Goal: Communication & Community: Answer question/provide support

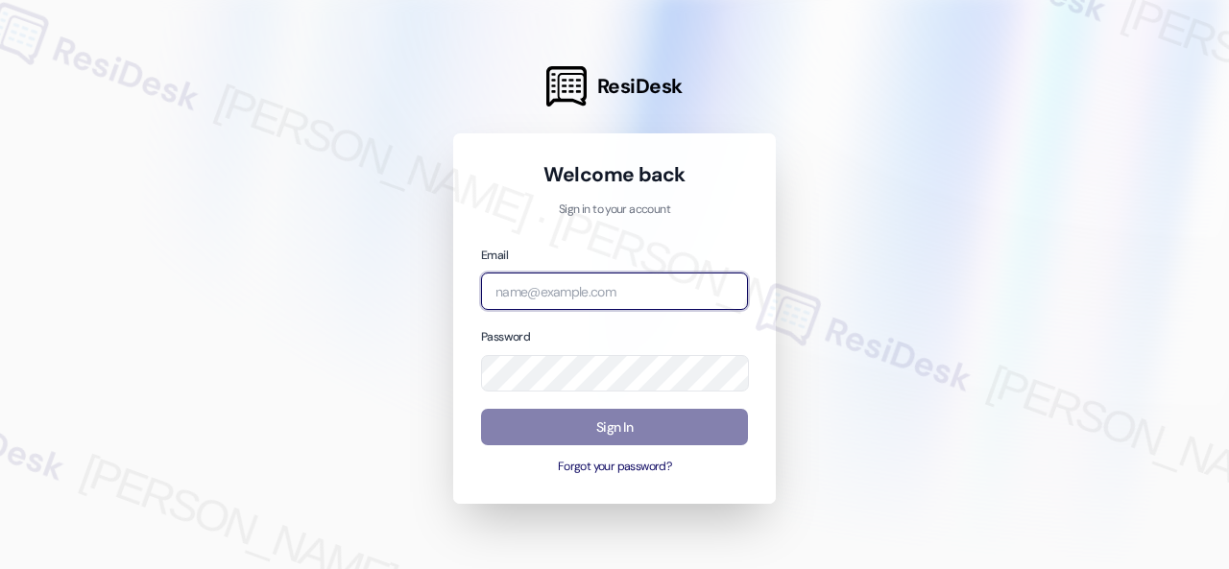
click at [550, 295] on input "email" at bounding box center [614, 291] width 267 height 37
paste input "[EMAIL_ADDRESS][PERSON_NAME][PERSON_NAME][PERSON_NAME][DOMAIN_NAME]"
type input "[EMAIL_ADDRESS][PERSON_NAME][PERSON_NAME][PERSON_NAME][DOMAIN_NAME]"
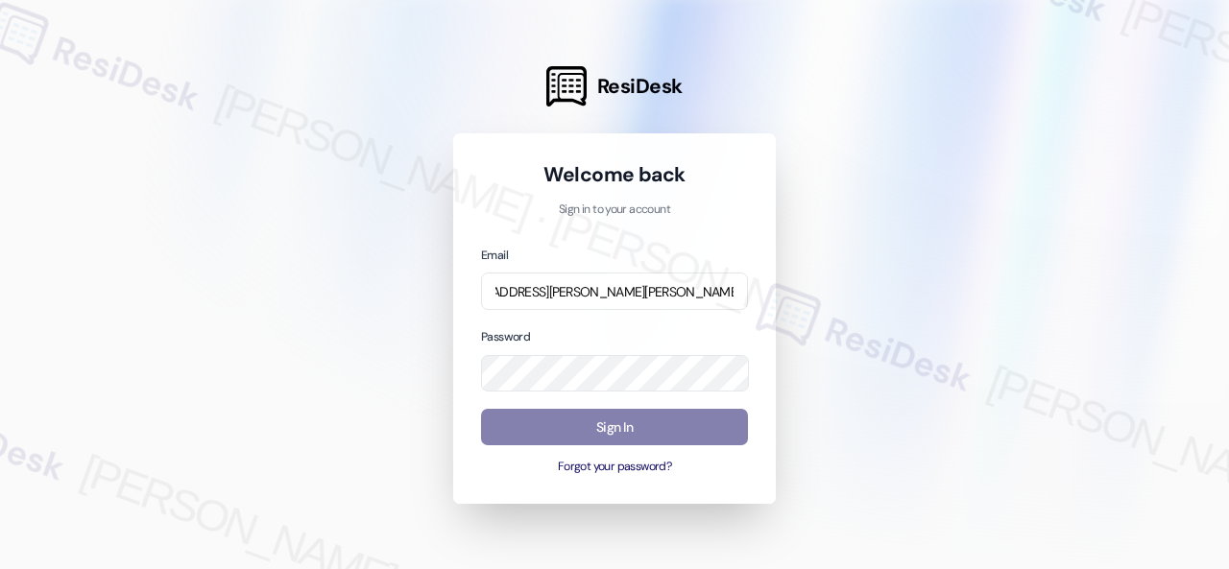
scroll to position [0, 0]
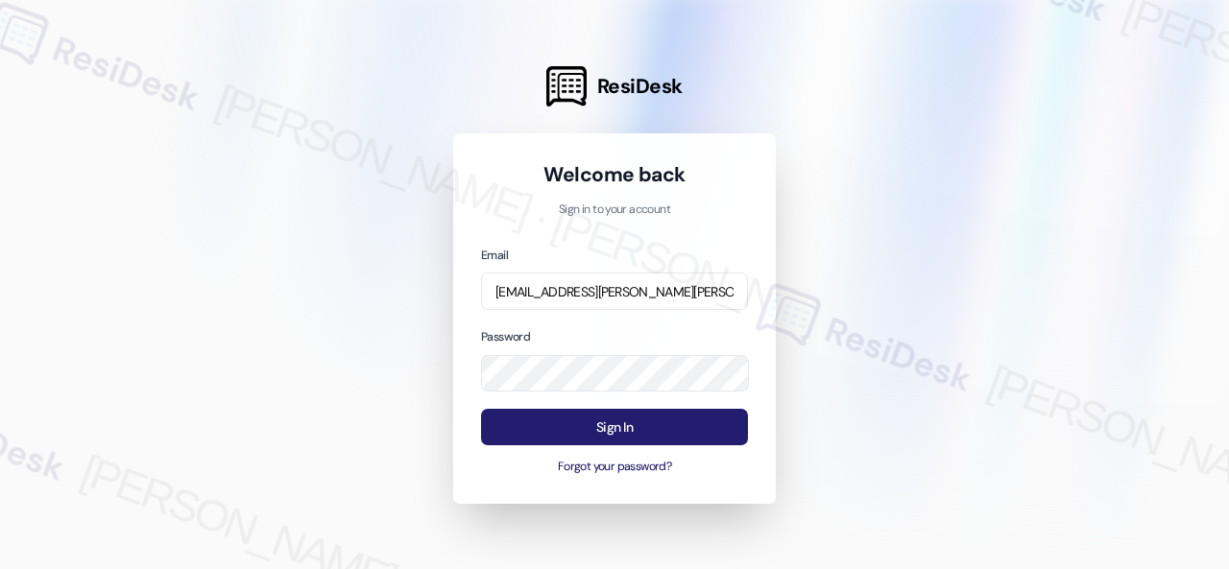
click at [616, 429] on button "Sign In" at bounding box center [614, 427] width 267 height 37
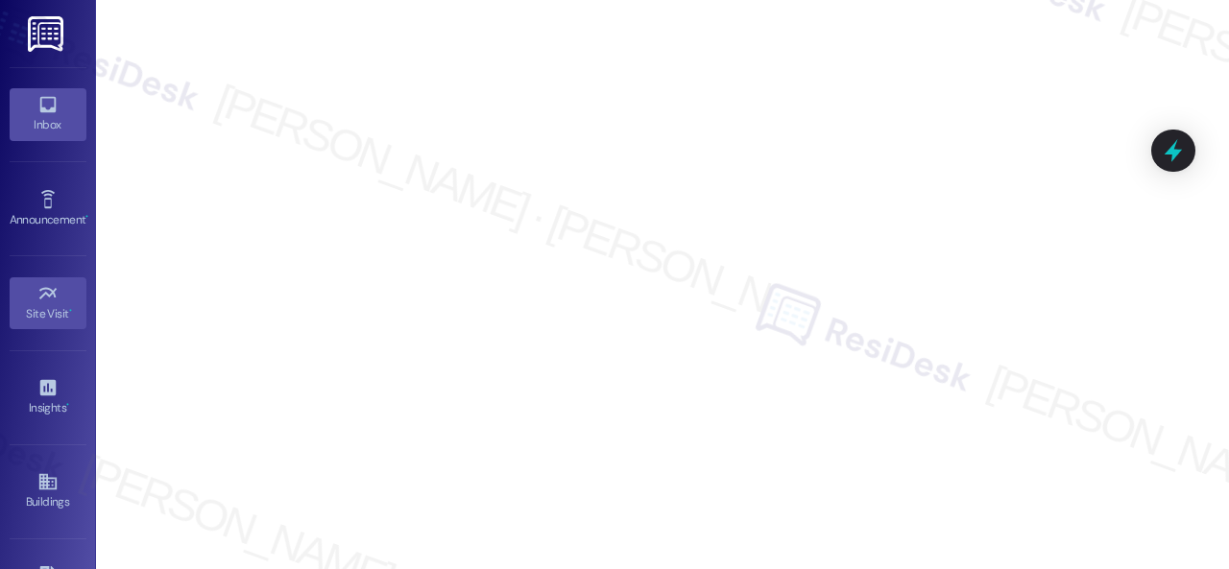
click at [19, 108] on link "Inbox" at bounding box center [48, 114] width 77 height 52
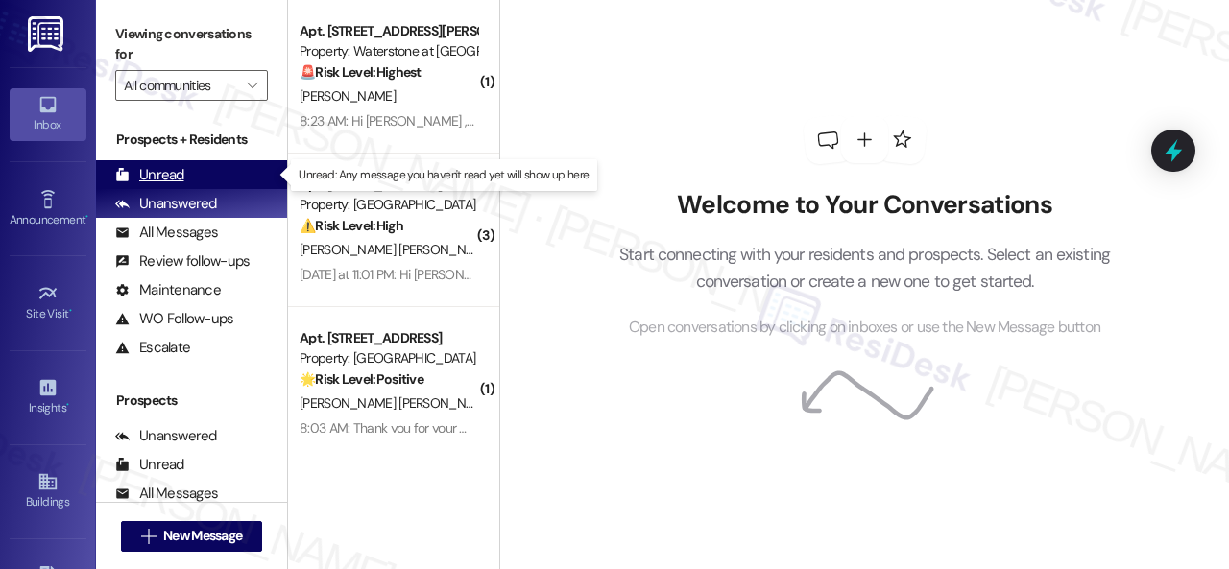
click at [156, 175] on div "Unread" at bounding box center [149, 175] width 69 height 20
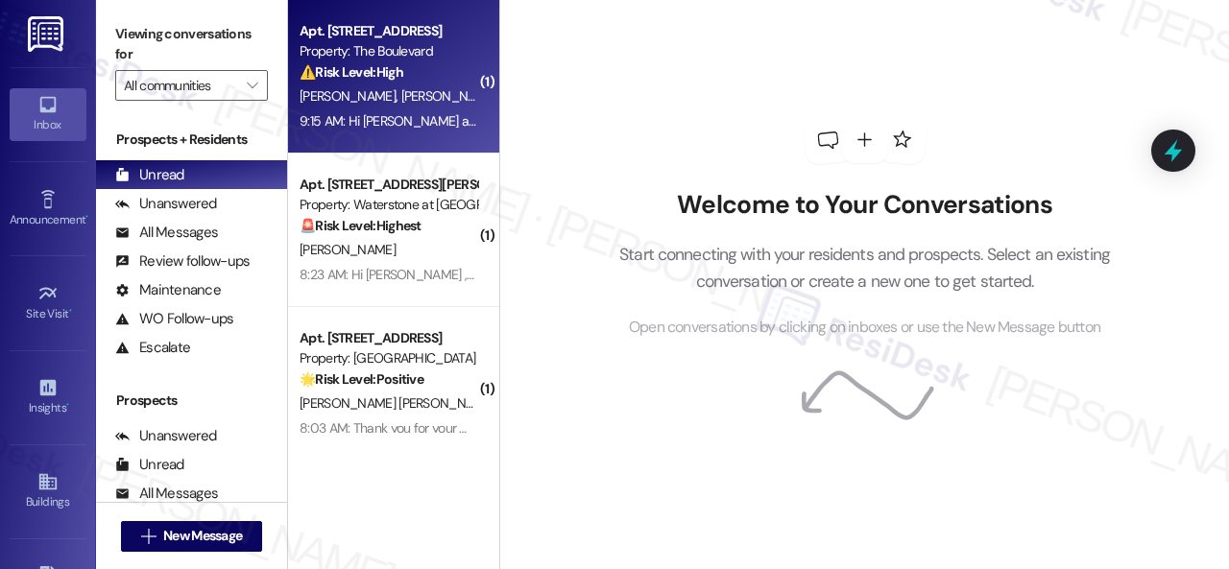
click at [412, 87] on div "[PERSON_NAME] [PERSON_NAME]" at bounding box center [388, 96] width 181 height 24
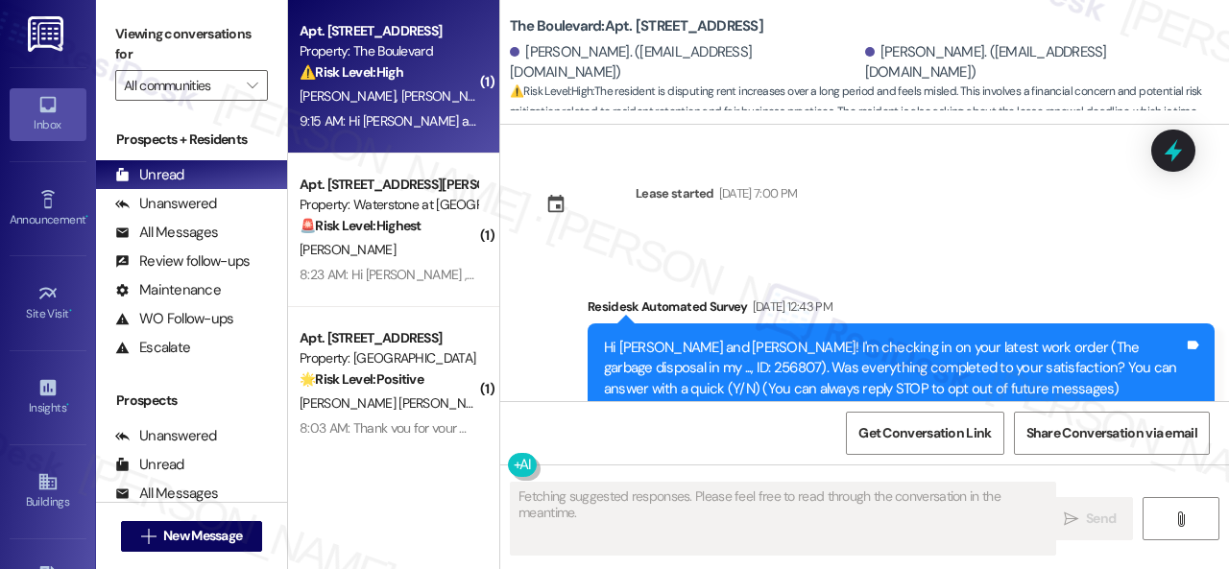
scroll to position [10308, 0]
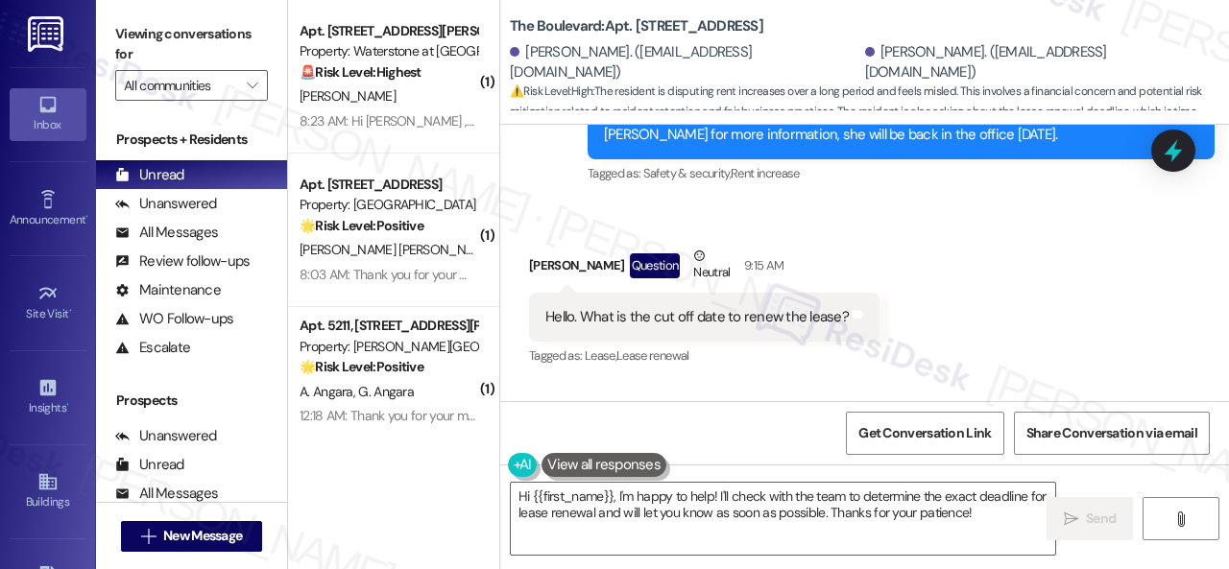
click at [1042, 280] on div "Received via SMS [PERSON_NAME] Question Neutral 9:15 AM Hello. What is the cut …" at bounding box center [864, 294] width 729 height 182
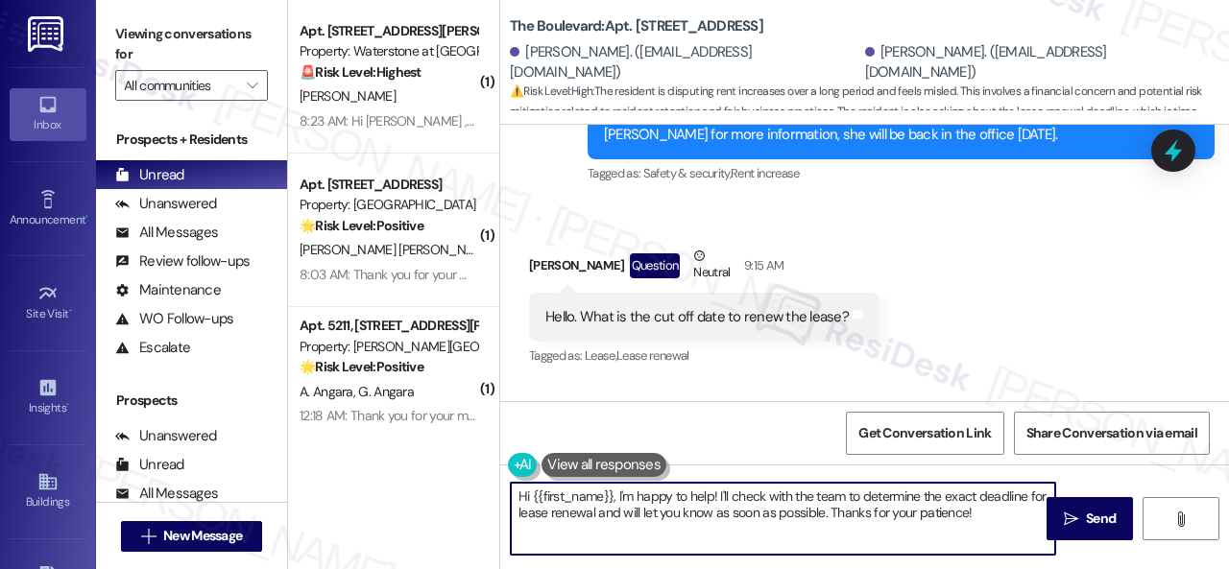
drag, startPoint x: 532, startPoint y: 496, endPoint x: 611, endPoint y: 494, distance: 79.7
click at [611, 494] on textarea "Hi {{first_name}}, I'm happy to help! I'll check with the team to determine the…" at bounding box center [783, 519] width 544 height 72
drag, startPoint x: 873, startPoint y: 502, endPoint x: 560, endPoint y: 517, distance: 313.3
click at [560, 517] on textarea "Hi [PERSON_NAME], I'm happy to help! I'll check with the team to determine the …" at bounding box center [783, 519] width 544 height 72
type textarea "Hi [PERSON_NAME], I'm happy to help! I'll check with the team to determine the …"
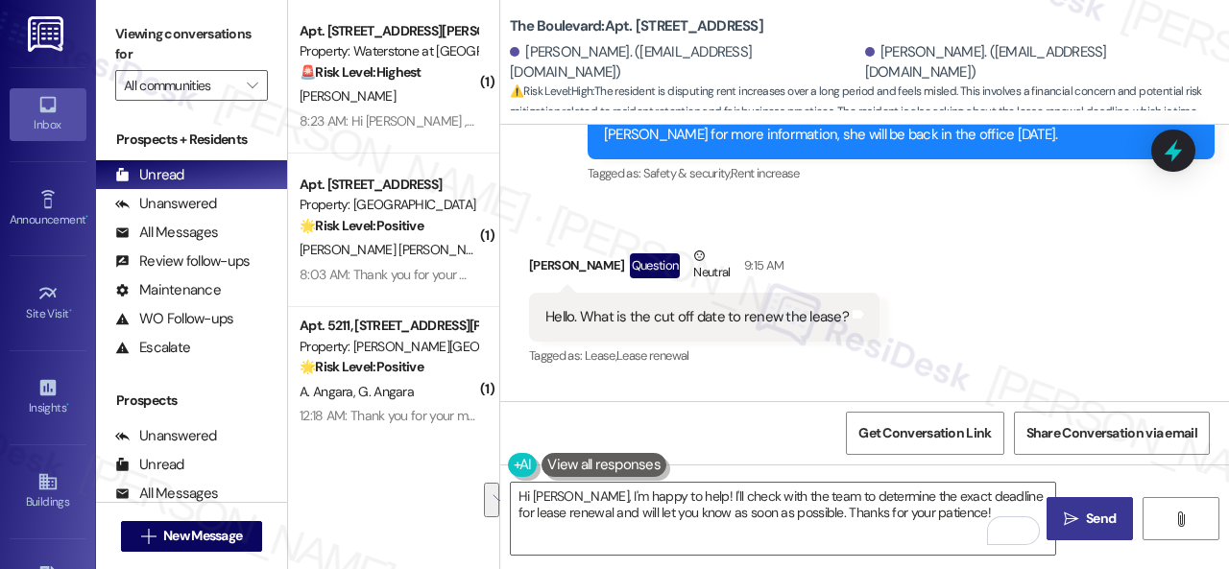
click at [1092, 519] on span "Send" at bounding box center [1101, 519] width 30 height 20
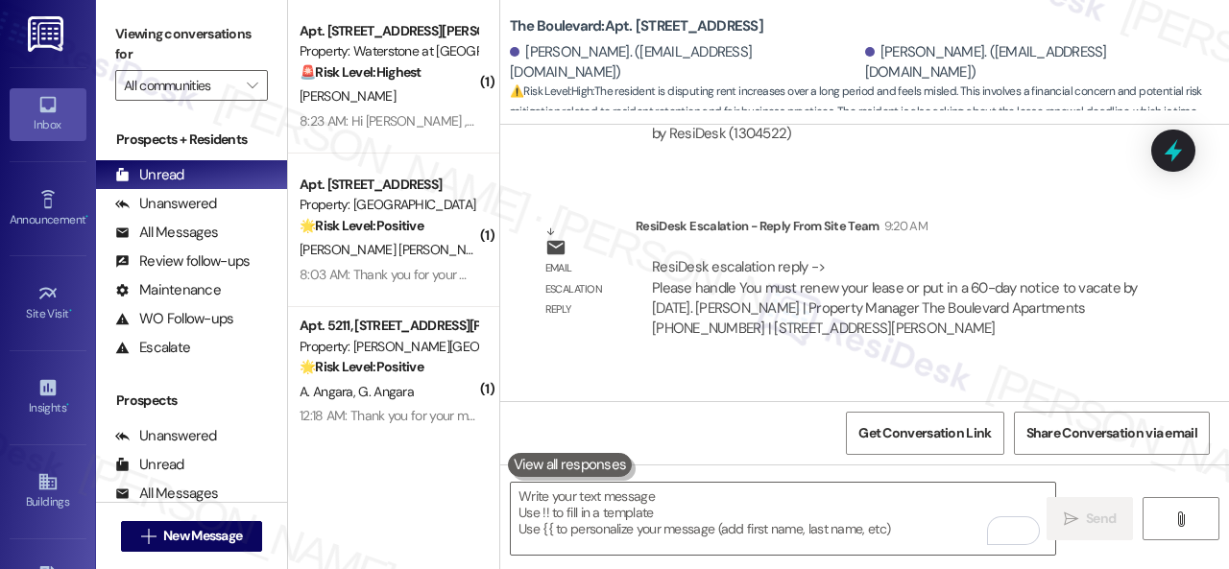
scroll to position [11033, 0]
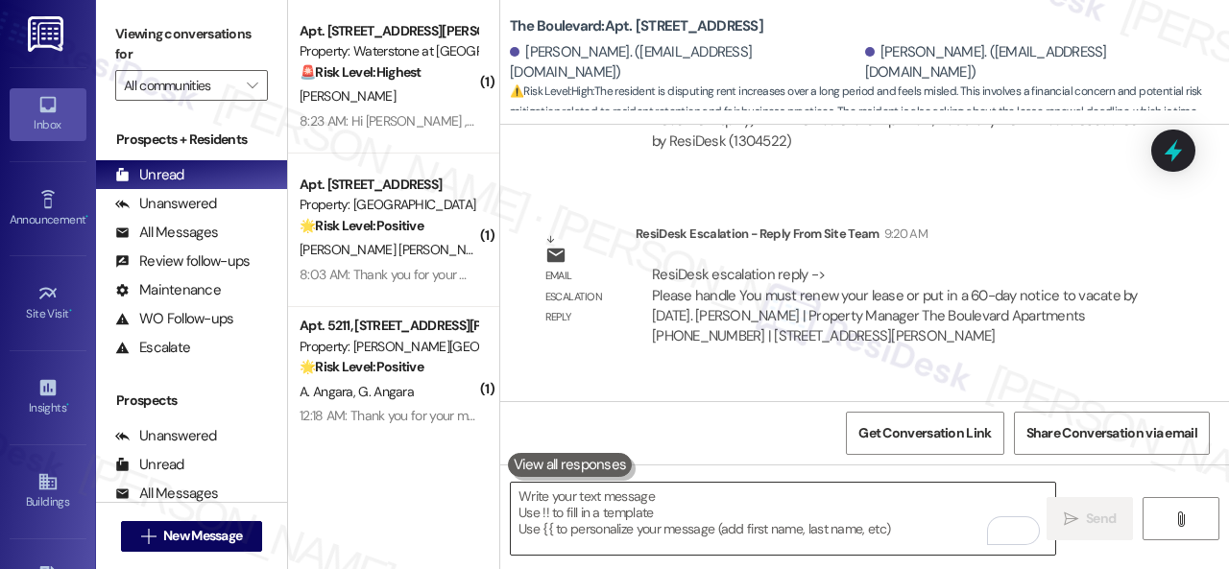
click at [685, 502] on textarea "To enrich screen reader interactions, please activate Accessibility in Grammarl…" at bounding box center [783, 519] width 544 height 72
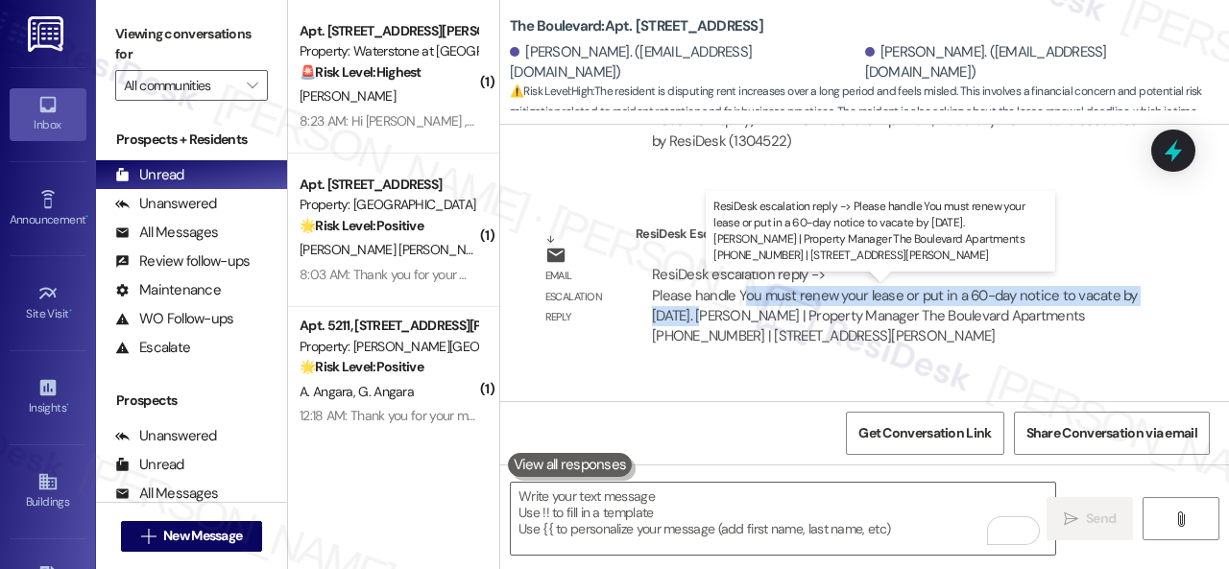
drag, startPoint x: 743, startPoint y: 314, endPoint x: 724, endPoint y: 335, distance: 28.5
click at [724, 335] on div "ResiDesk escalation reply -> Please handle You must renew your lease or put in …" at bounding box center [895, 305] width 486 height 81
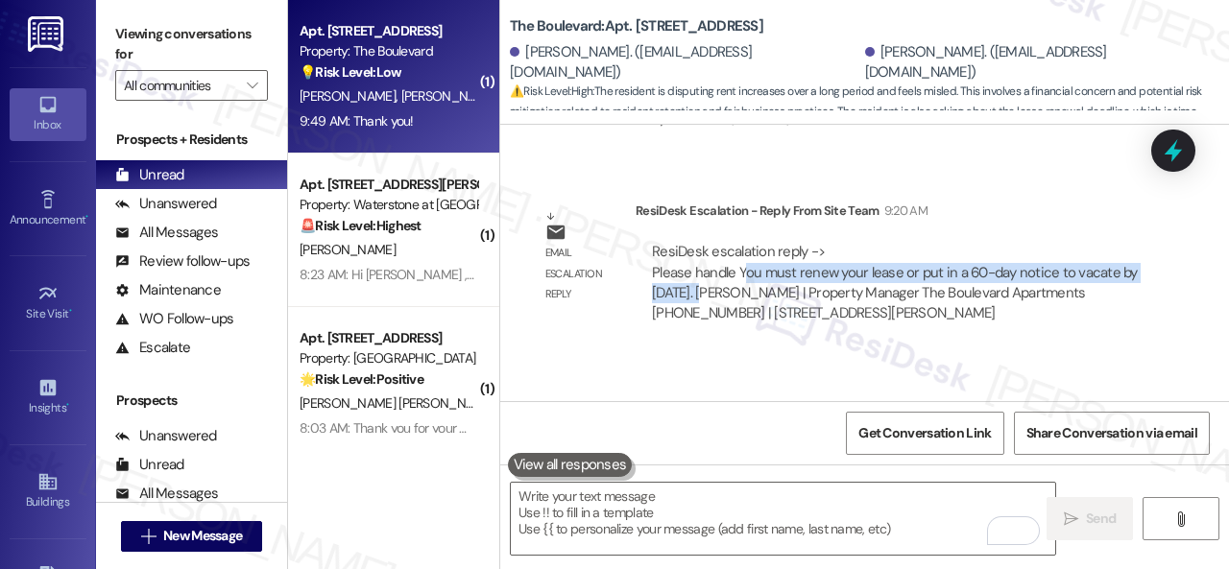
scroll to position [11168, 0]
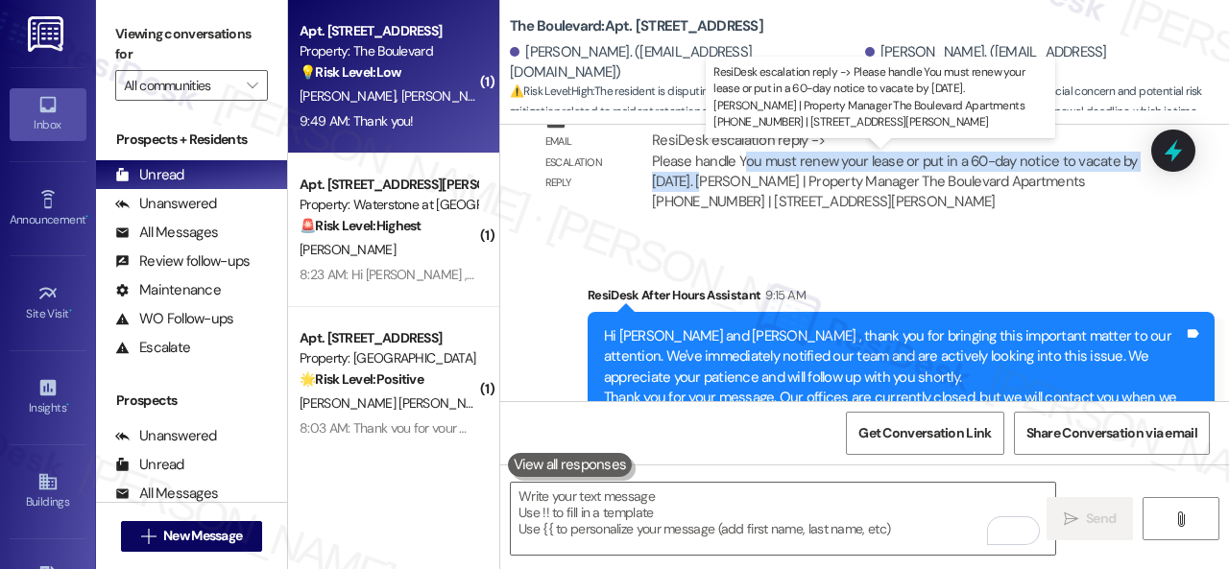
click at [758, 178] on div "ResiDesk escalation reply -> Please handle You must renew your lease or put in …" at bounding box center [895, 171] width 486 height 81
drag, startPoint x: 744, startPoint y: 178, endPoint x: 724, endPoint y: 201, distance: 30.6
click at [724, 201] on div "ResiDesk escalation reply -> Please handle You must renew your lease or put in …" at bounding box center [895, 171] width 486 height 81
copy div "ou must renew your lease or put in a 60-day notice to vacate by [DATE]."
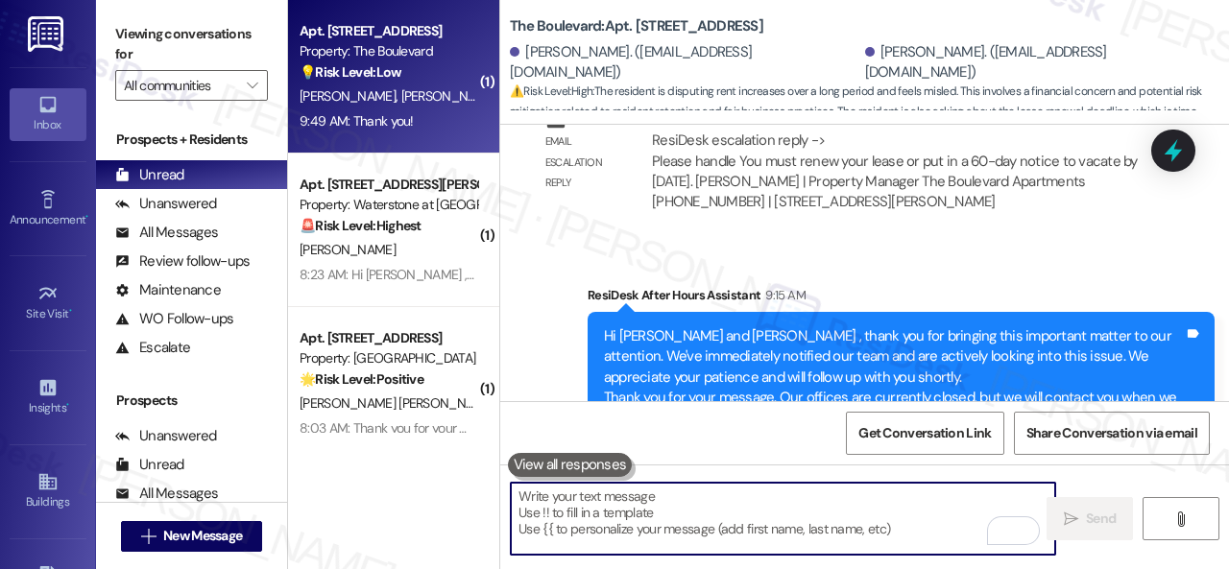
click at [585, 522] on textarea "To enrich screen reader interactions, please activate Accessibility in Grammarl…" at bounding box center [783, 519] width 544 height 72
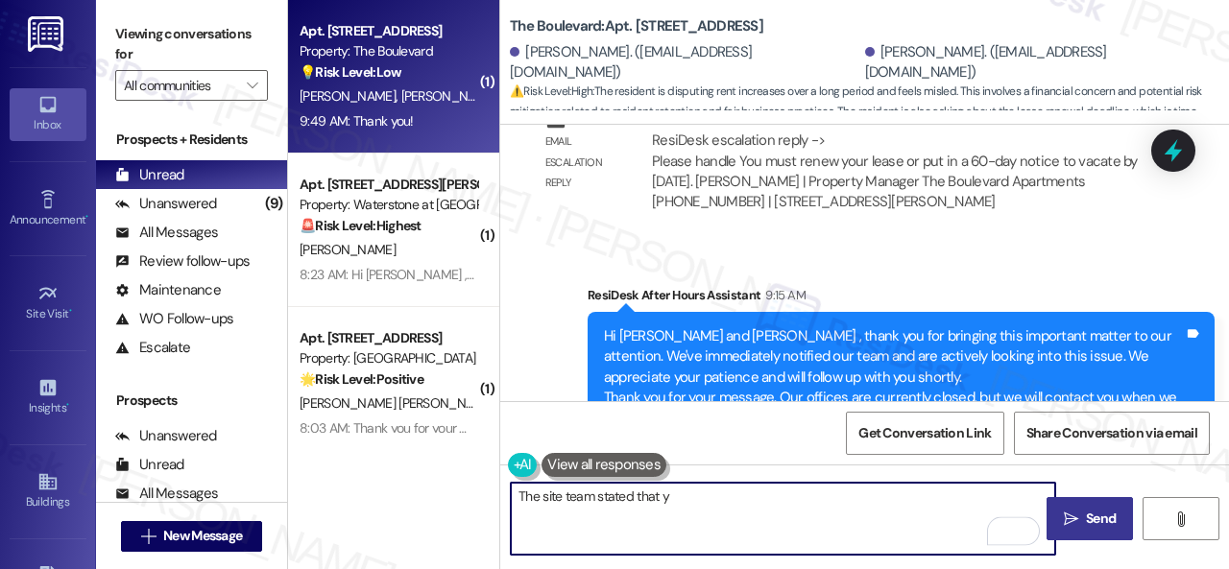
paste textarea "ou must renew your lease or put in a 60-day notice to vacate by [DATE]."
type textarea "The site team stated that you must renew your lease or put in a 60-day notice t…"
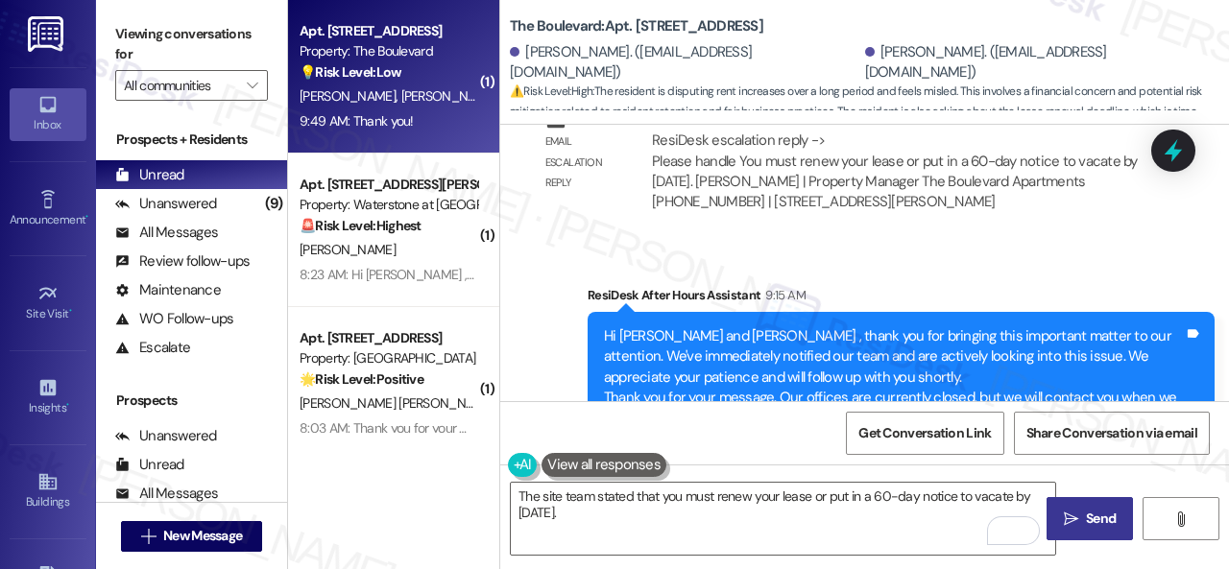
click at [1097, 518] on span "Send" at bounding box center [1101, 519] width 30 height 20
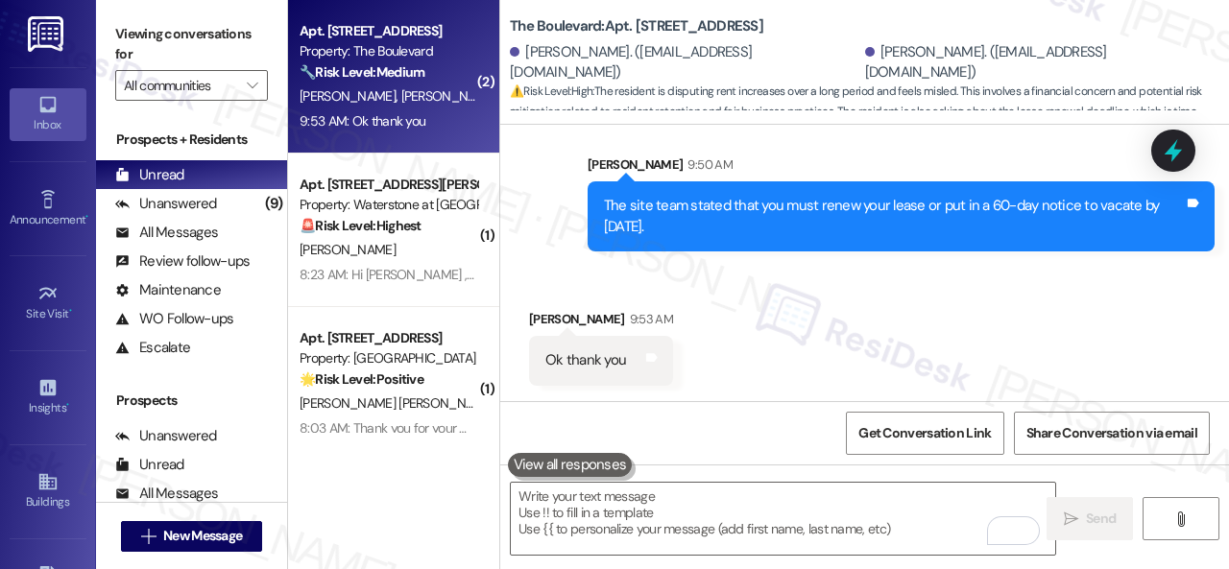
scroll to position [6, 0]
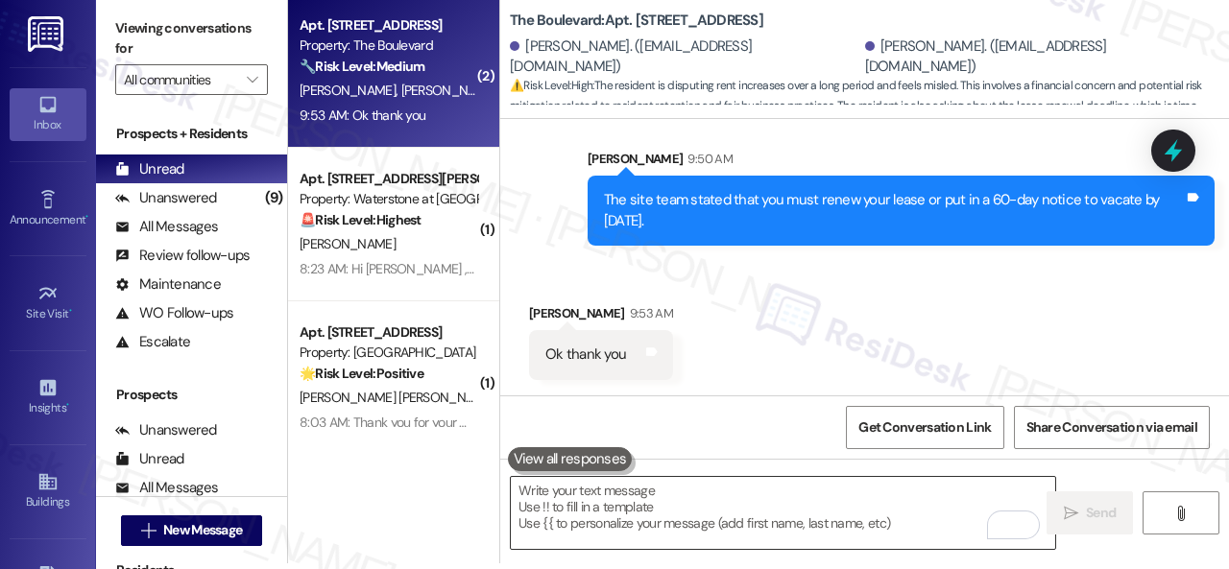
click at [651, 485] on textarea "To enrich screen reader interactions, please activate Accessibility in Grammarl…" at bounding box center [783, 513] width 544 height 72
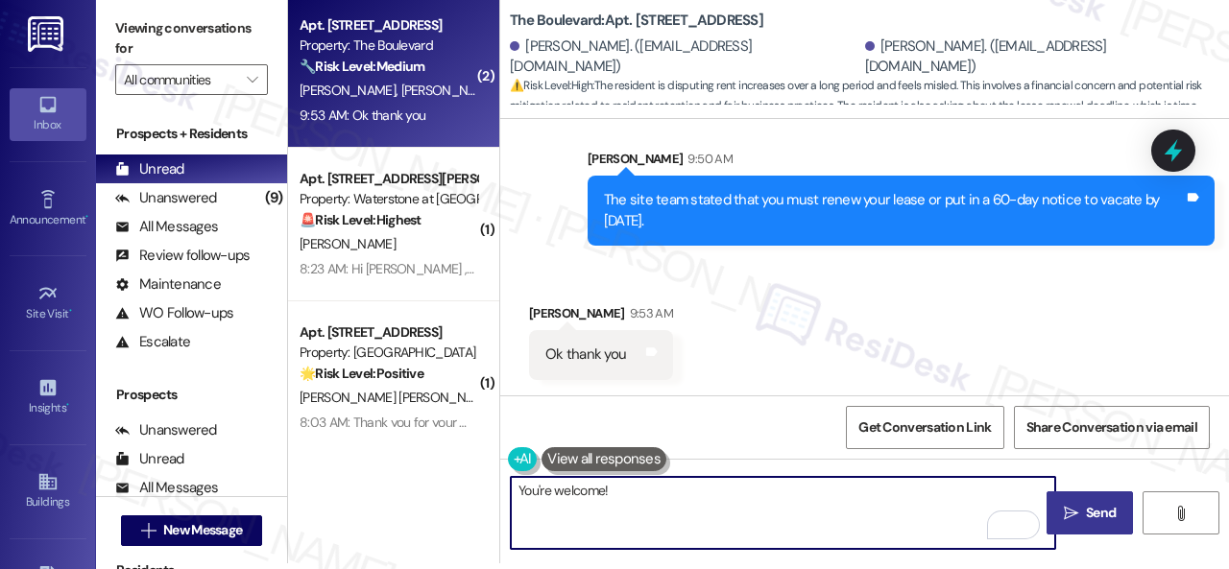
type textarea "You're welcome!"
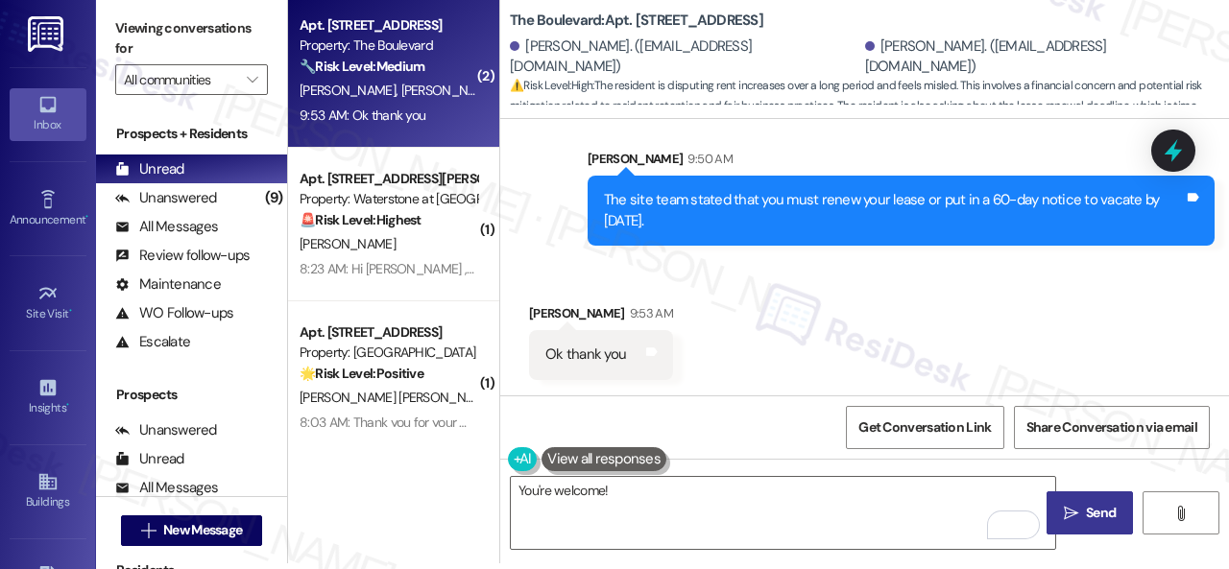
click at [1078, 500] on button " Send" at bounding box center [1089, 512] width 86 height 43
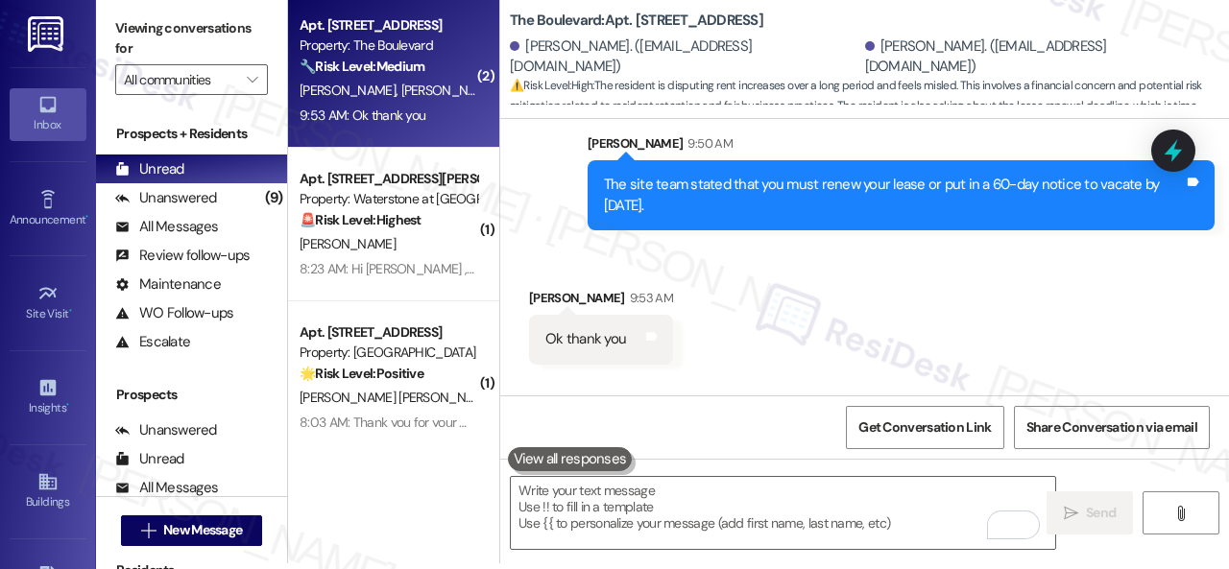
scroll to position [0, 0]
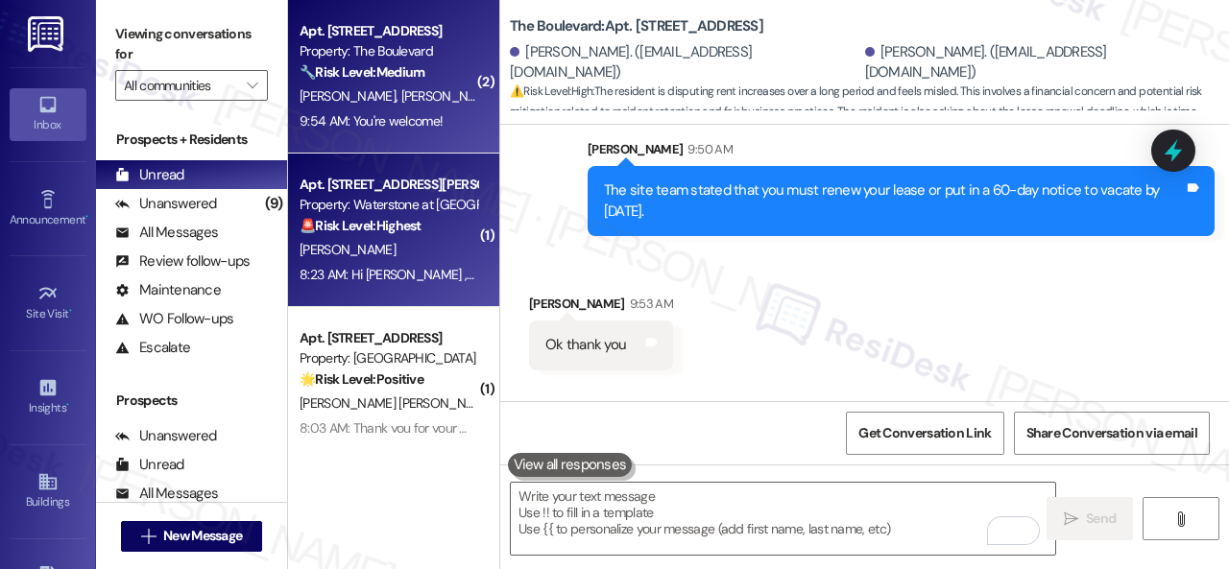
click at [431, 245] on div "[PERSON_NAME]" at bounding box center [388, 250] width 181 height 24
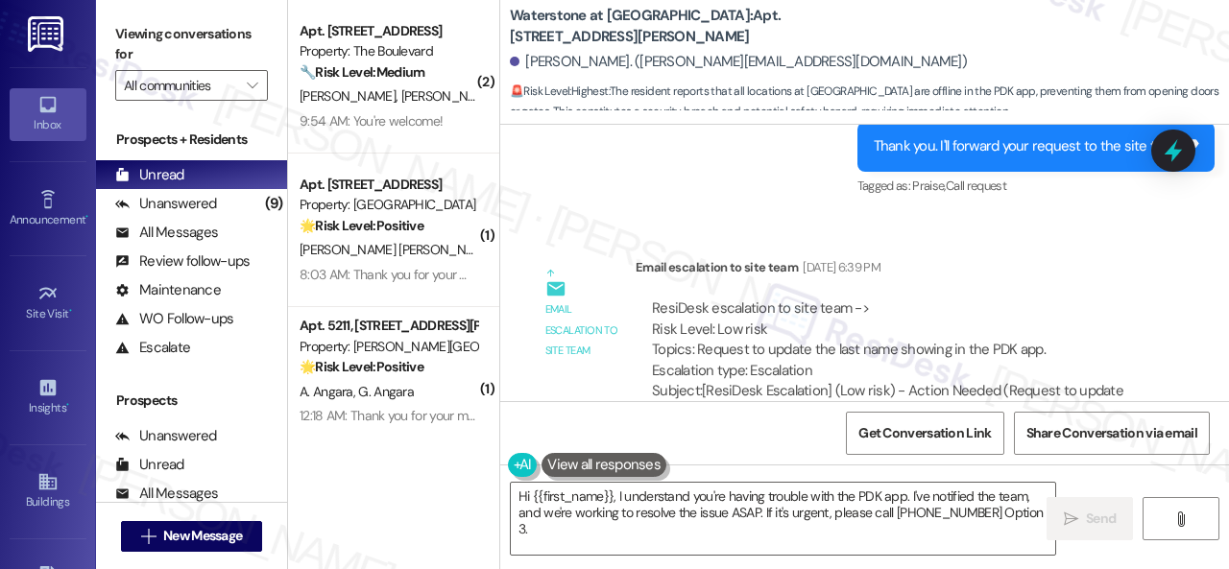
scroll to position [17180, 0]
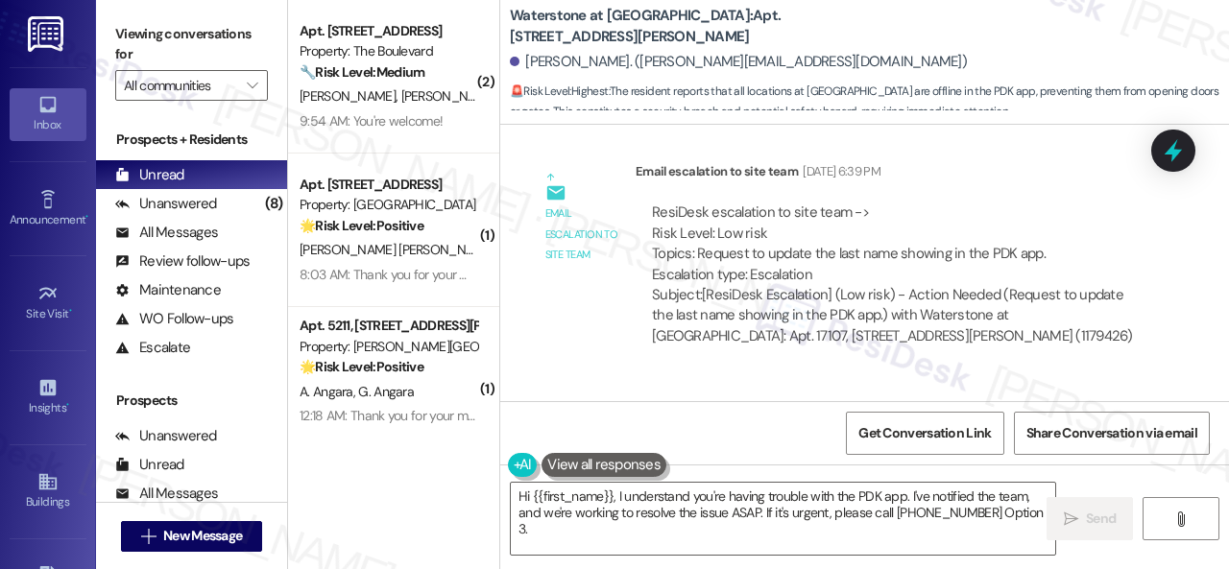
click at [963, 193] on div "Email escalation to site team Email escalation to site team [DATE] 6:39 PM Resi…" at bounding box center [843, 261] width 656 height 228
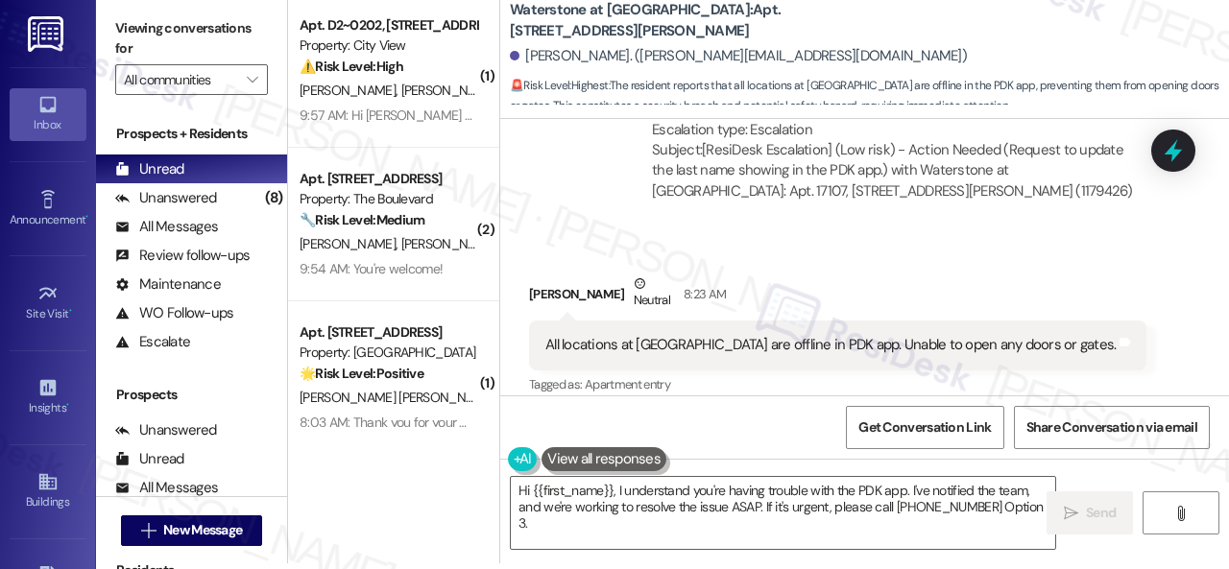
scroll to position [17511, 0]
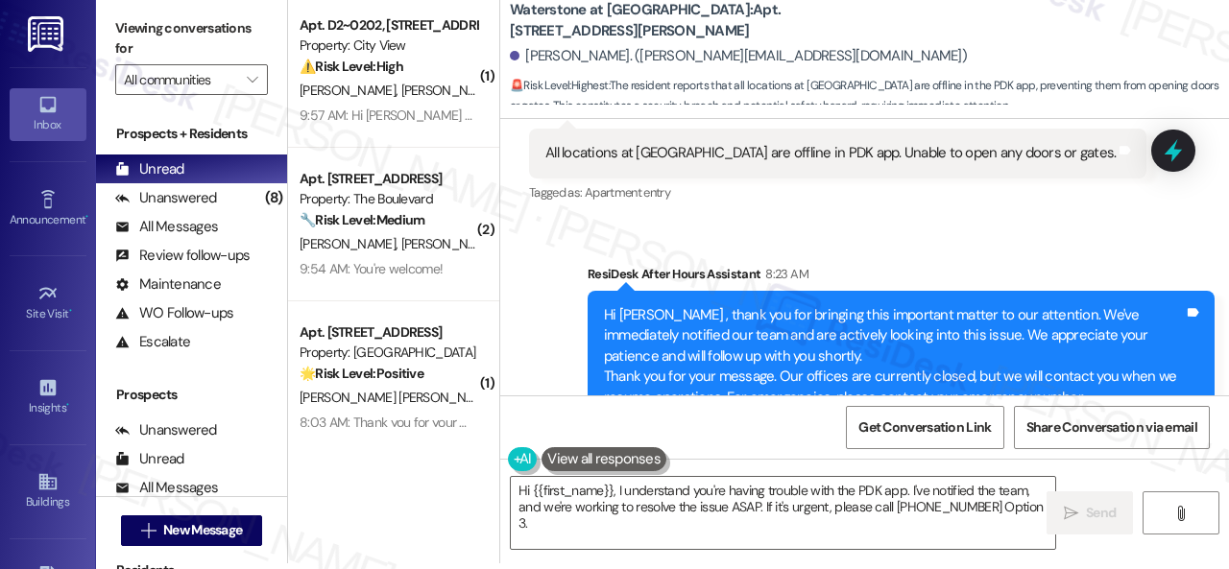
click at [1019, 264] on div "Sent via SMS ResiDesk After Hours Assistant 8:23 AM Hi [PERSON_NAME] , thank yo…" at bounding box center [864, 353] width 729 height 265
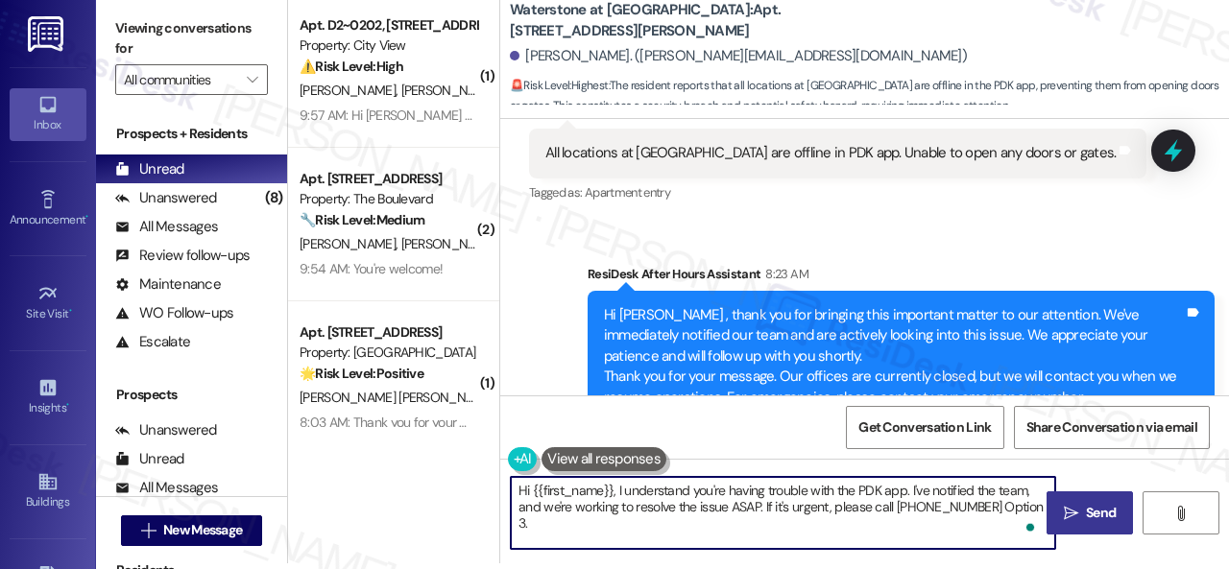
drag, startPoint x: 910, startPoint y: 492, endPoint x: 1042, endPoint y: 507, distance: 133.2
click at [1042, 505] on div "Hi {{first_name}}, I understand you're having trouble with the PDK app. I've no…" at bounding box center [864, 531] width 729 height 144
paste textarea "The site team has been informed about your inquiry or concern. I'll get back to…"
type textarea "Hi {{first_name}}, I understand you're having trouble with the PDK app. The sit…"
click at [1082, 504] on span "Send" at bounding box center [1100, 513] width 37 height 20
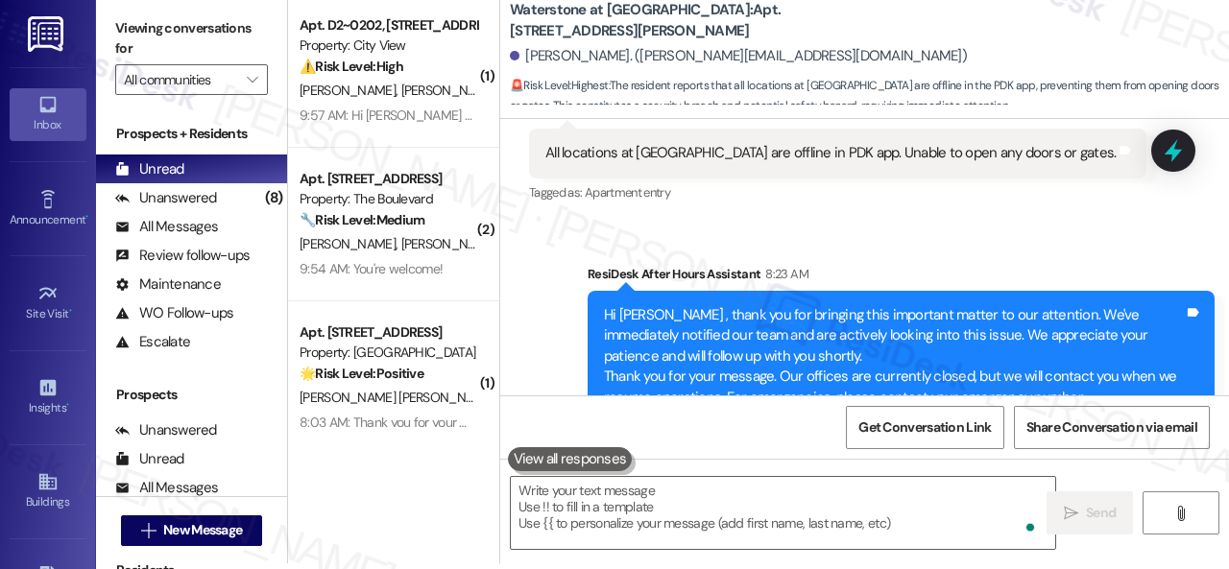
scroll to position [17372, 0]
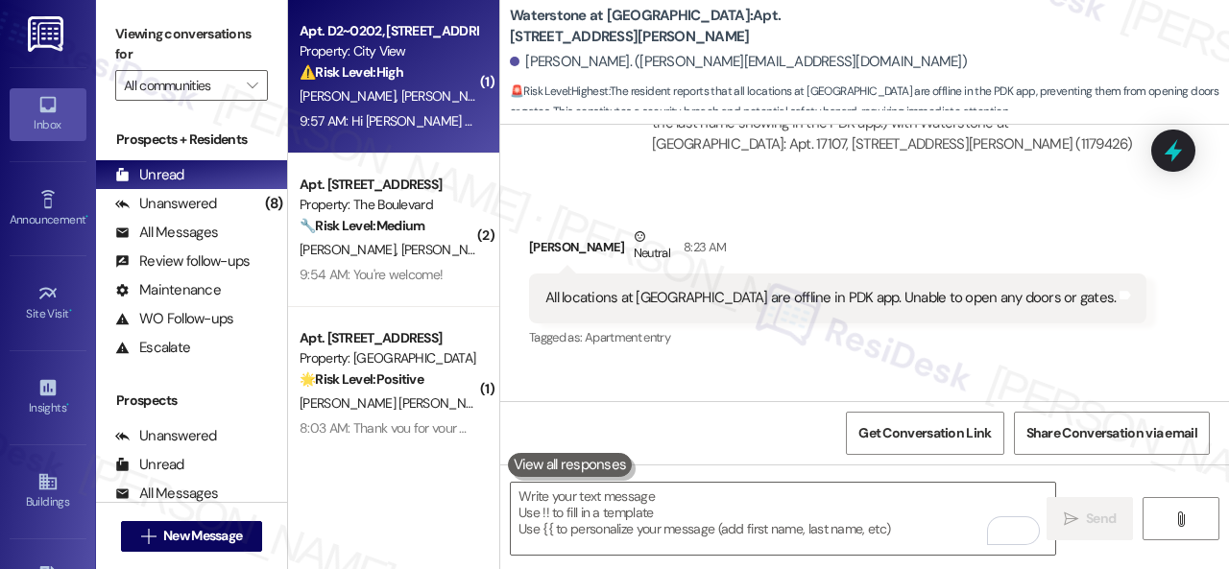
click at [435, 72] on div "⚠️ Risk Level: High The residents express intense dissatisfaction with the hand…" at bounding box center [388, 72] width 178 height 20
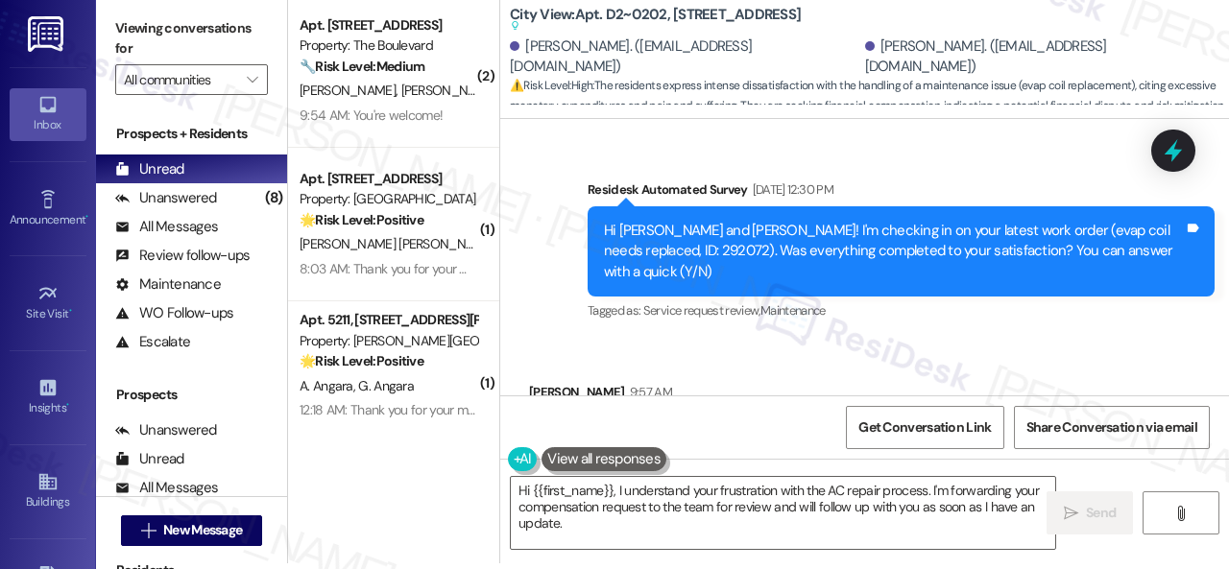
scroll to position [21402, 0]
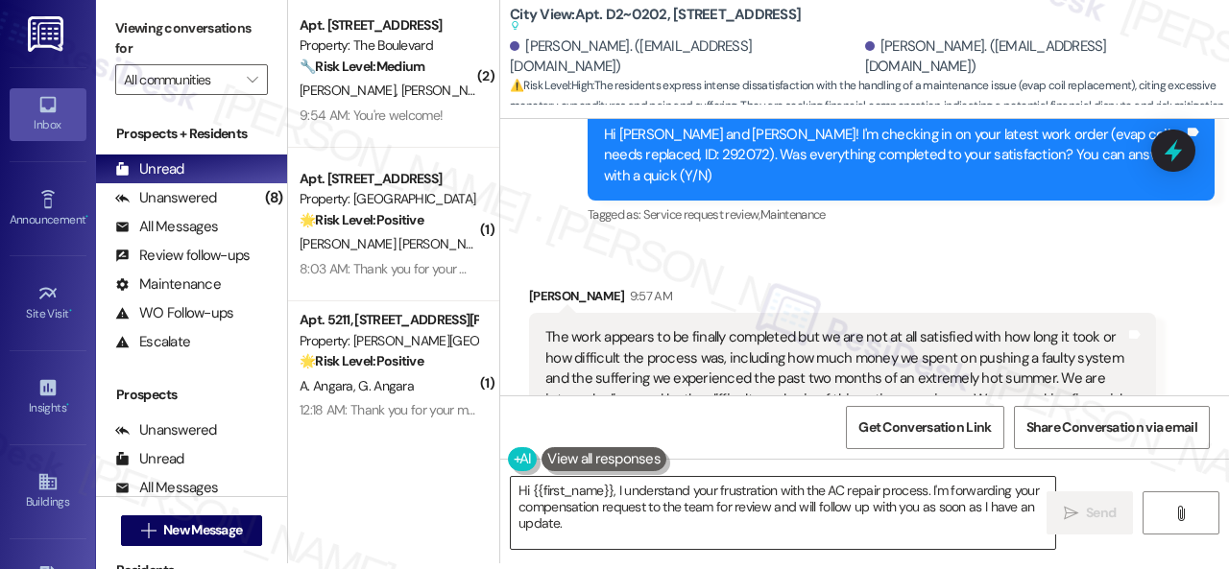
click at [844, 529] on textarea "Hi {{first_name}}, I understand your frustration with the AC repair process. I'…" at bounding box center [783, 513] width 544 height 72
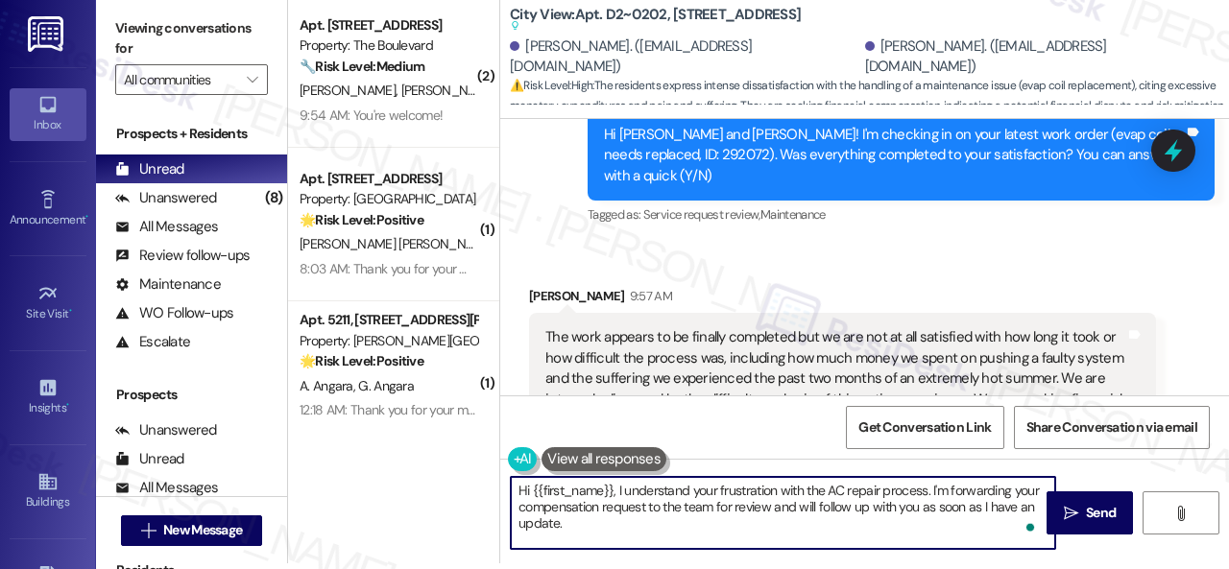
click at [534, 491] on textarea "Hi {{first_name}}, I understand your frustration with the AC repair process. I'…" at bounding box center [783, 513] width 544 height 72
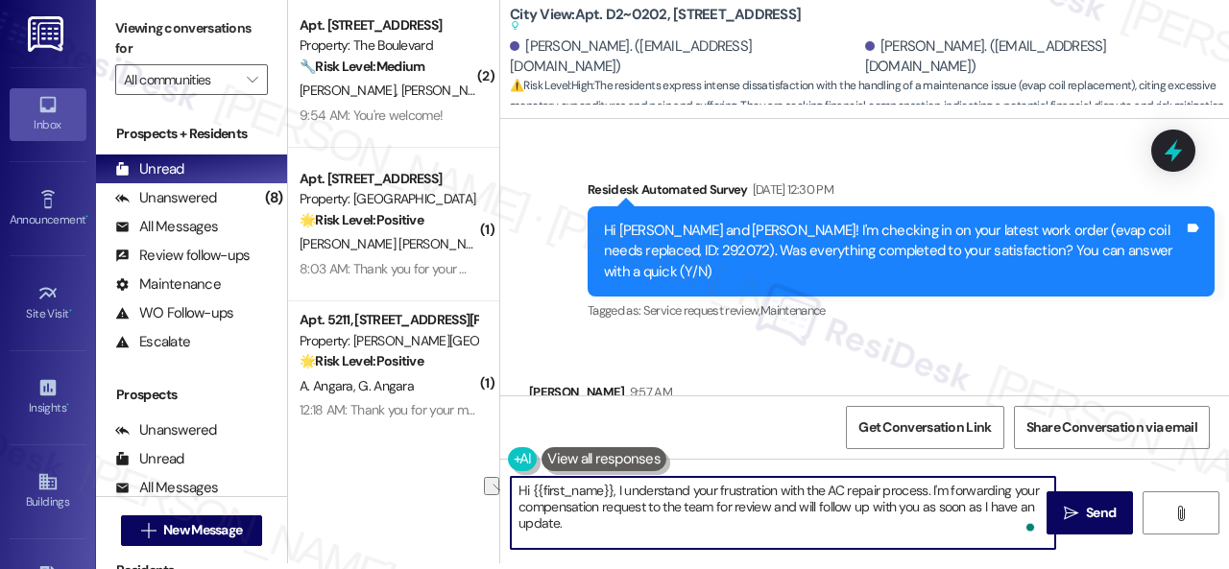
drag, startPoint x: 617, startPoint y: 489, endPoint x: 456, endPoint y: 485, distance: 161.3
click at [456, 485] on div "( 2 ) Apt. [STREET_ADDRESS] Property: The Boulevard 🔧 Risk Level: Medium The re…" at bounding box center [758, 278] width 941 height 569
type textarea "I understand your frustration with the AC repair process. I'm forwarding your c…"
click at [1082, 512] on span "Send" at bounding box center [1100, 513] width 37 height 20
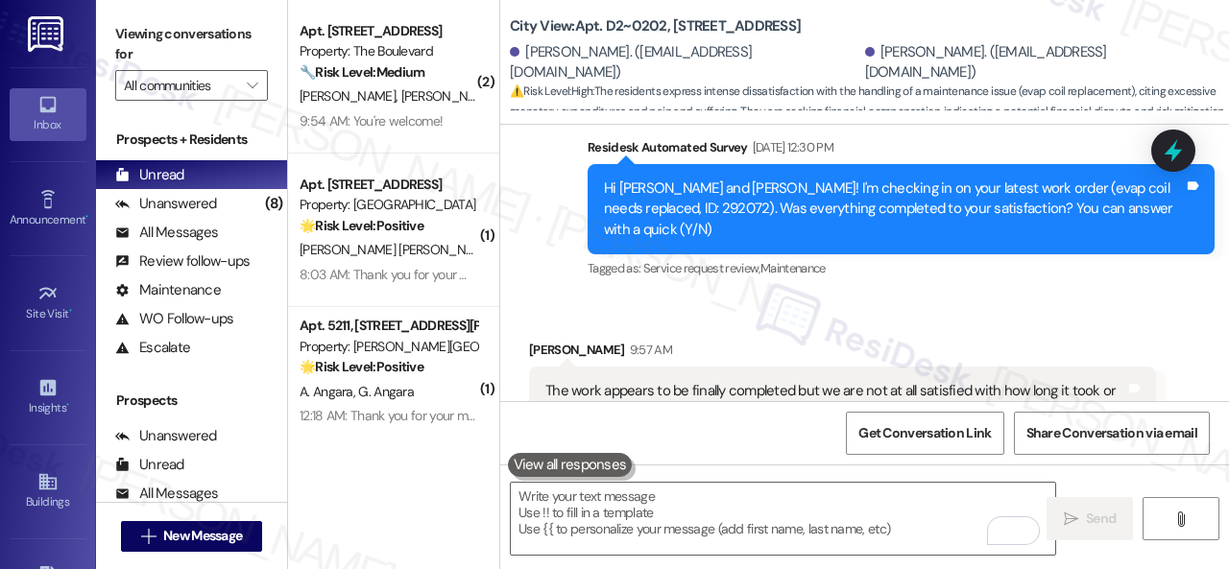
scroll to position [21419, 0]
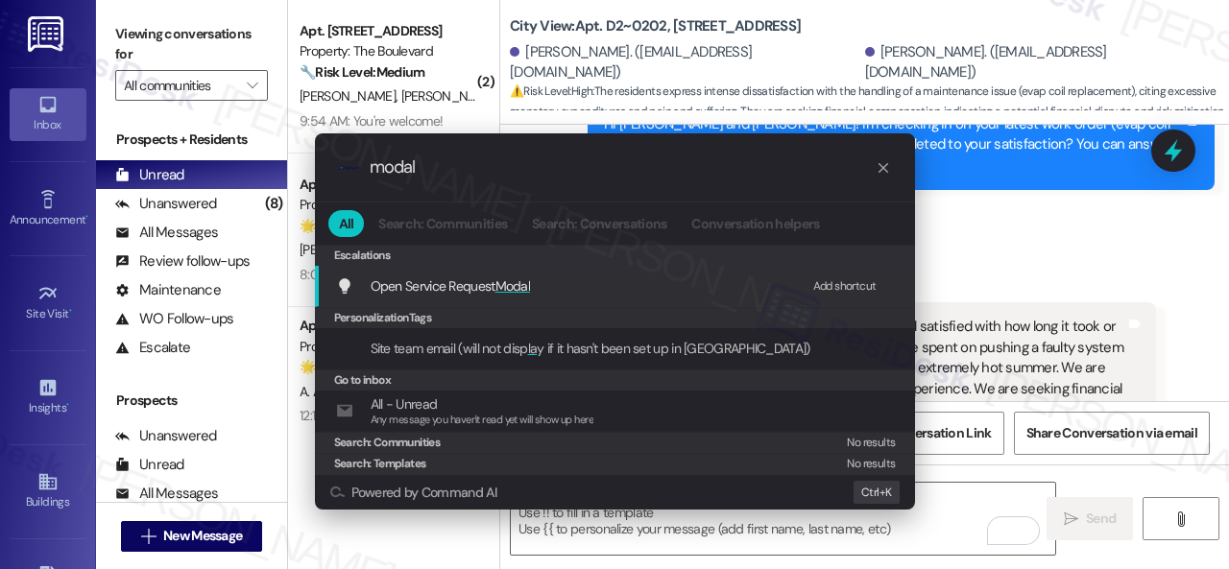
click at [831, 285] on div "Add shortcut" at bounding box center [844, 286] width 63 height 20
drag, startPoint x: 451, startPoint y: 168, endPoint x: 158, endPoint y: 169, distance: 292.8
click at [164, 169] on div ".cls-1{fill:#0a055f;}.cls-2{fill:#0cc4c4;} resideskLogoBlueOrange modal All Sea…" at bounding box center [614, 284] width 1229 height 569
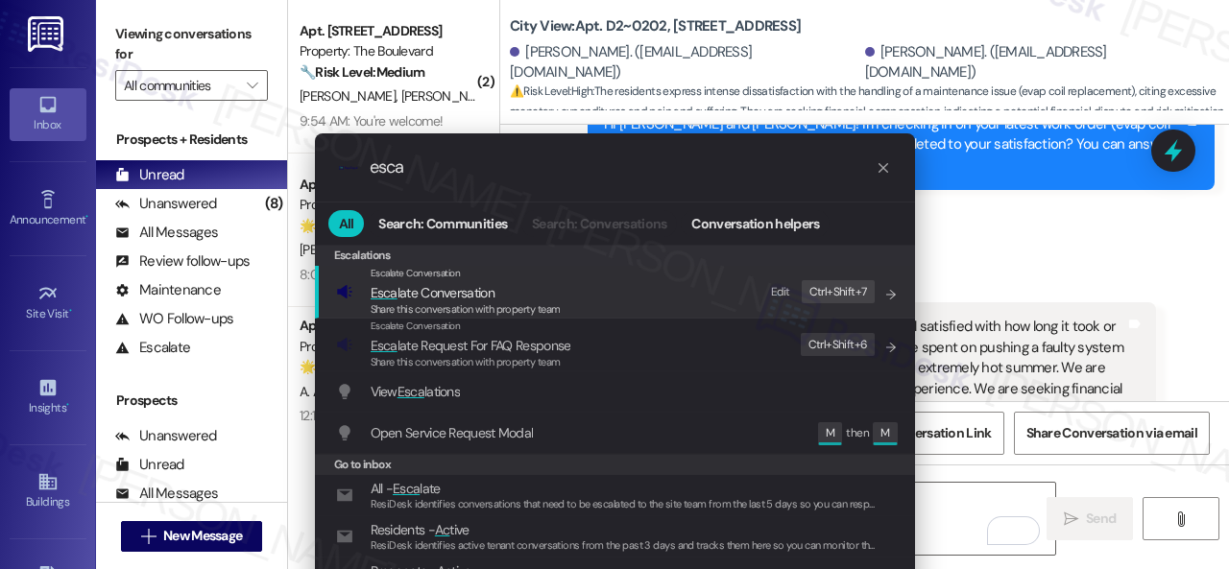
type input "esca"
click at [780, 294] on div "Edit" at bounding box center [780, 292] width 19 height 20
click at [374, 299] on span "Esca" at bounding box center [384, 292] width 27 height 17
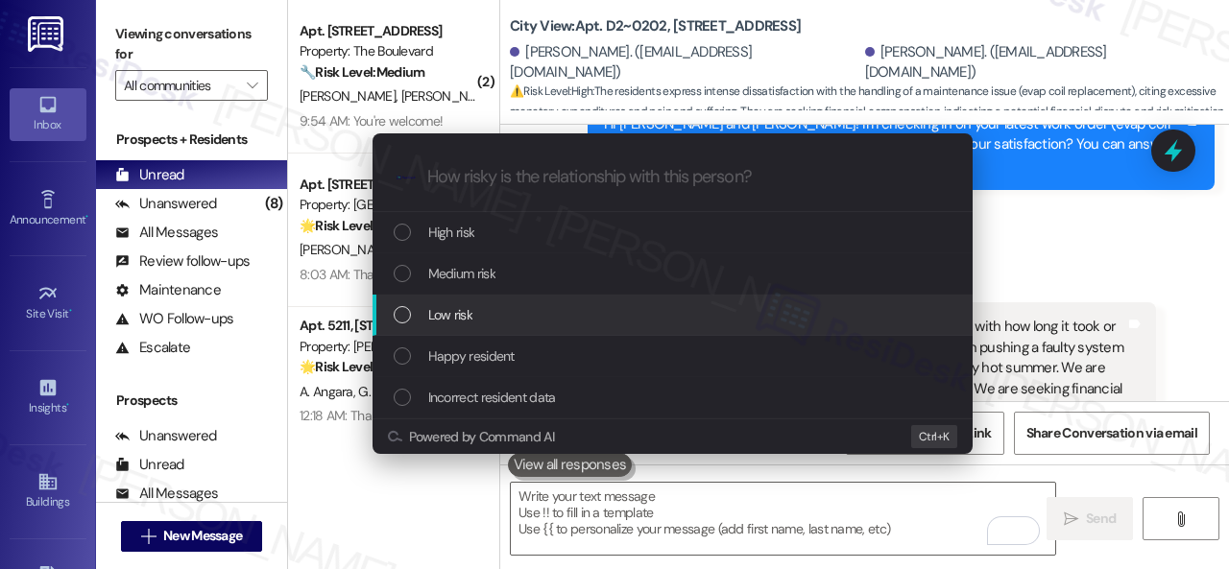
click at [416, 313] on div "Low risk" at bounding box center [675, 314] width 562 height 21
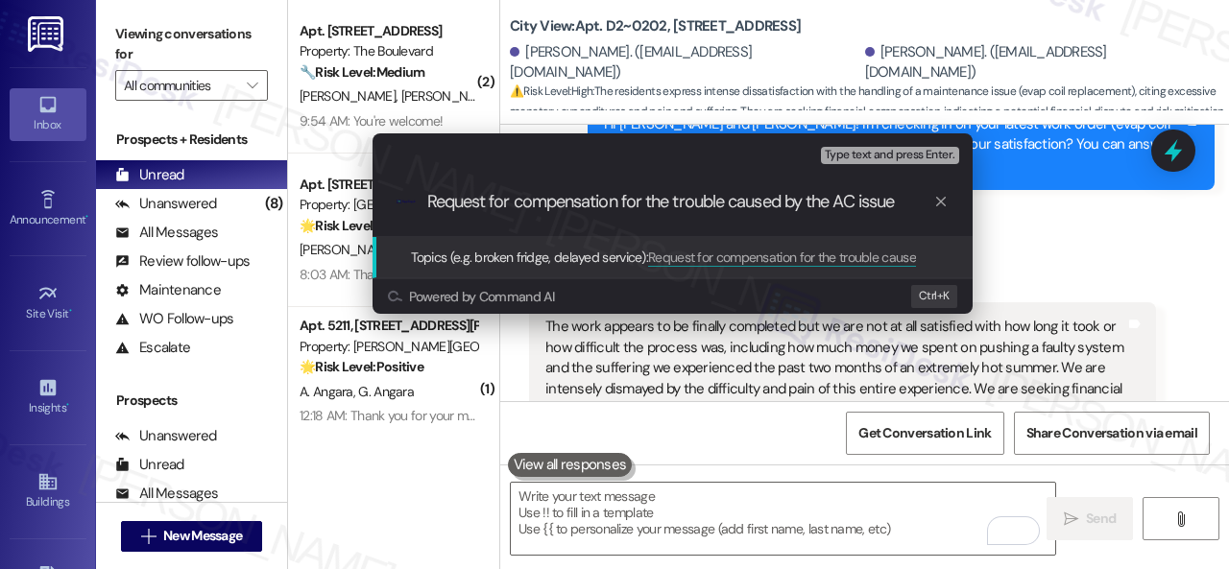
type input "Request for compensation for the trouble caused by the AC issue."
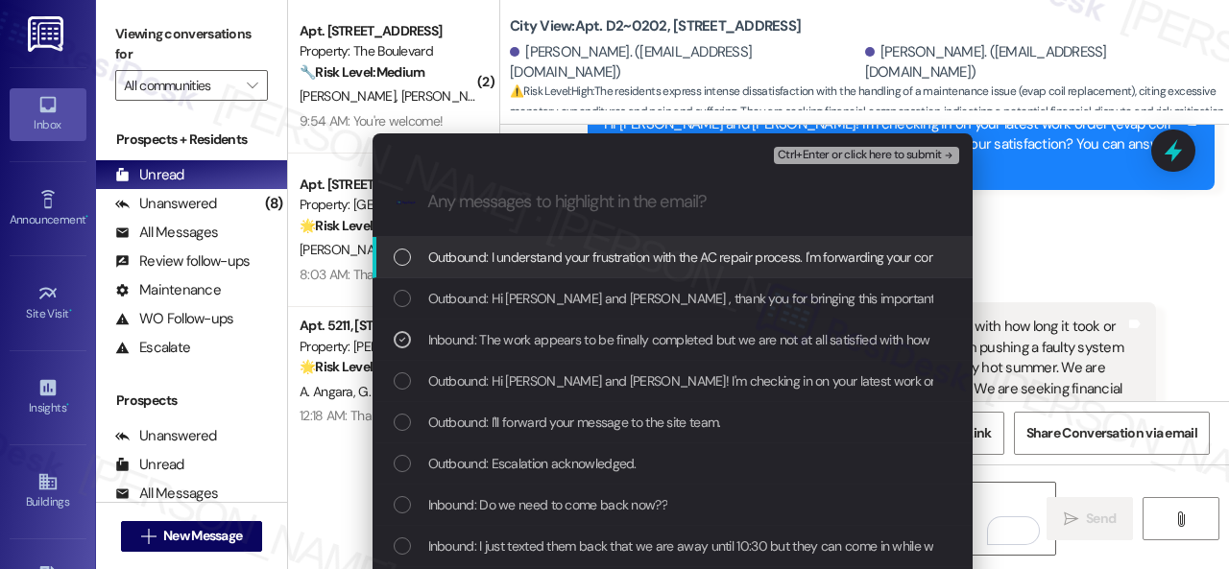
click at [826, 149] on span "Ctrl+Enter or click here to submit" at bounding box center [860, 155] width 164 height 13
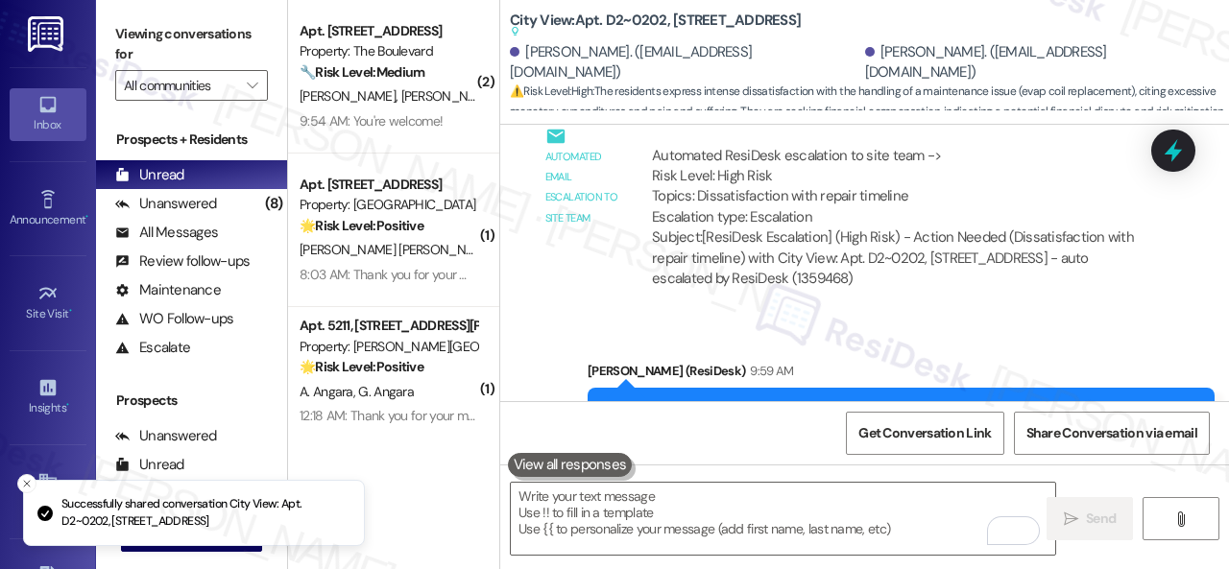
scroll to position [22504, 0]
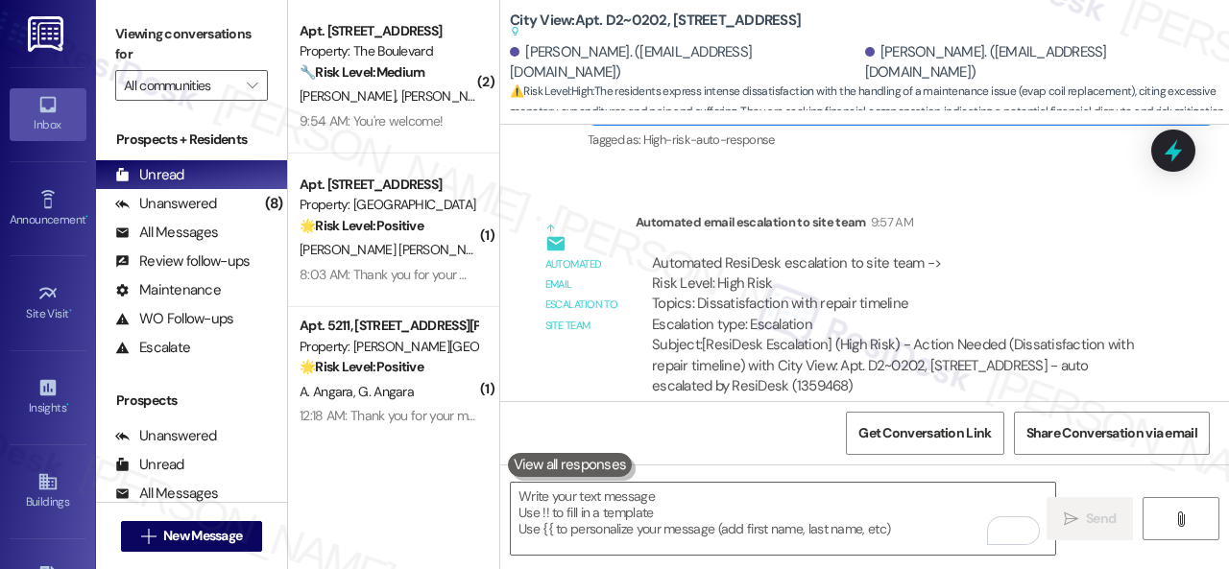
click at [672, 454] on div "Sent via SMS [PERSON_NAME] (ResiDesk) 9:59 AM I understand your frustration wit…" at bounding box center [901, 531] width 656 height 154
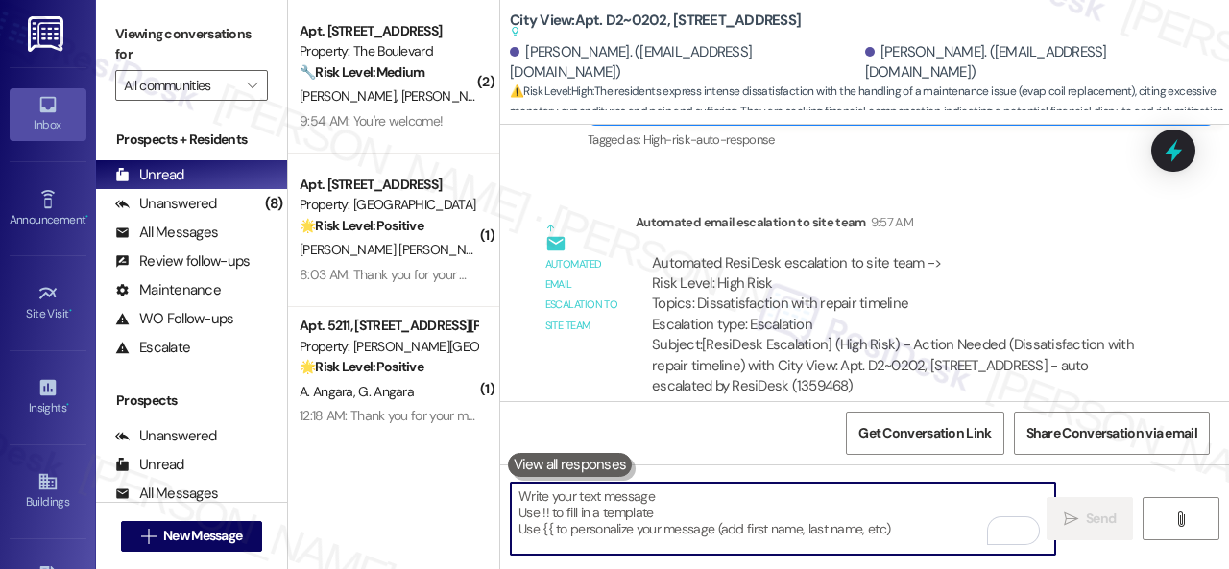
click at [595, 512] on textarea "To enrich screen reader interactions, please activate Accessibility in Grammarl…" at bounding box center [783, 519] width 544 height 72
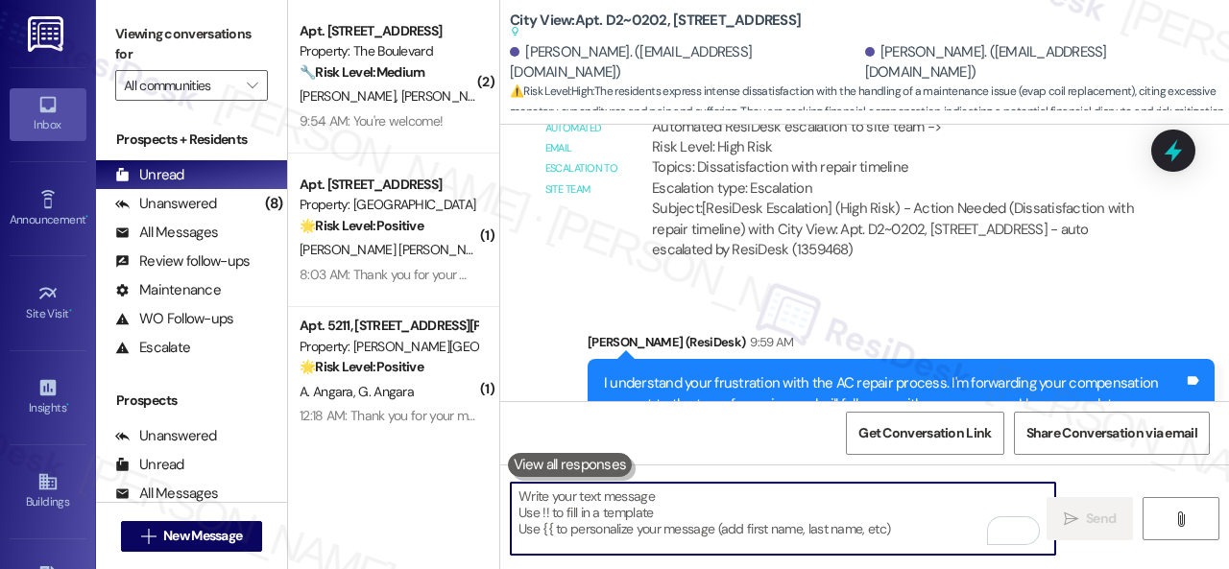
scroll to position [6, 0]
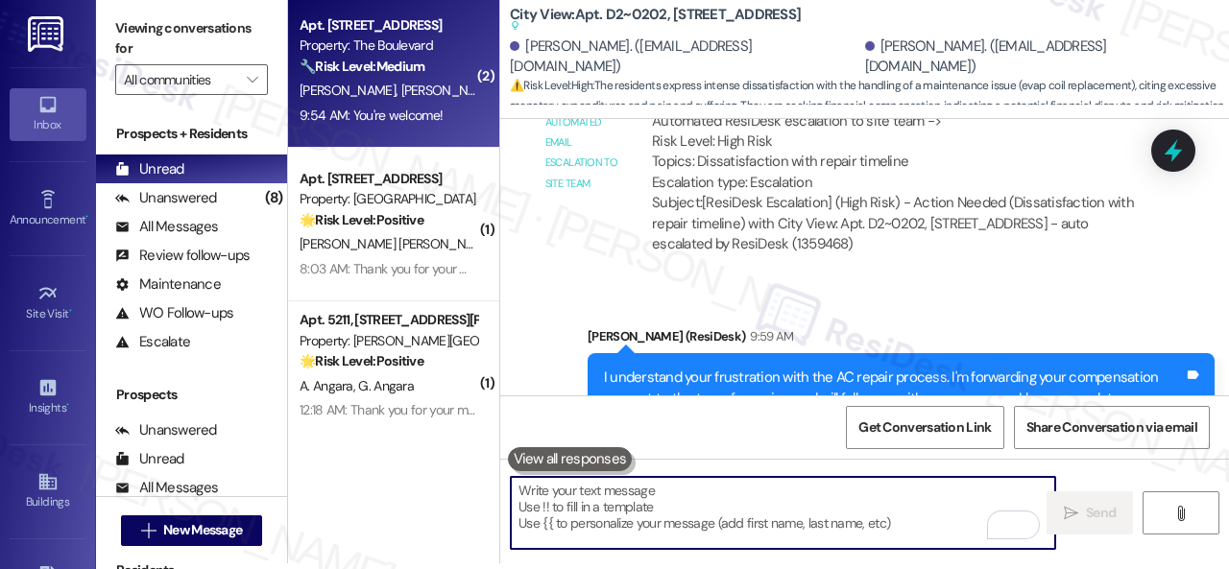
click at [389, 83] on span "[PERSON_NAME]" at bounding box center [350, 90] width 102 height 17
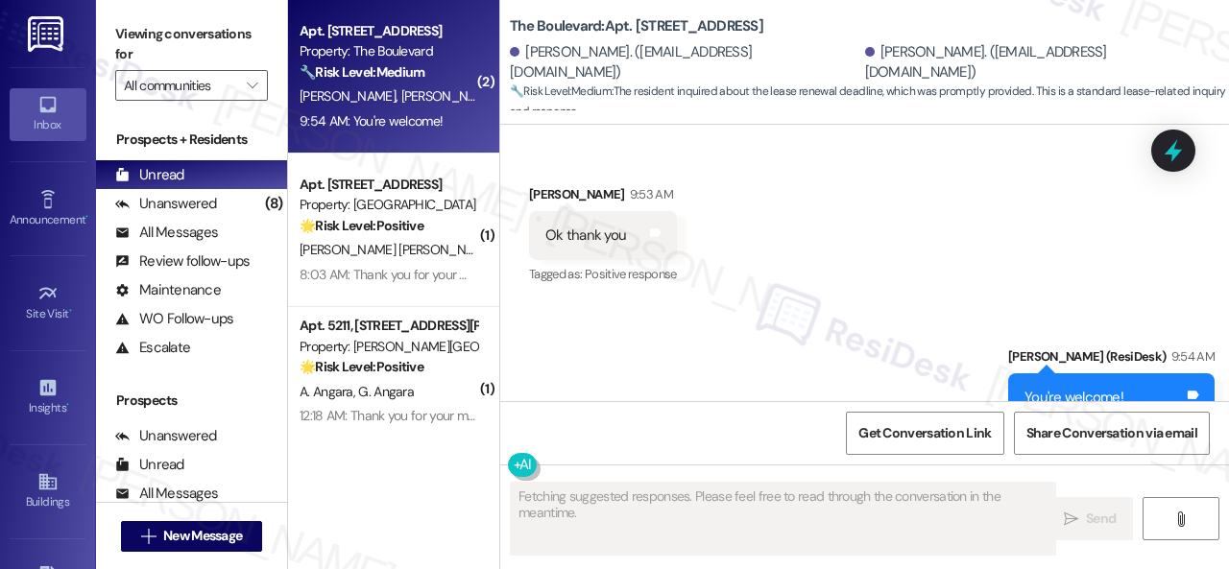
scroll to position [11878, 0]
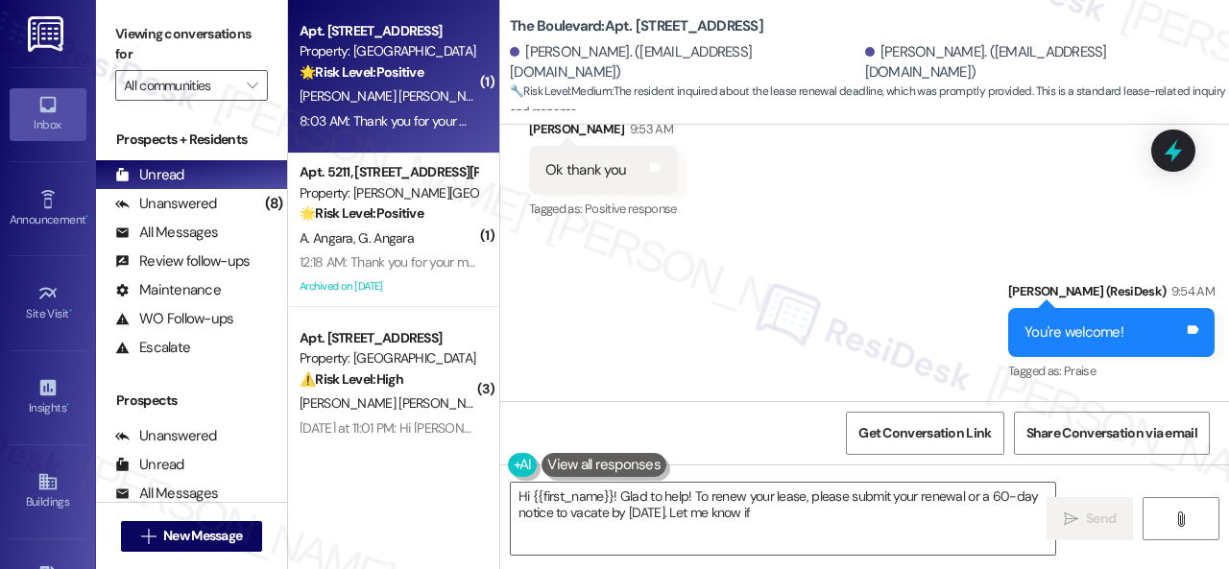
type textarea "Hi {{first_name}}! Glad to help! To renew your lease, please submit your renewa…"
click at [409, 82] on div "🌟 Risk Level: Positive The resident responded positively to a check-in message,…" at bounding box center [388, 72] width 178 height 20
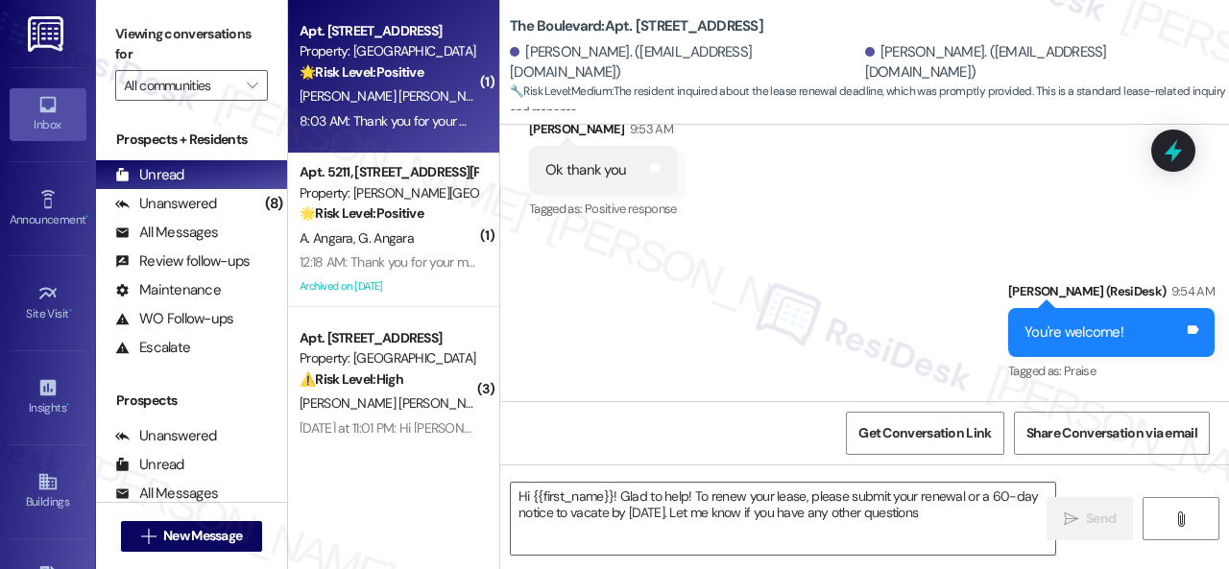
type textarea "Hi {{first_name}}! Glad to help! To renew your lease, please submit your renewa…"
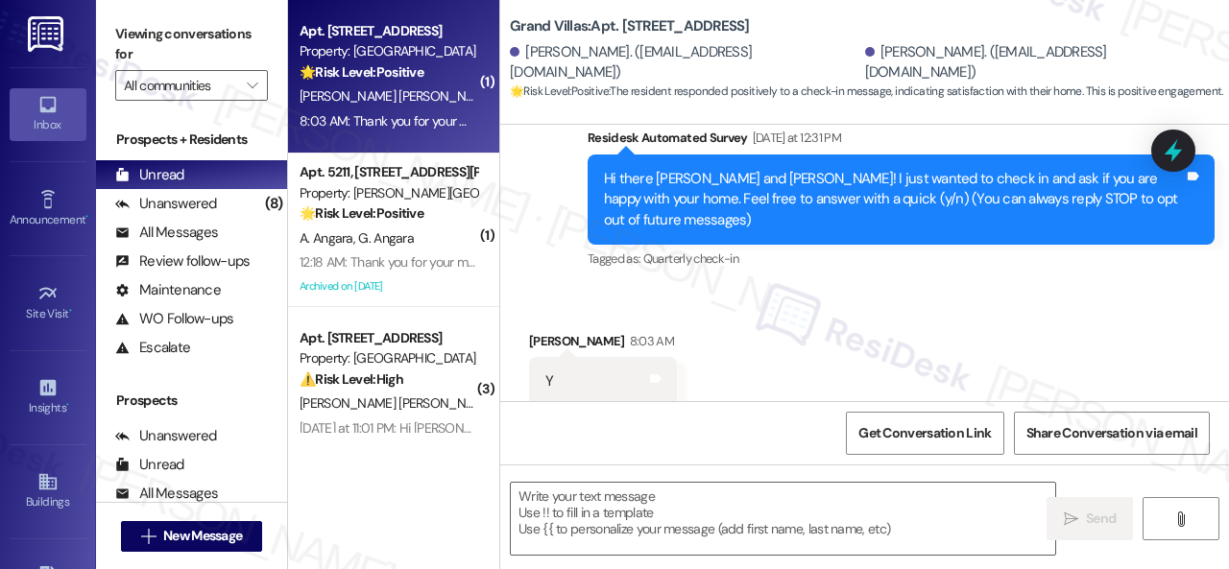
type textarea "Fetching suggested responses. Please feel free to read through the conversation…"
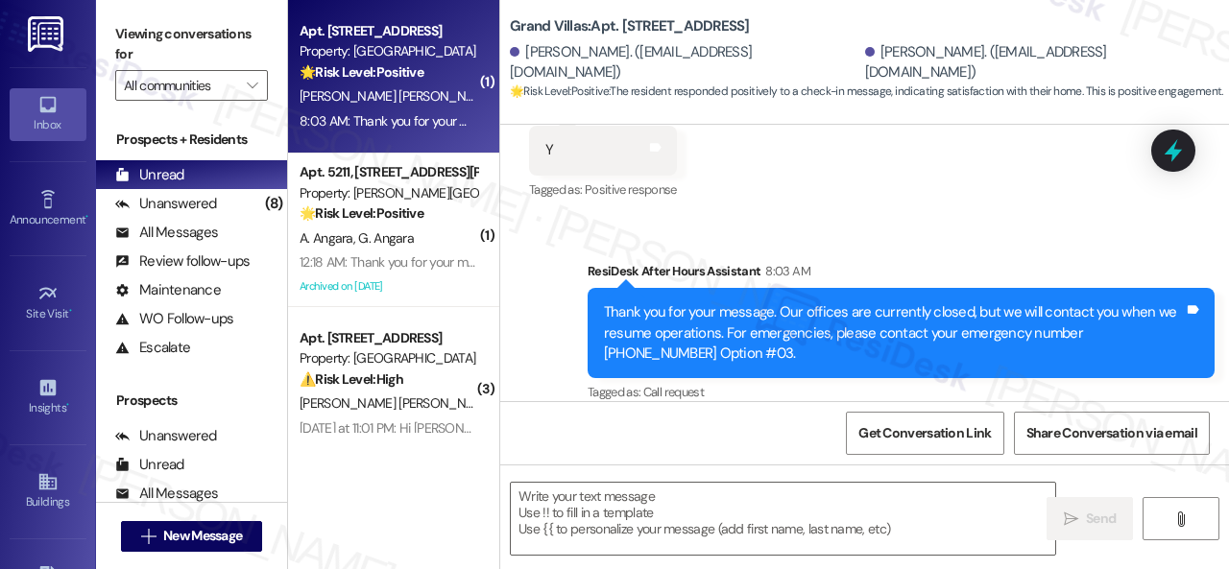
scroll to position [6, 0]
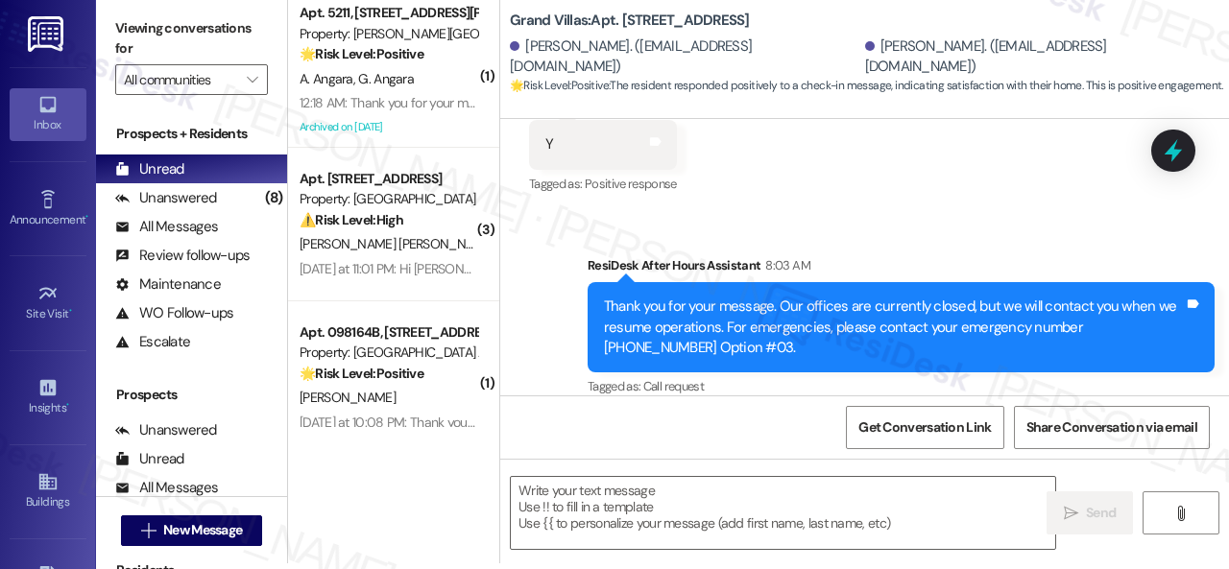
click at [535, 258] on div "Sent via SMS ResiDesk After Hours Assistant 8:03 AM Thank you for your message.…" at bounding box center [864, 314] width 729 height 204
click at [694, 515] on textarea at bounding box center [783, 513] width 544 height 72
paste textarea "I'm glad you are satisfied with your home. Have you written a review for us bef…"
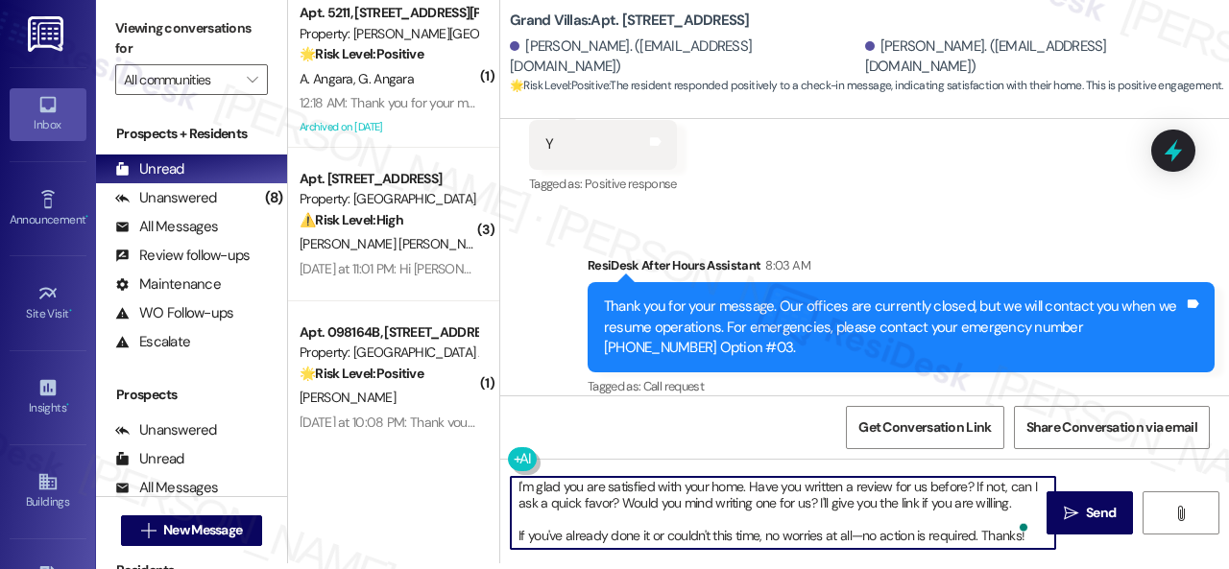
scroll to position [4, 0]
type textarea "I'm glad you are satisfied with your home. Have you written a review for us bef…"
click at [1098, 504] on span "Send" at bounding box center [1101, 513] width 30 height 20
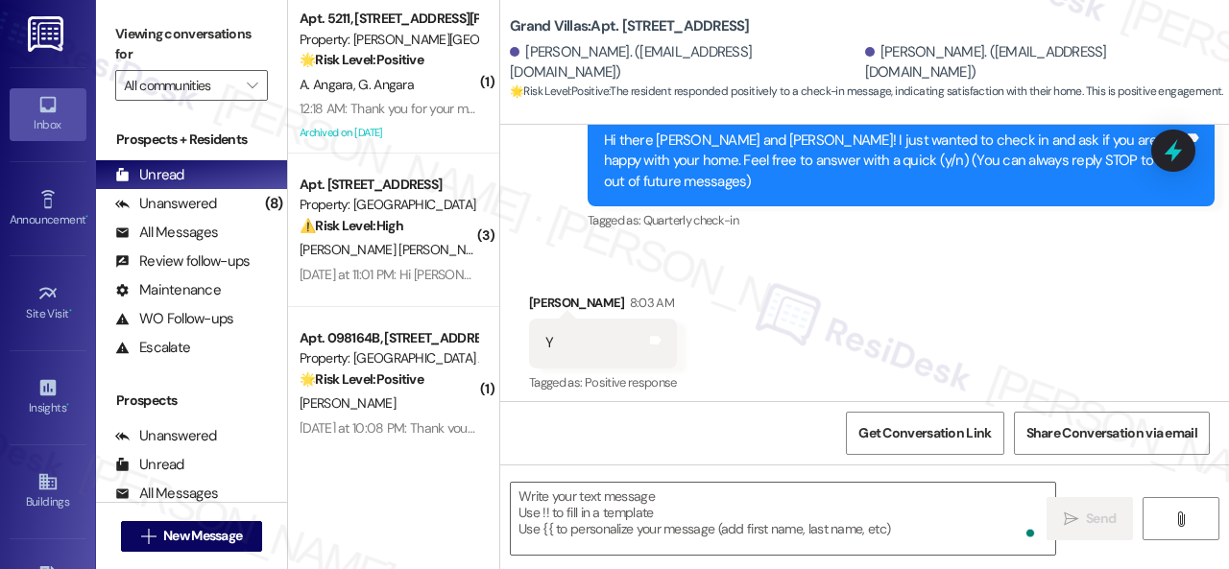
scroll to position [196, 0]
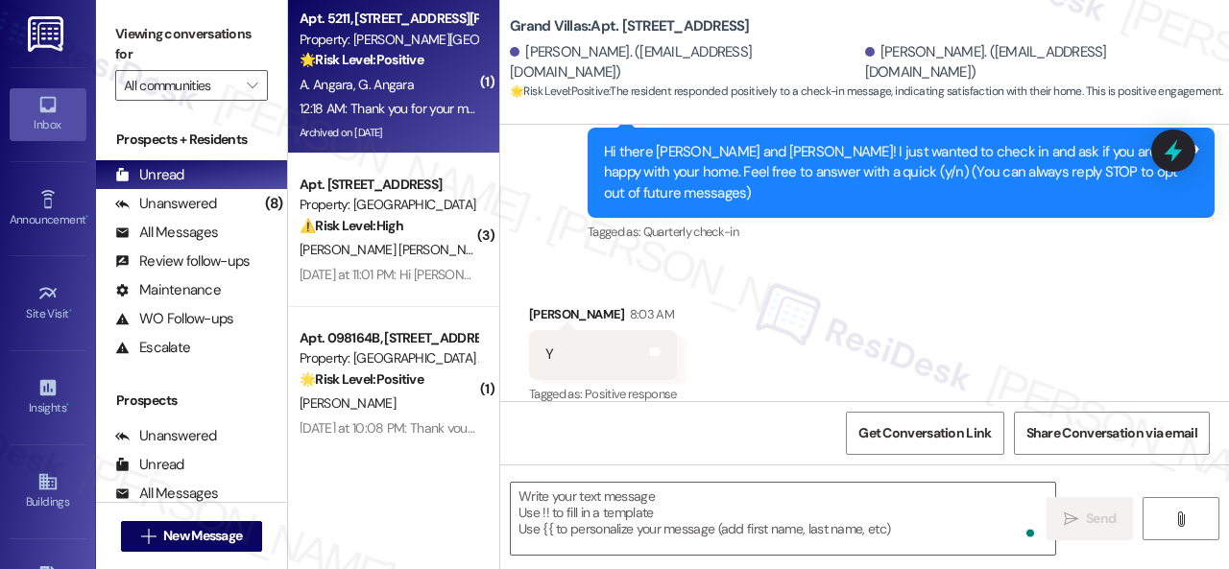
click at [439, 80] on div "A. Angara G. Angara" at bounding box center [388, 85] width 181 height 24
type textarea "Fetching suggested responses. Please feel free to read through the conversation…"
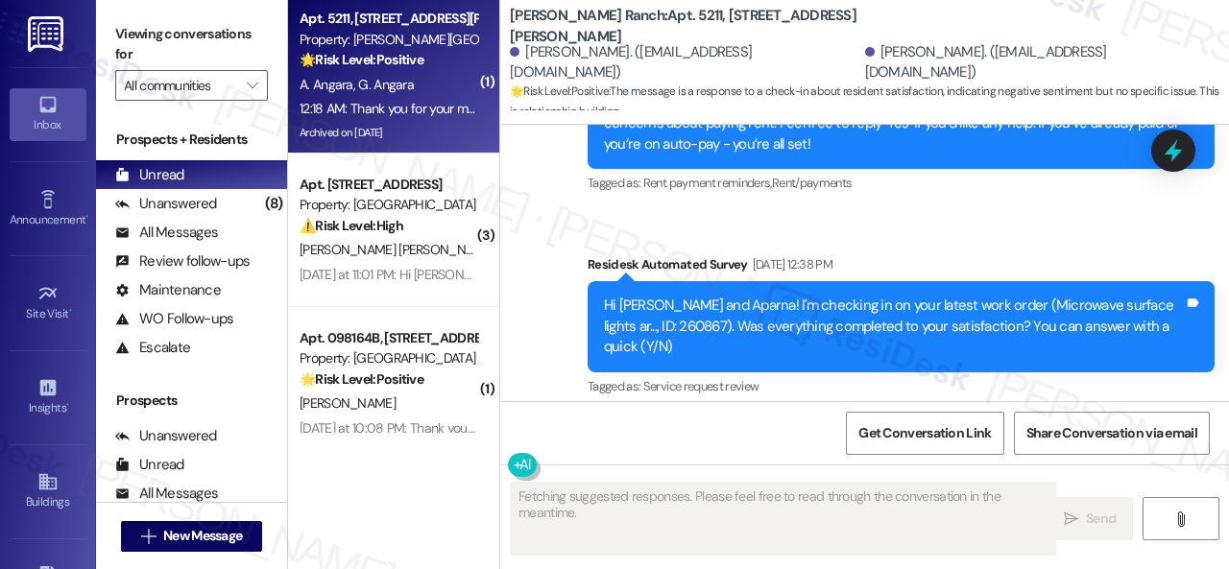
scroll to position [4551, 0]
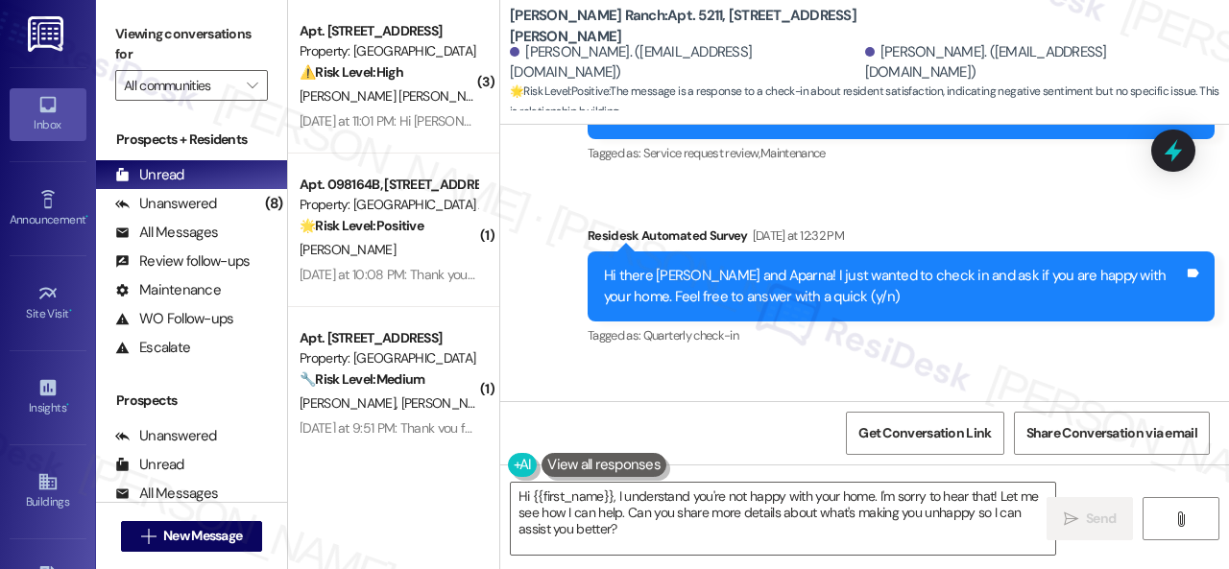
click at [585, 216] on div "Survey, sent via SMS Residesk Automated Survey [DATE] at 12:32 PM Hi there [PER…" at bounding box center [901, 288] width 656 height 154
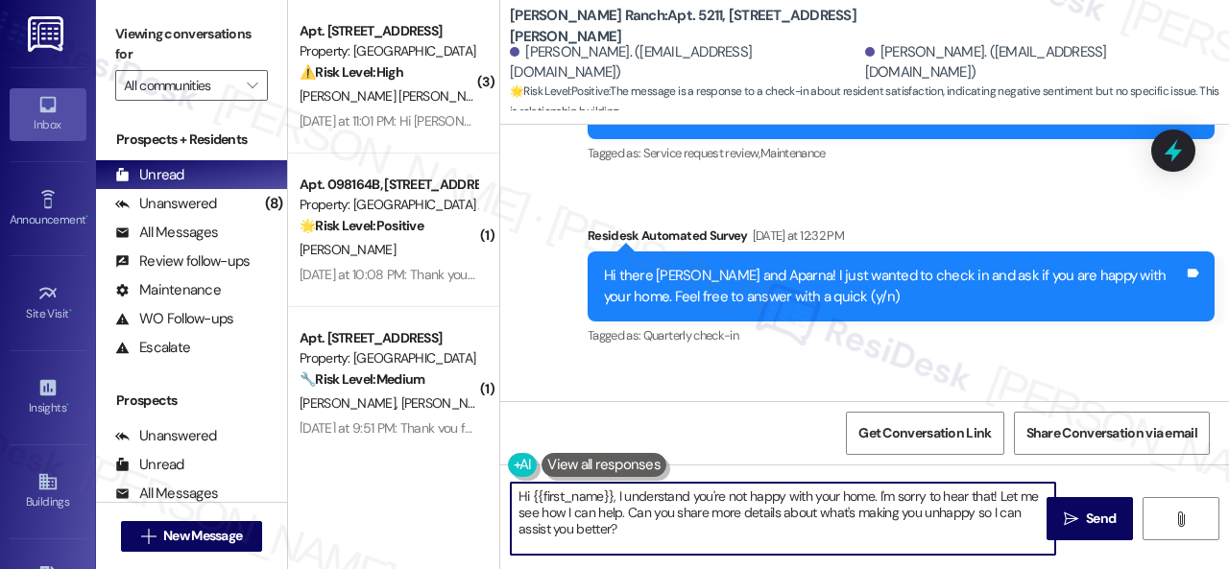
drag, startPoint x: 632, startPoint y: 533, endPoint x: 451, endPoint y: 475, distance: 189.4
click at [451, 475] on div "( 3 ) Apt. 610, [STREET_ADDRESS] Property: Grand Villas ⚠️ Risk Level: High The…" at bounding box center [758, 284] width 941 height 569
paste textarea "Thank you for sharing your feedback. We're here to help improve your experience…"
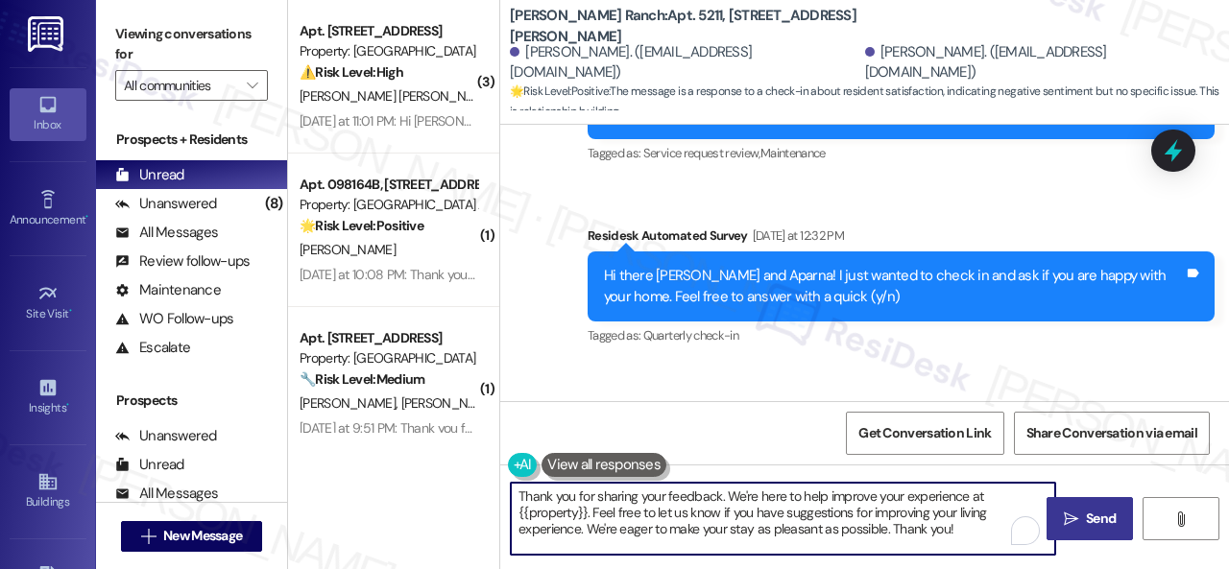
type textarea "Thank you for sharing your feedback. We're here to help improve your experience…"
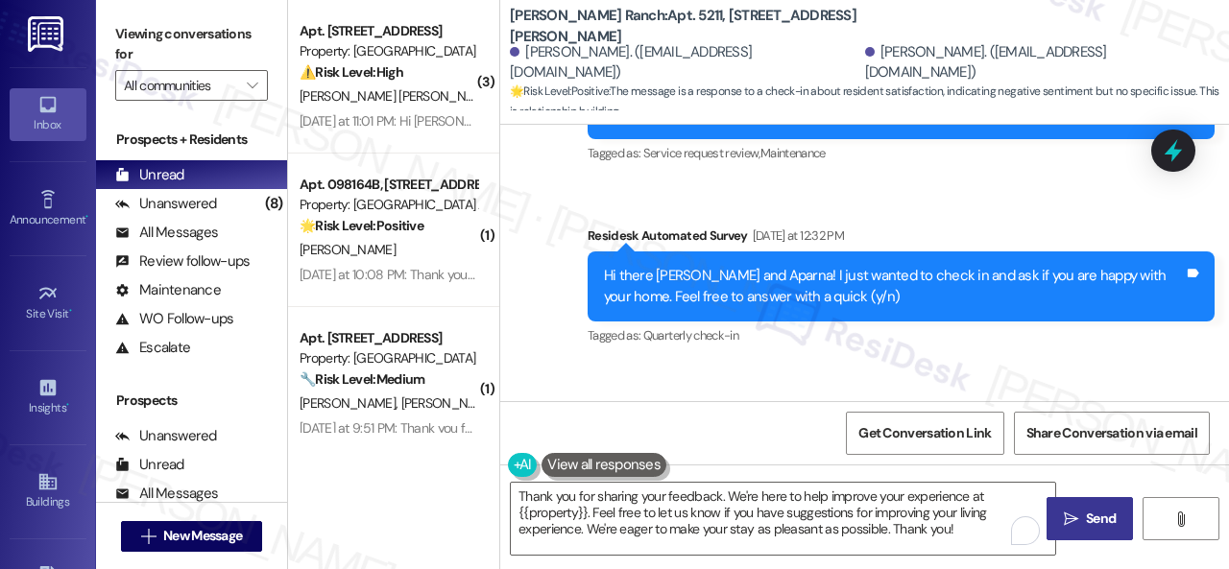
click at [1082, 514] on span "Send" at bounding box center [1100, 519] width 37 height 20
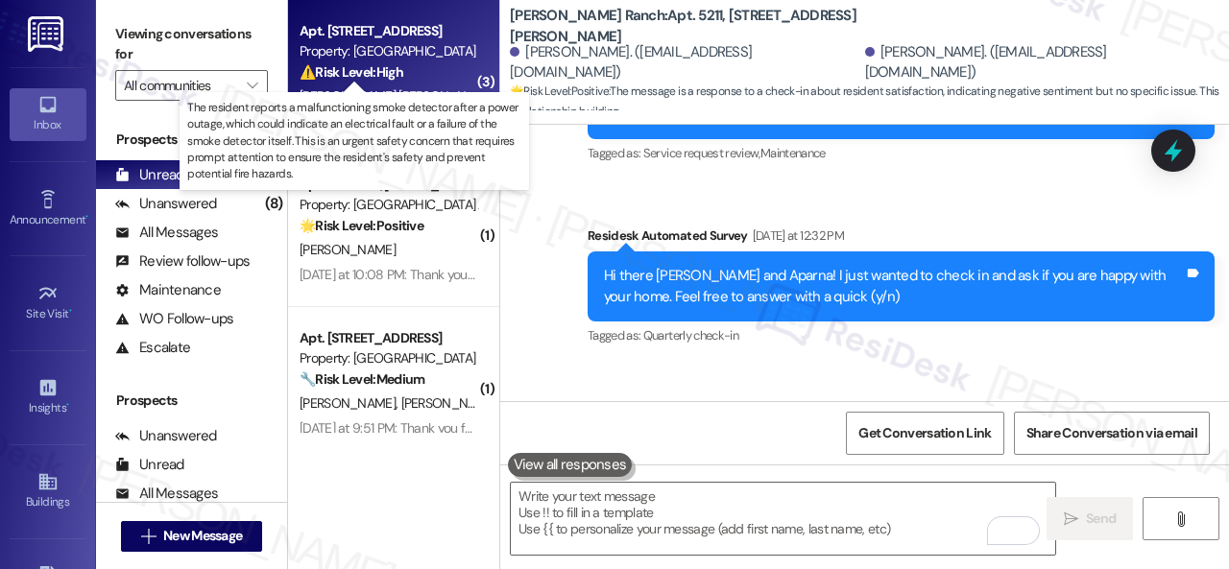
click at [403, 81] on strong "⚠️ Risk Level: High" at bounding box center [351, 71] width 104 height 17
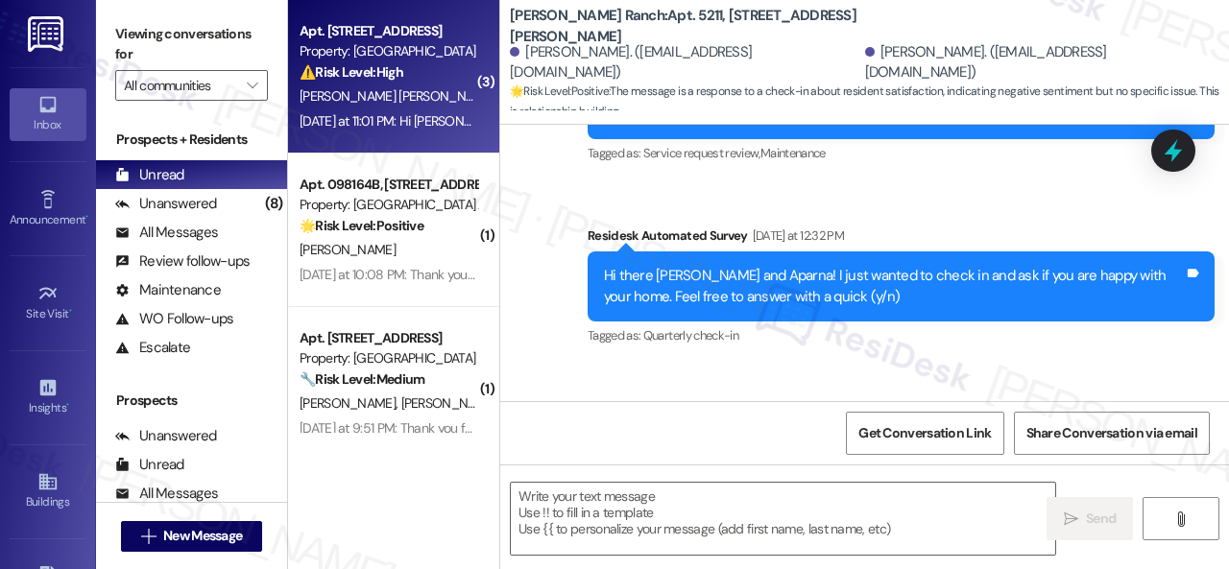
type textarea "Fetching suggested responses. Please feel free to read through the conversation…"
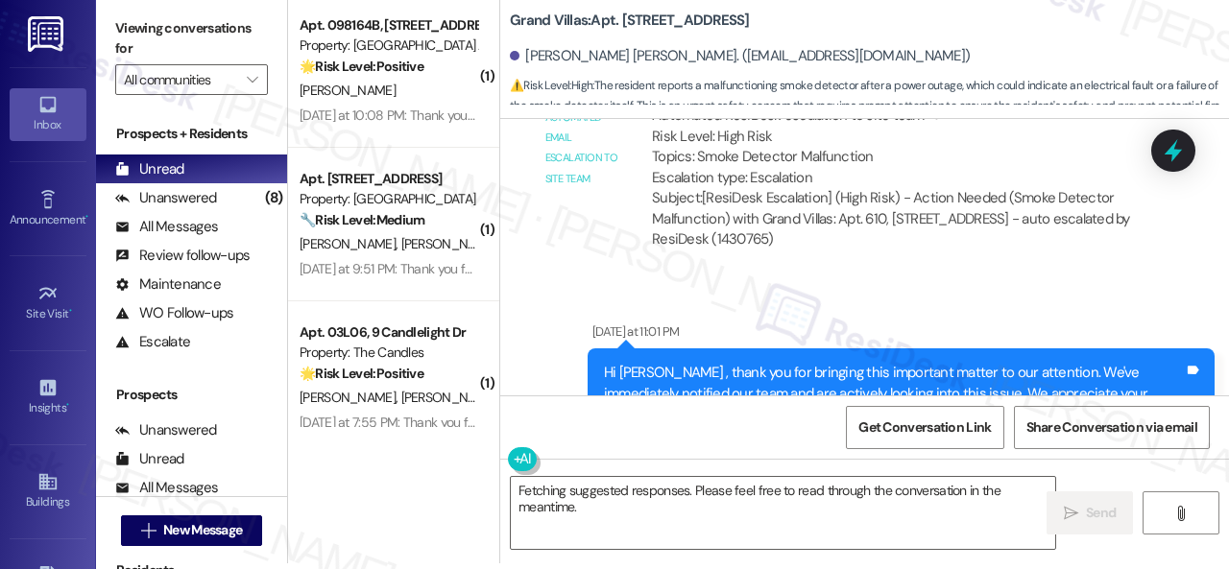
scroll to position [3920, 0]
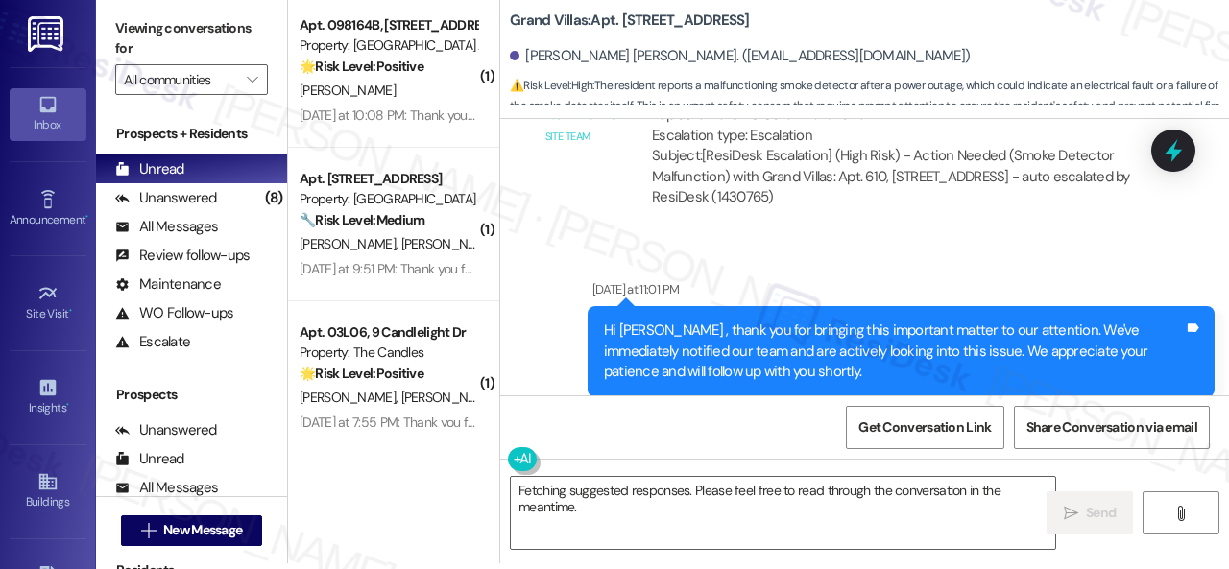
click at [996, 236] on div "Sent via SMS [DATE] at 11:01 PM Hi [PERSON_NAME] , thank you for bringing this …" at bounding box center [864, 338] width 729 height 204
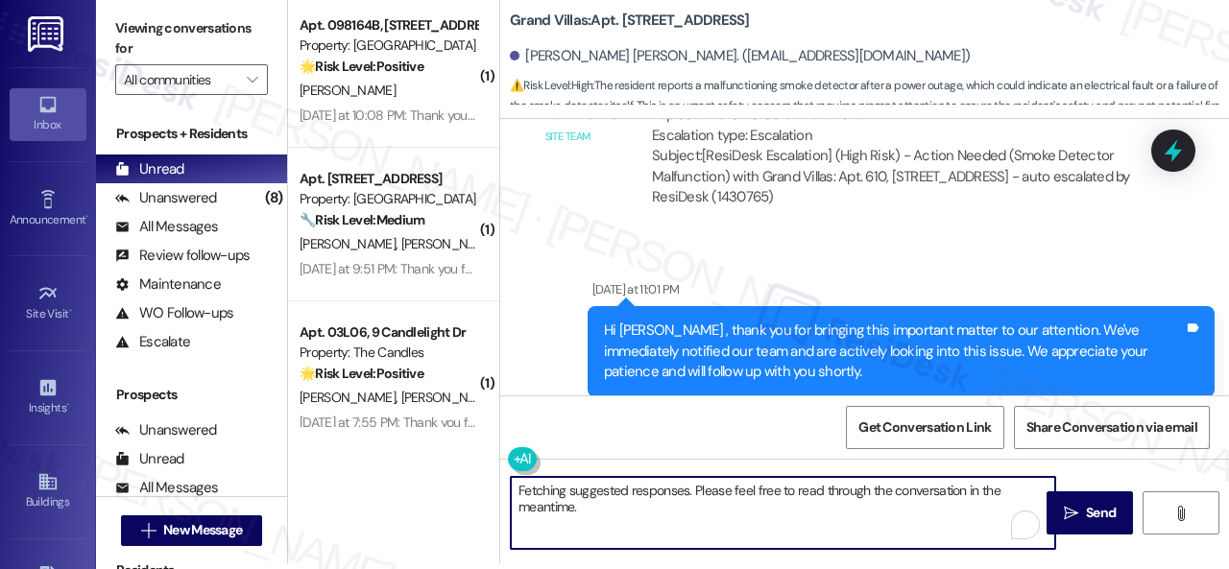
click at [637, 504] on textarea "Fetching suggested responses. Please feel free to read through the conversation…" at bounding box center [783, 513] width 544 height 72
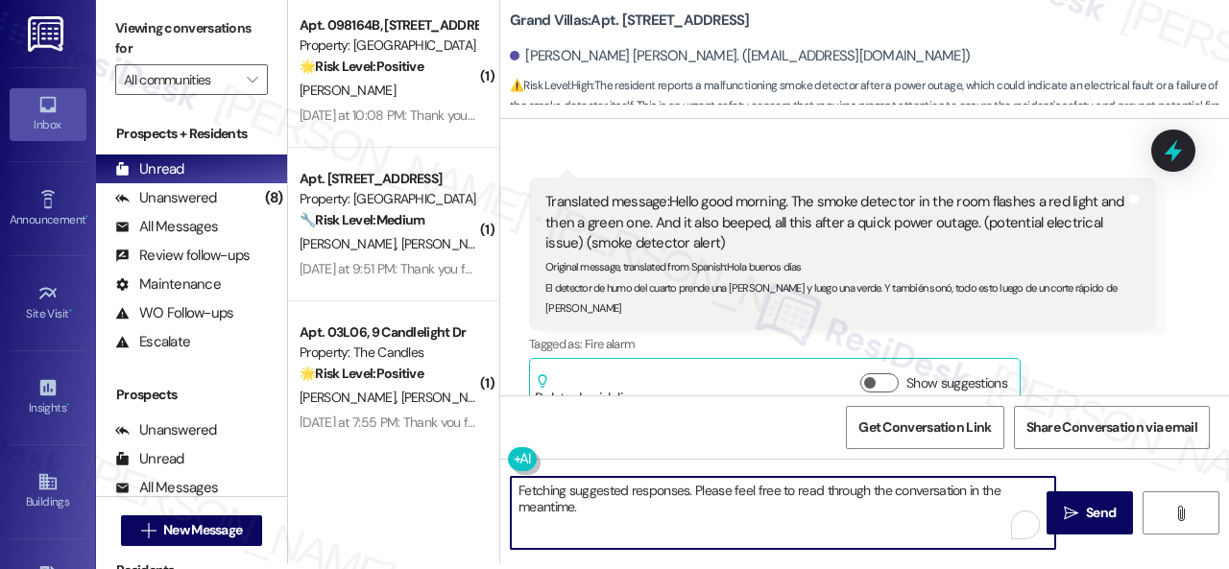
scroll to position [3440, 0]
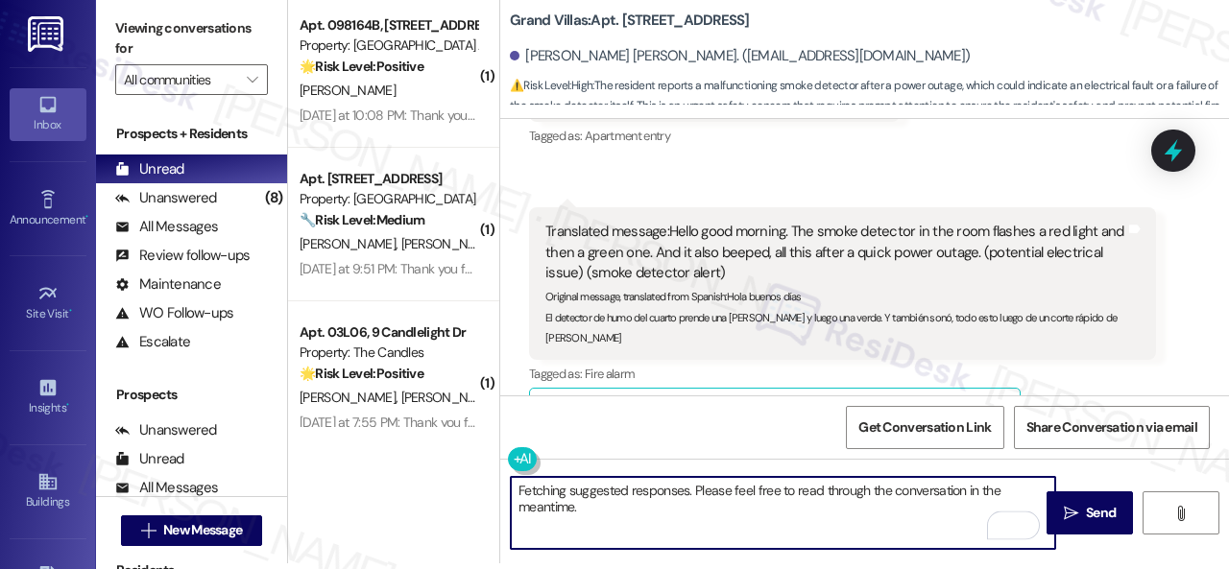
drag, startPoint x: 591, startPoint y: 501, endPoint x: 401, endPoint y: 442, distance: 199.2
click at [411, 456] on div "( 1 ) Apt. 098164B, [STREET_ADDRESS][PERSON_NAME] Property: [GEOGRAPHIC_DATA] A…" at bounding box center [758, 278] width 941 height 569
paste textarea "Is there already a work order for the issue? If so, may I have the work order n…"
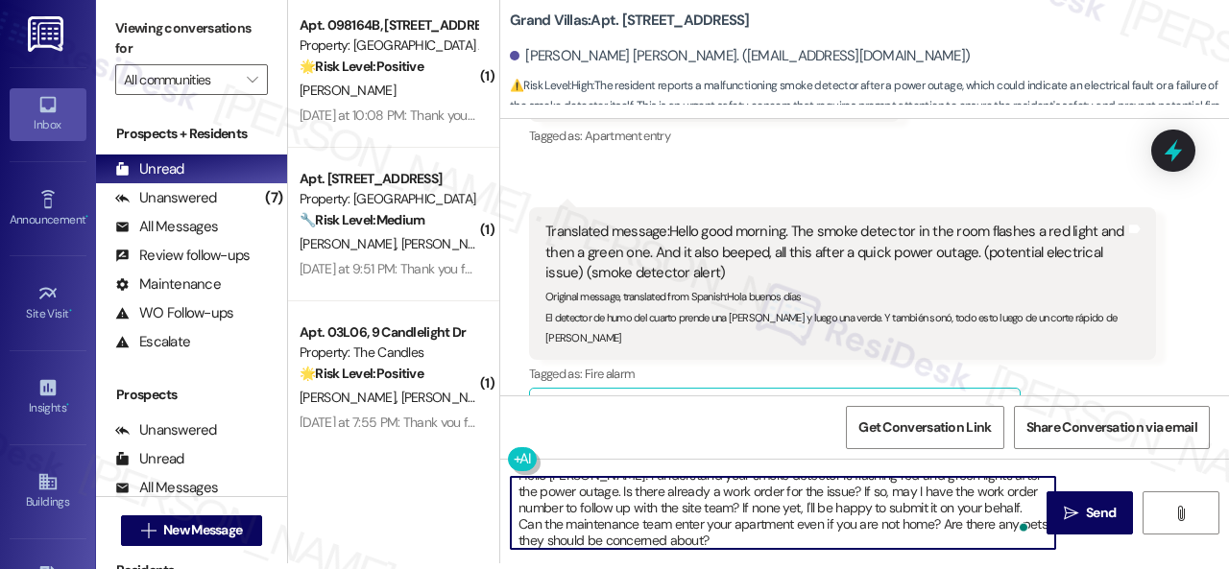
scroll to position [15, 0]
type textarea "Hello [PERSON_NAME]! I understand your smoke detector is flashing red and green…"
click at [1089, 511] on span "Send" at bounding box center [1101, 513] width 30 height 20
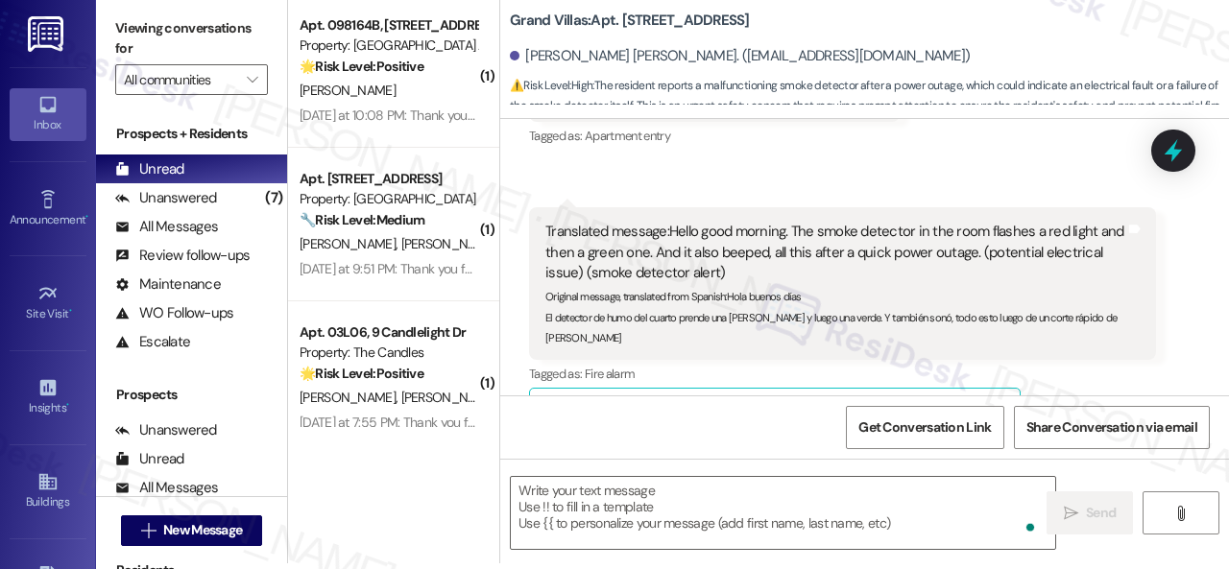
scroll to position [3460, 0]
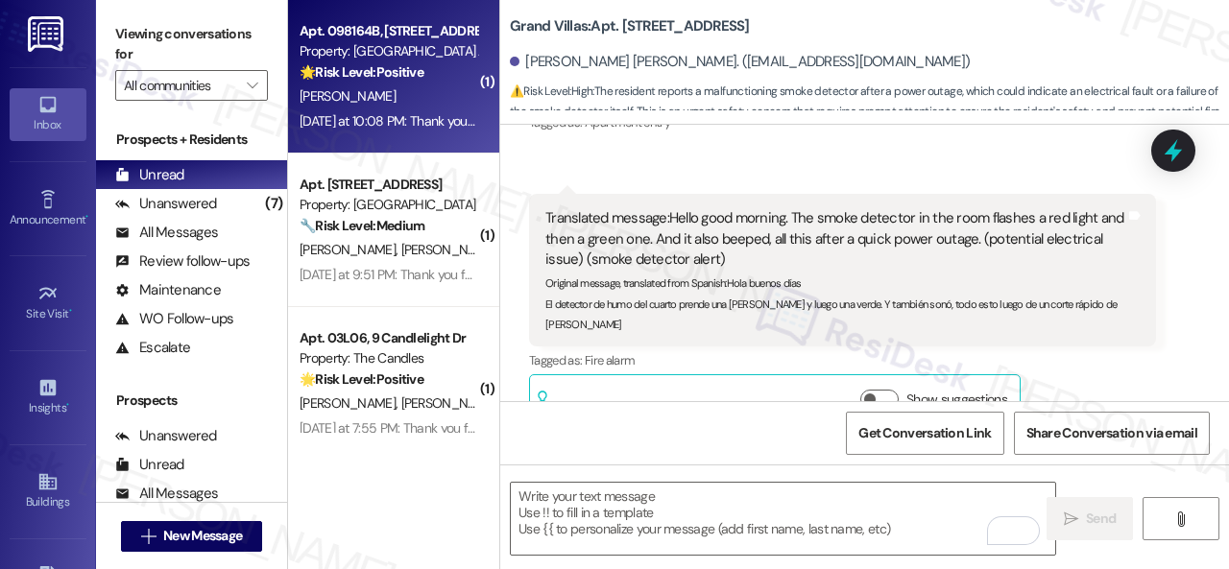
click at [401, 100] on div "[PERSON_NAME]" at bounding box center [388, 96] width 181 height 24
type textarea "Fetching suggested responses. Please feel free to read through the conversation…"
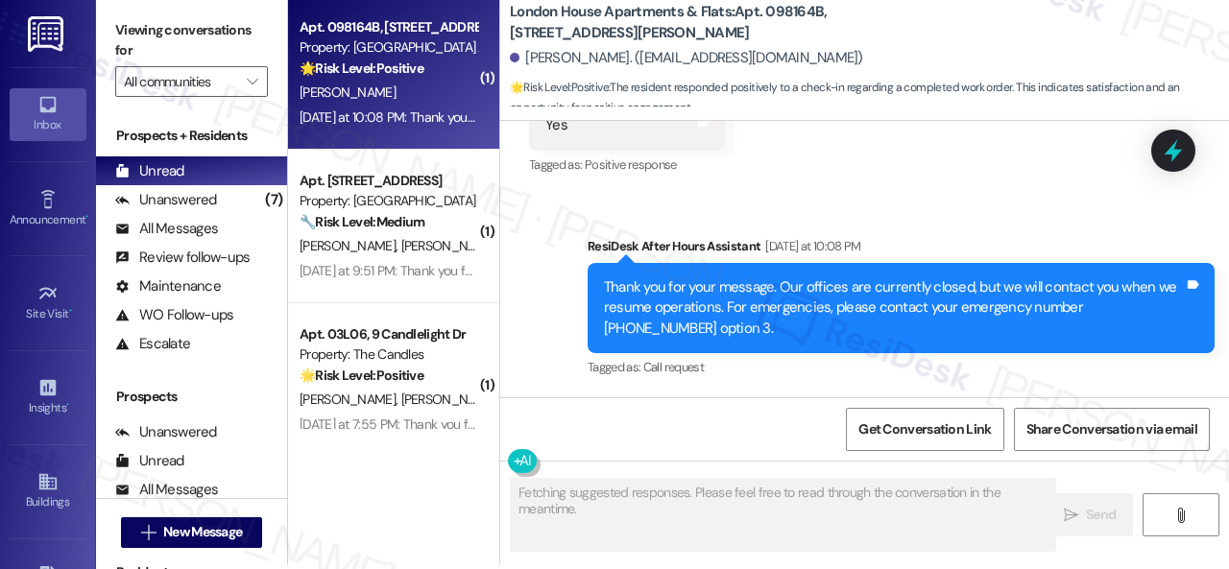
scroll to position [6, 0]
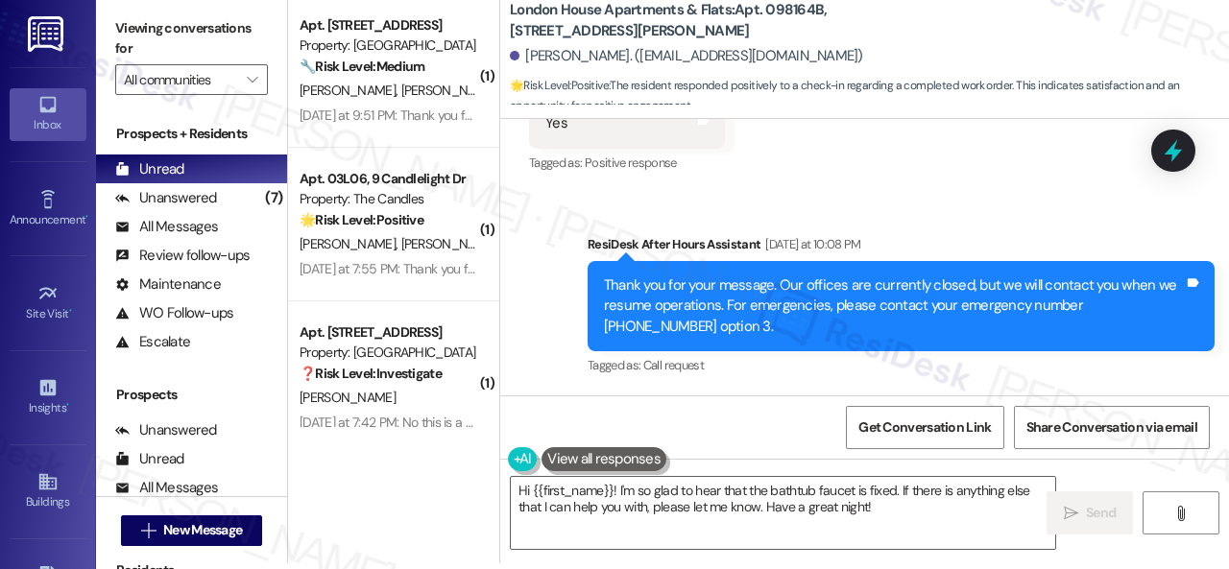
click at [563, 269] on div "Sent via SMS ResiDesk After Hours Assistant [DATE] at 10:08 PM Thank you for yo…" at bounding box center [864, 293] width 729 height 204
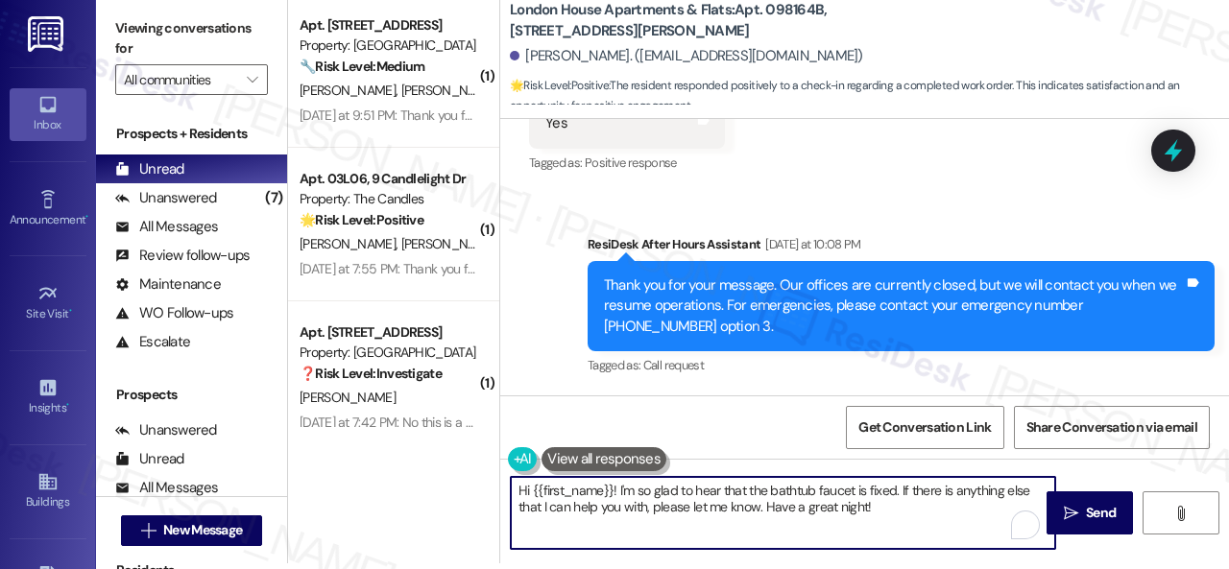
drag, startPoint x: 882, startPoint y: 509, endPoint x: 283, endPoint y: 486, distance: 599.4
click at [265, 490] on div "Viewing conversations for All communities  Prospects + Residents Unread (0) Un…" at bounding box center [662, 278] width 1133 height 569
paste textarea "We're glad to hear everything’s taken care of. If your experience at {{property…"
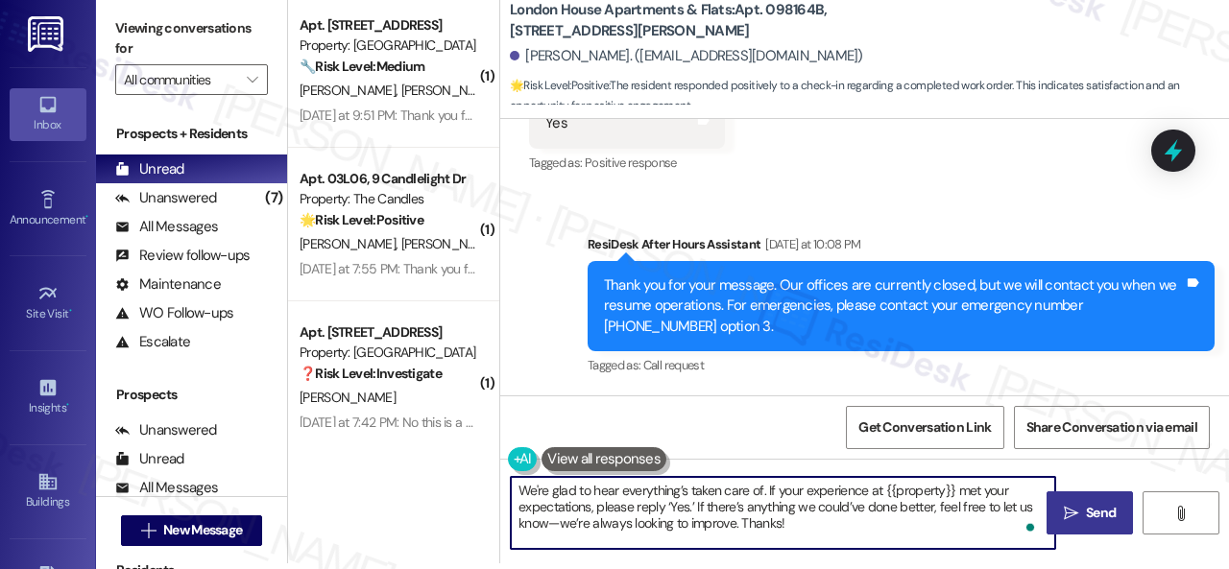
type textarea "We're glad to hear everything’s taken care of. If your experience at {{property…"
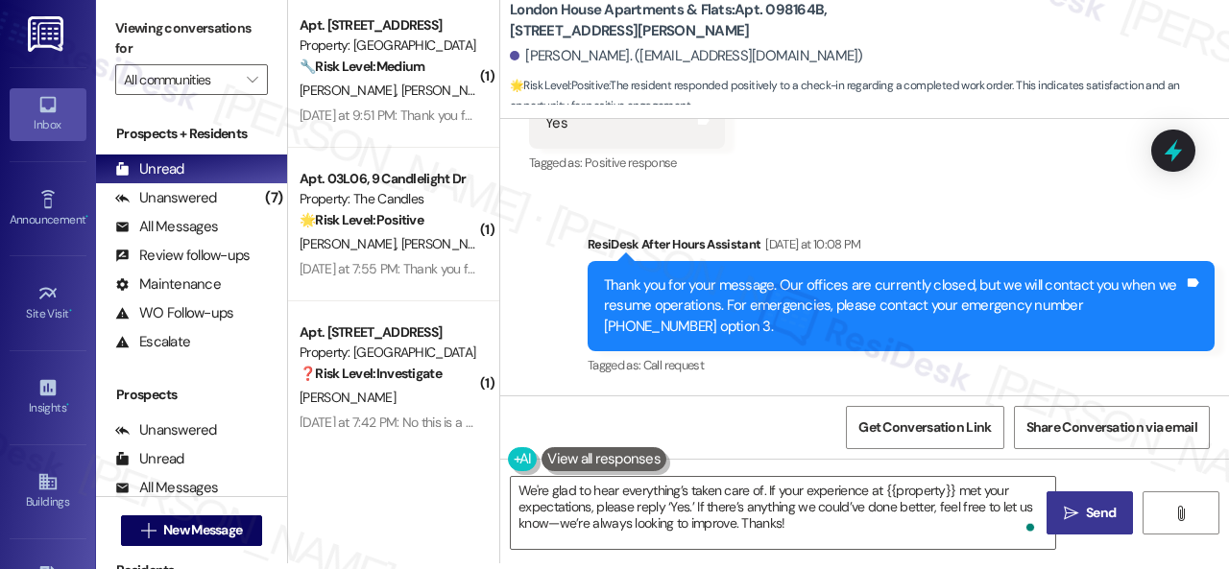
click at [1082, 506] on span "Send" at bounding box center [1100, 513] width 37 height 20
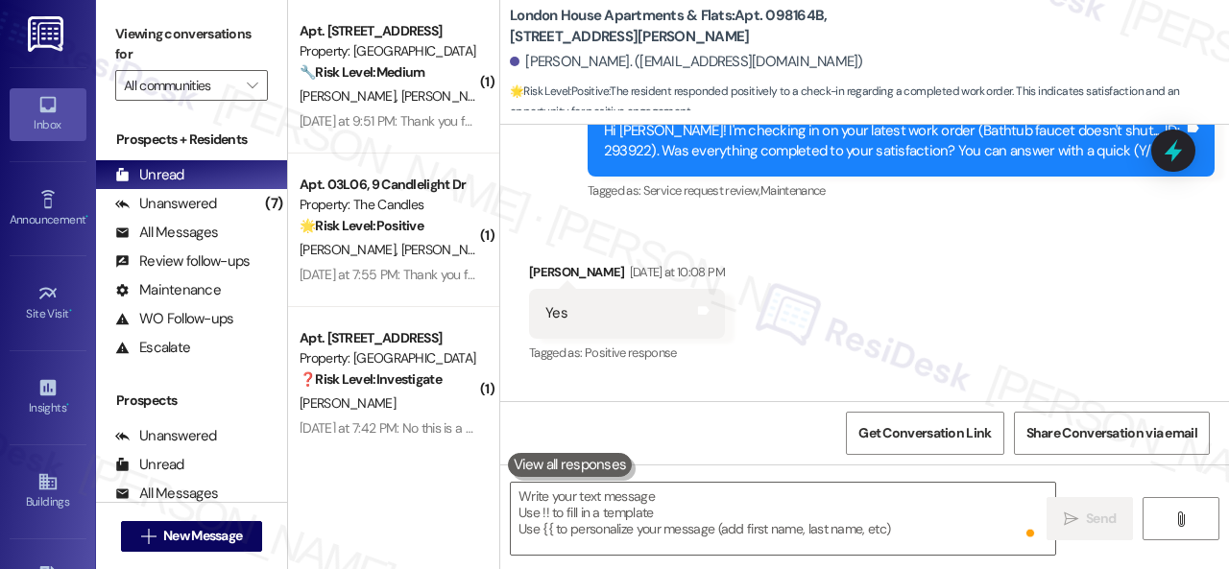
scroll to position [6089, 0]
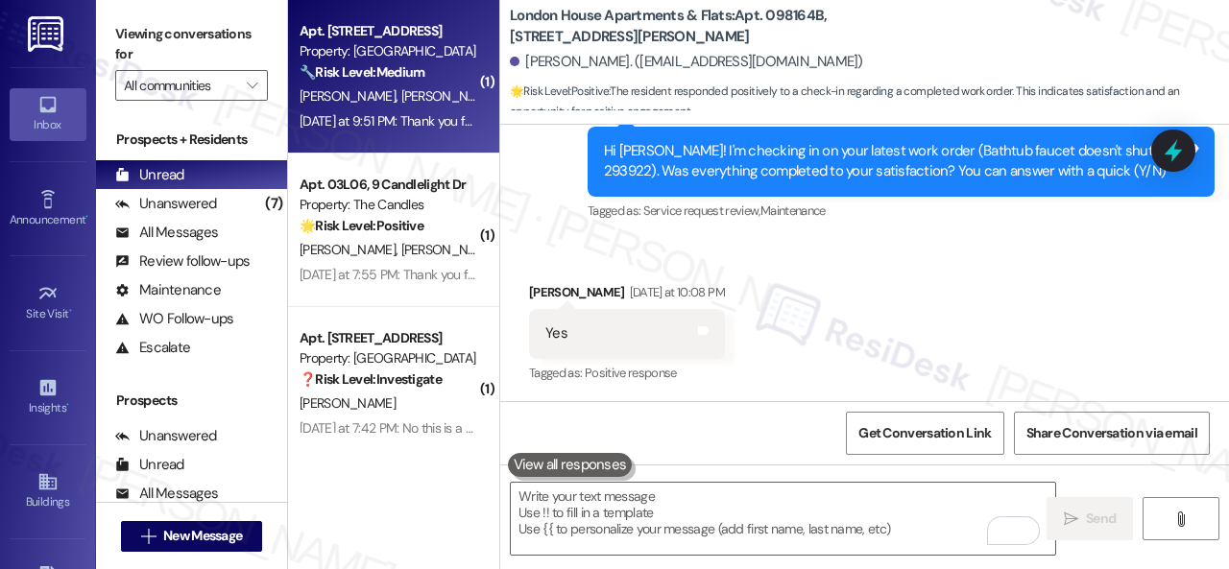
click at [440, 95] on div "[PERSON_NAME] [PERSON_NAME]" at bounding box center [388, 96] width 181 height 24
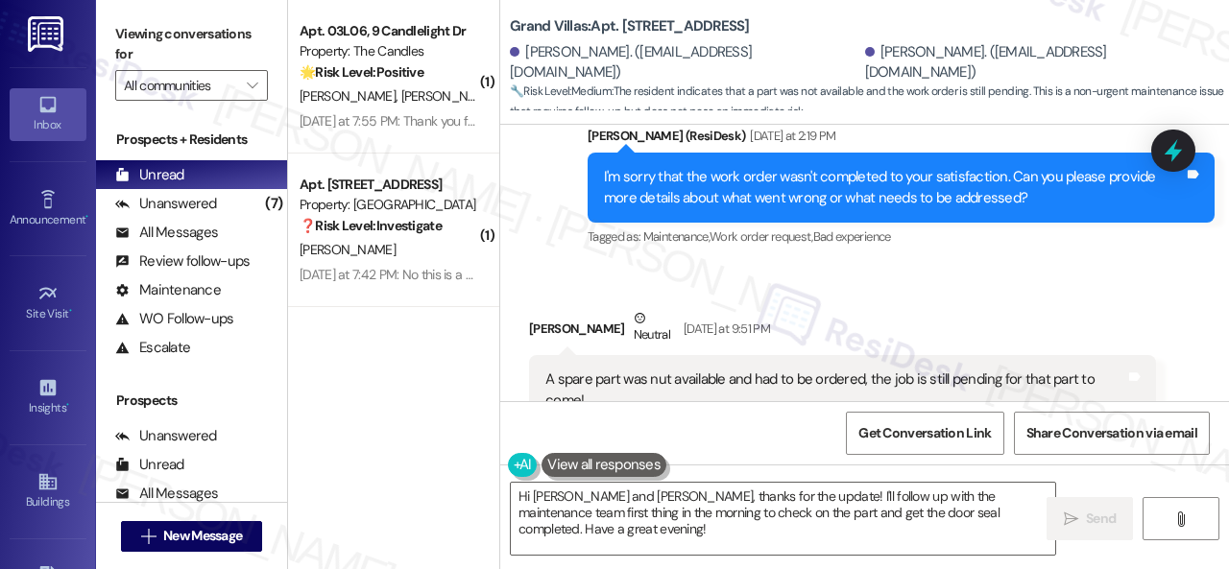
scroll to position [706, 0]
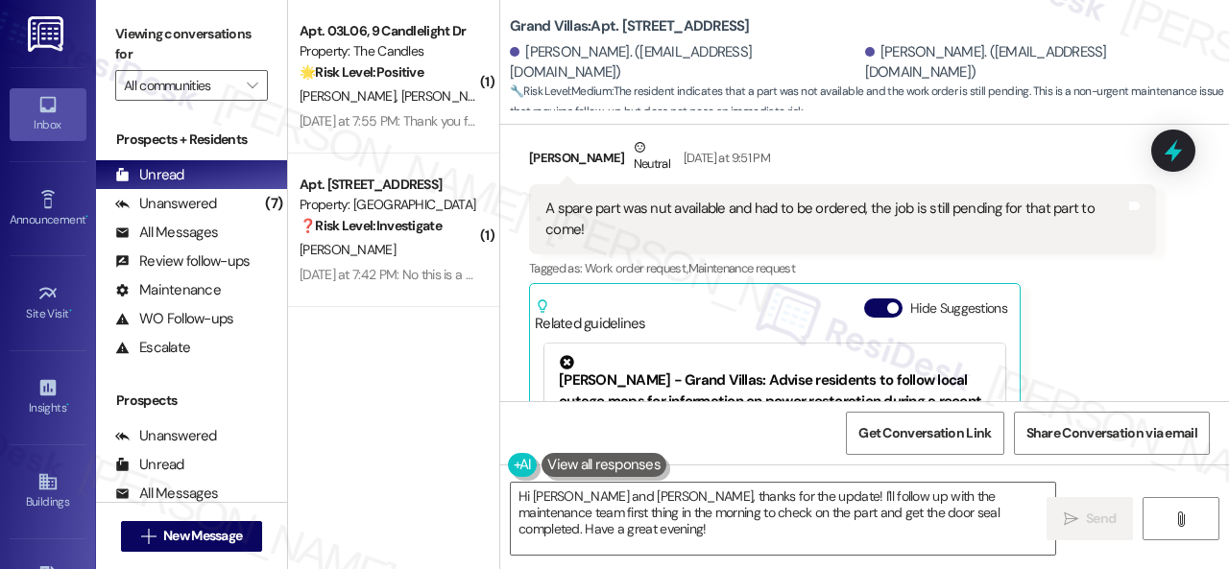
drag, startPoint x: 491, startPoint y: 492, endPoint x: 380, endPoint y: 448, distance: 118.9
click at [396, 458] on div "( 1 ) Apt. 03L06, 9 Candlelight Dr Property: The Candles 🌟 Risk Level: Positive…" at bounding box center [758, 284] width 941 height 569
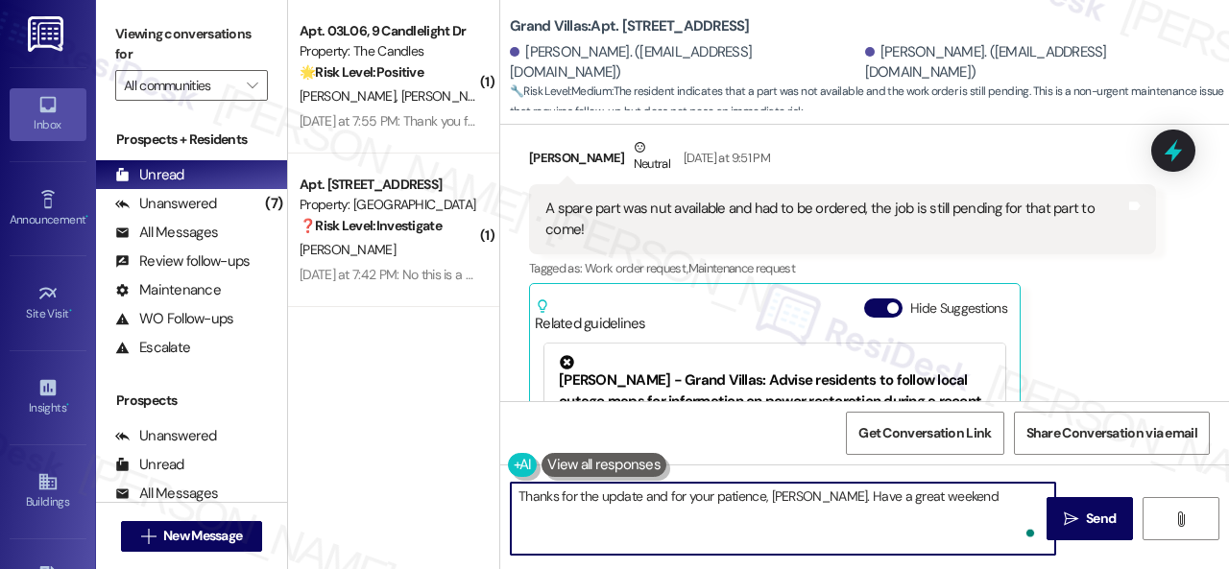
type textarea "Thanks for the update and for your patience, [PERSON_NAME]. Have a great weeken…"
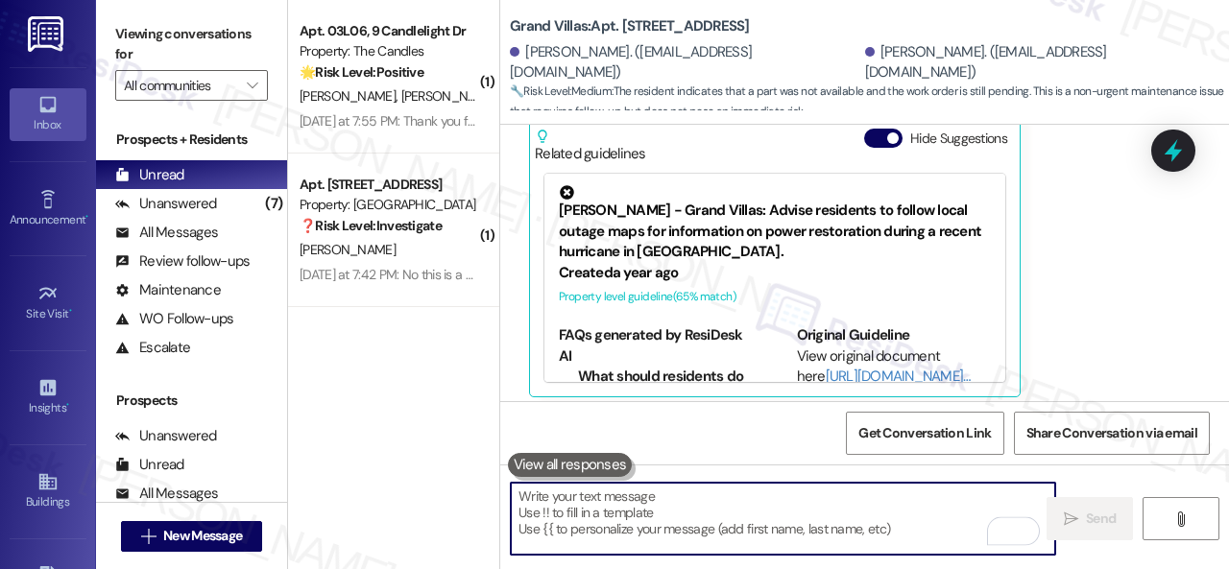
scroll to position [886, 0]
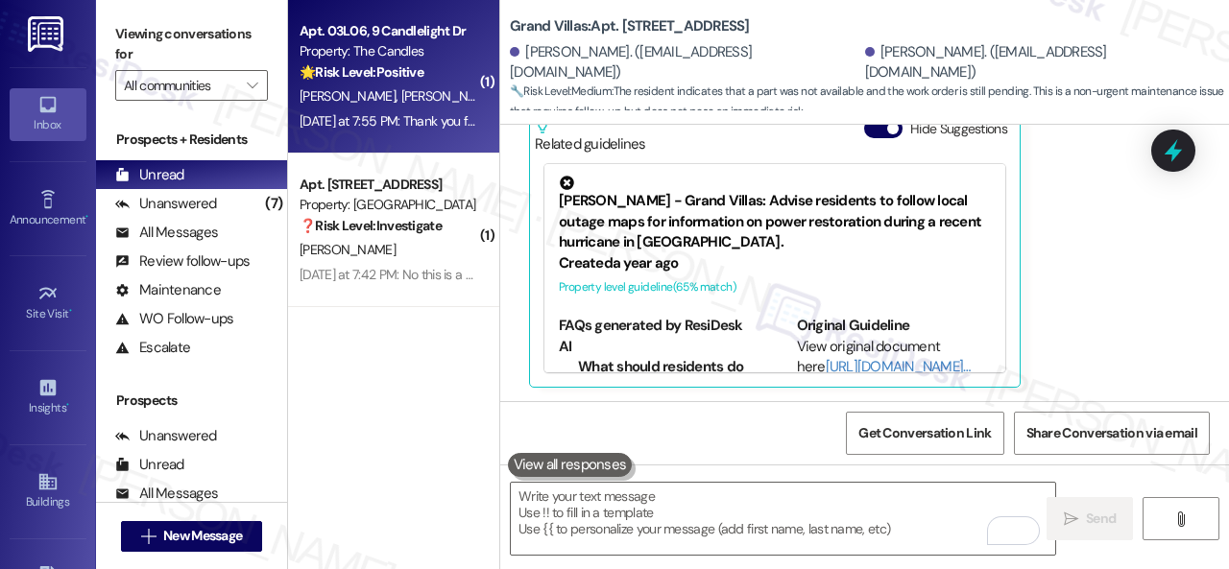
click at [443, 88] on div "[PERSON_NAME] [PERSON_NAME]" at bounding box center [388, 96] width 181 height 24
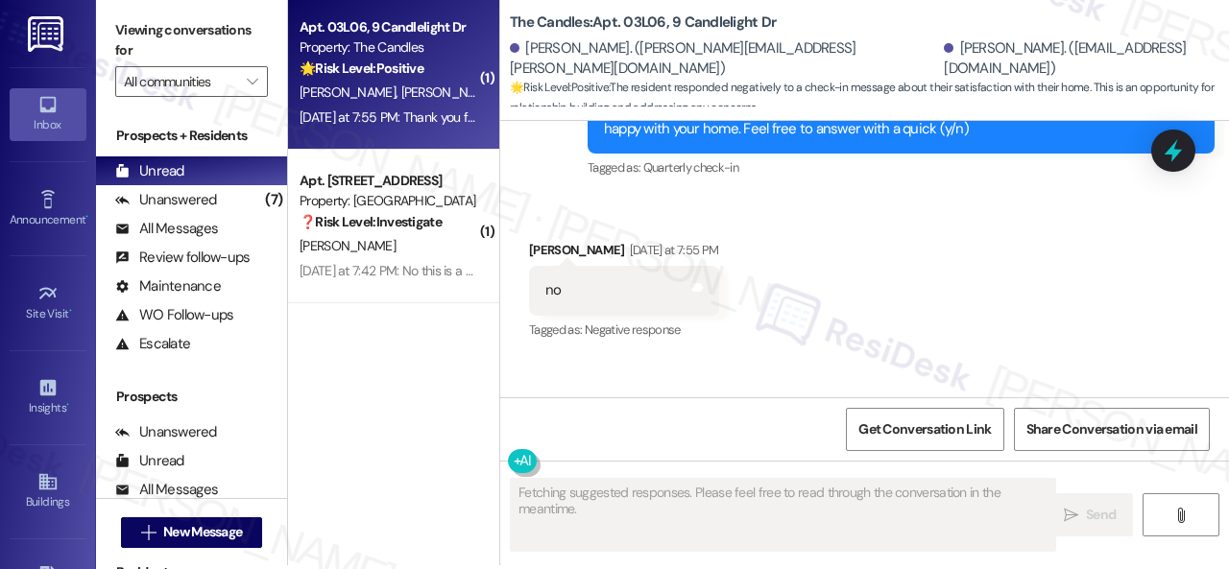
scroll to position [6, 0]
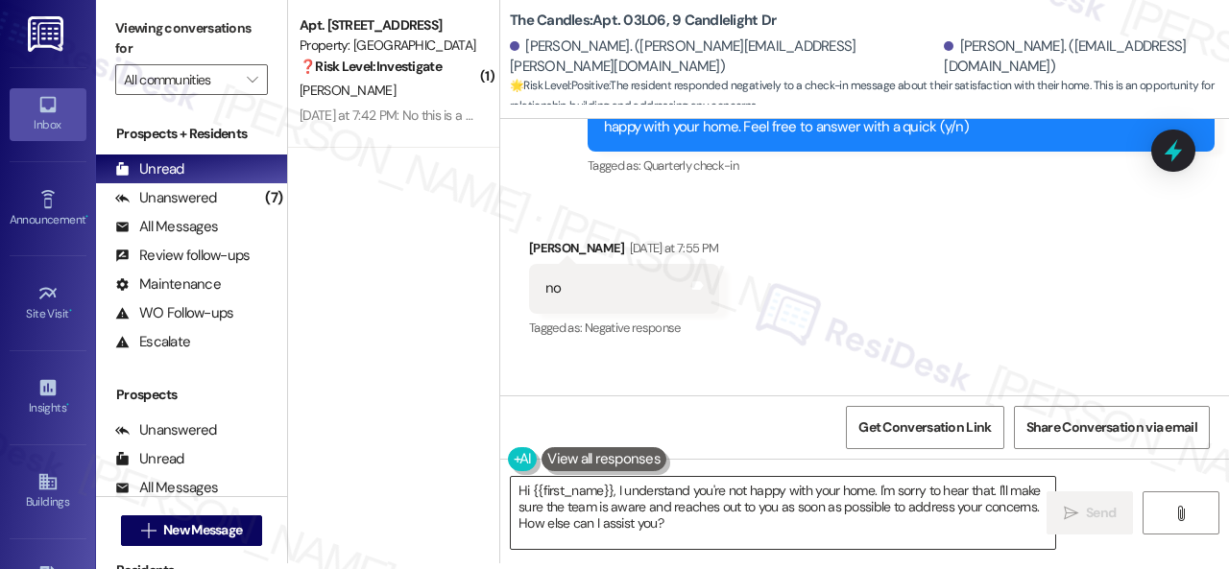
click at [596, 523] on textarea "Hi {{first_name}}, I understand you're not happy with your home. I'm sorry to h…" at bounding box center [783, 513] width 544 height 72
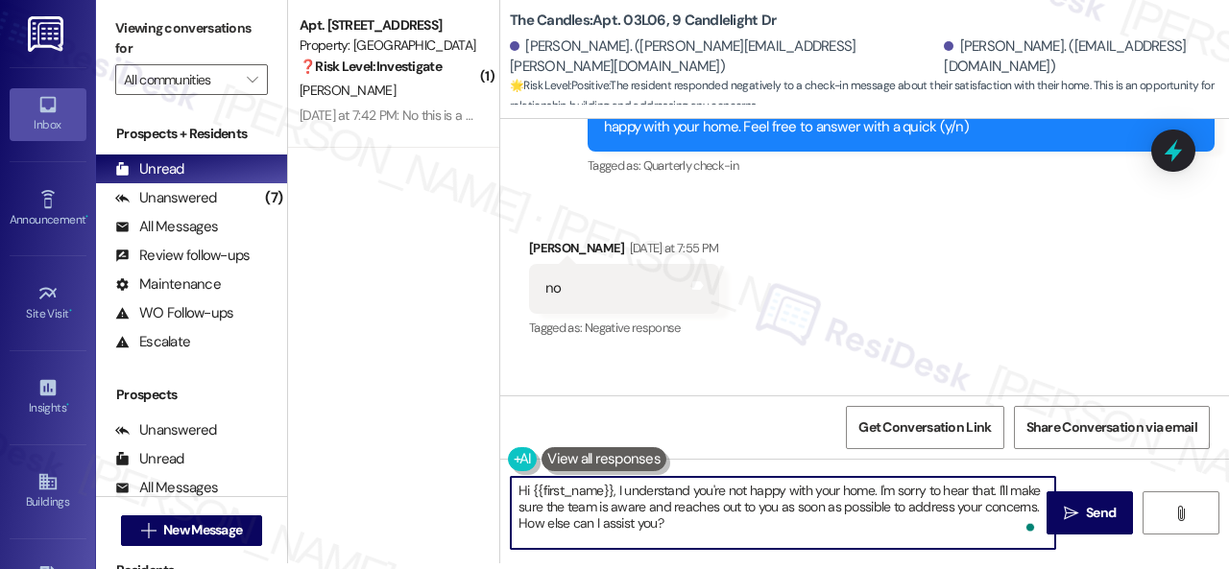
paste textarea "Thank you for sharing your feedback. We're here to help improve your experience…"
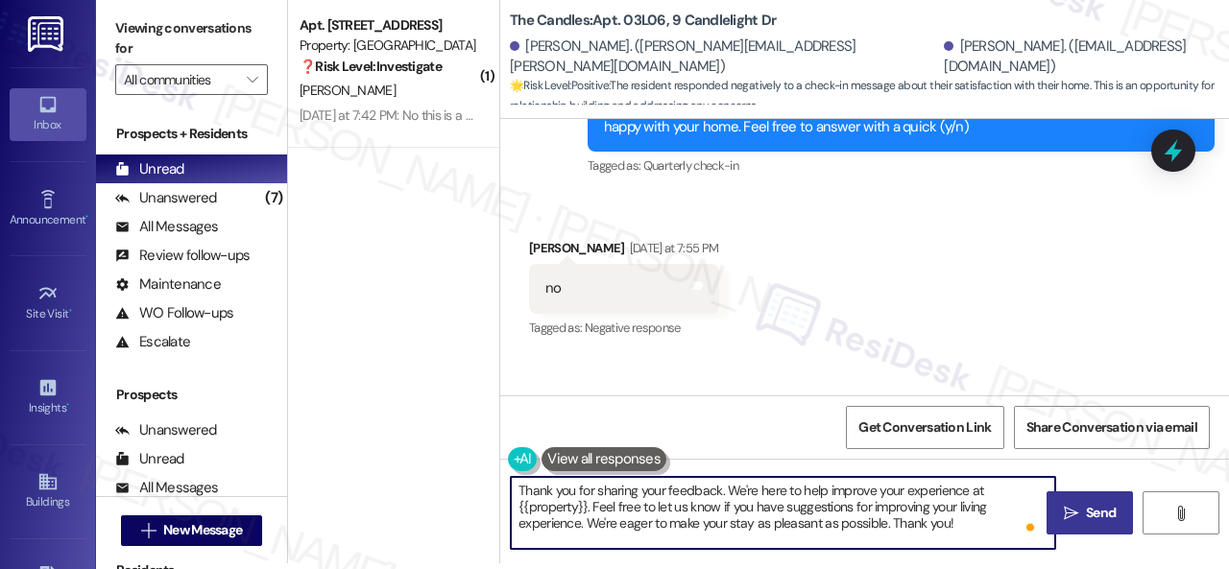
type textarea "Thank you for sharing your feedback. We're here to help improve your experience…"
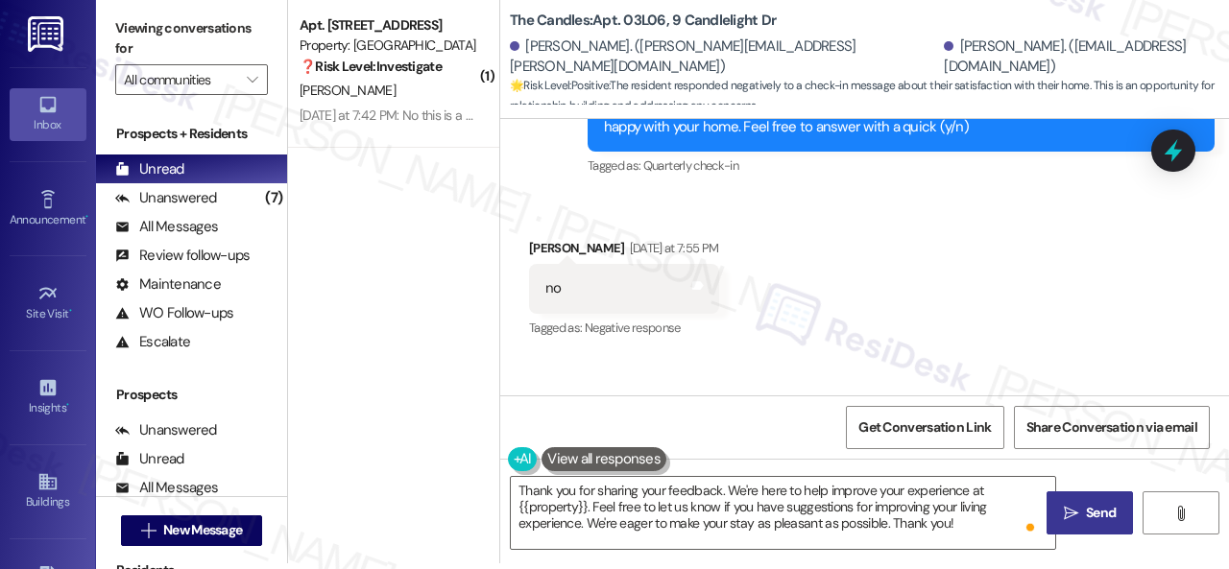
click at [1093, 517] on span "Send" at bounding box center [1101, 513] width 30 height 20
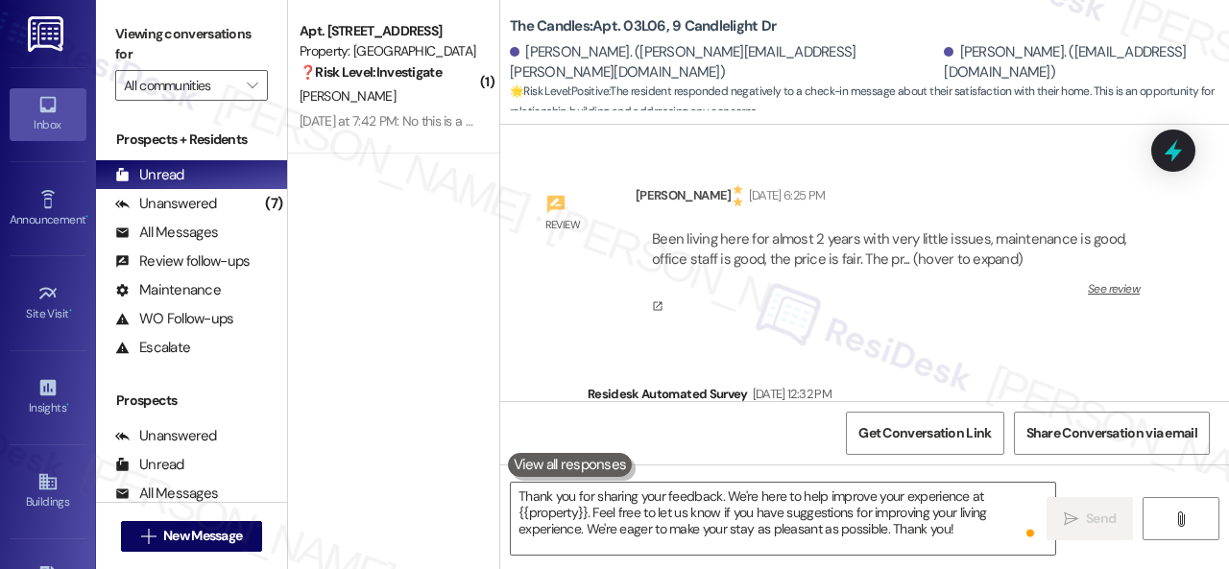
scroll to position [11467, 0]
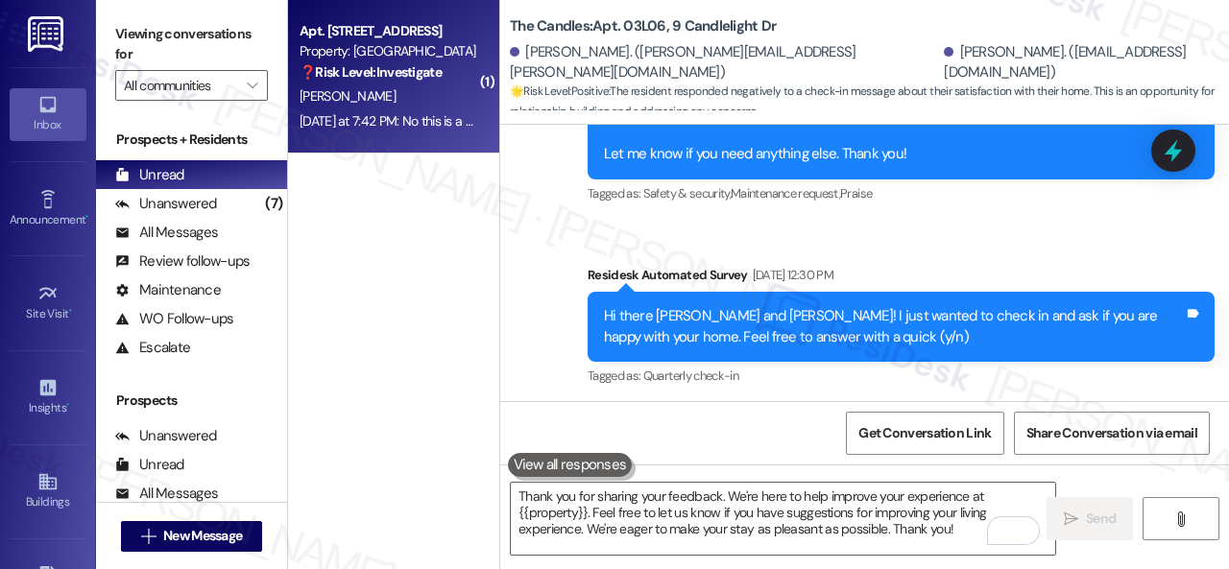
click at [381, 108] on div "[PERSON_NAME]" at bounding box center [388, 96] width 181 height 24
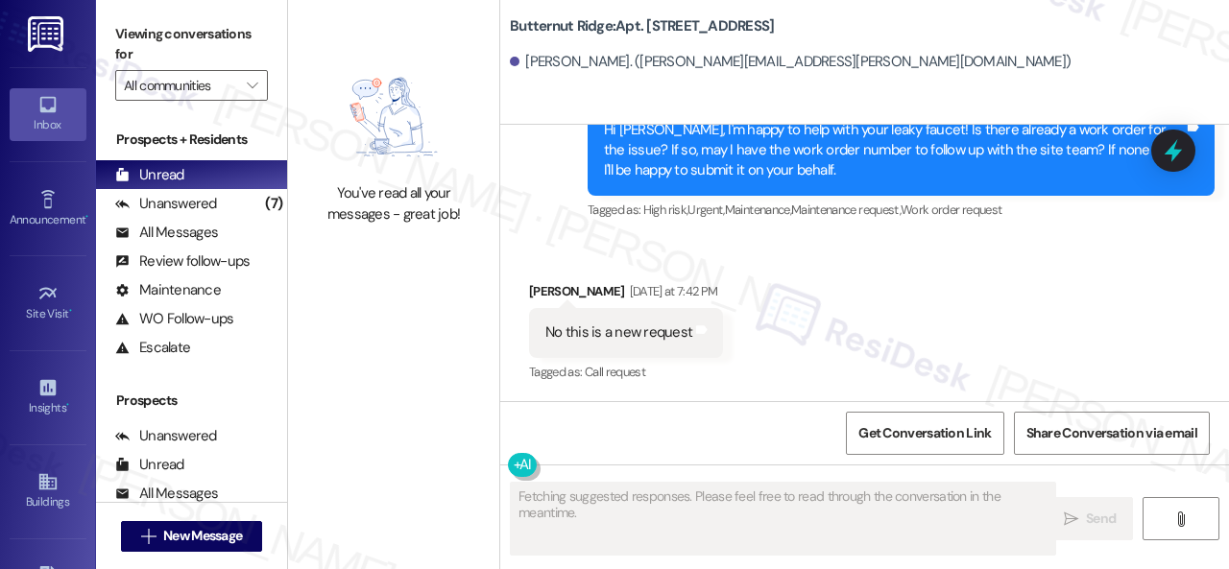
scroll to position [2111, 0]
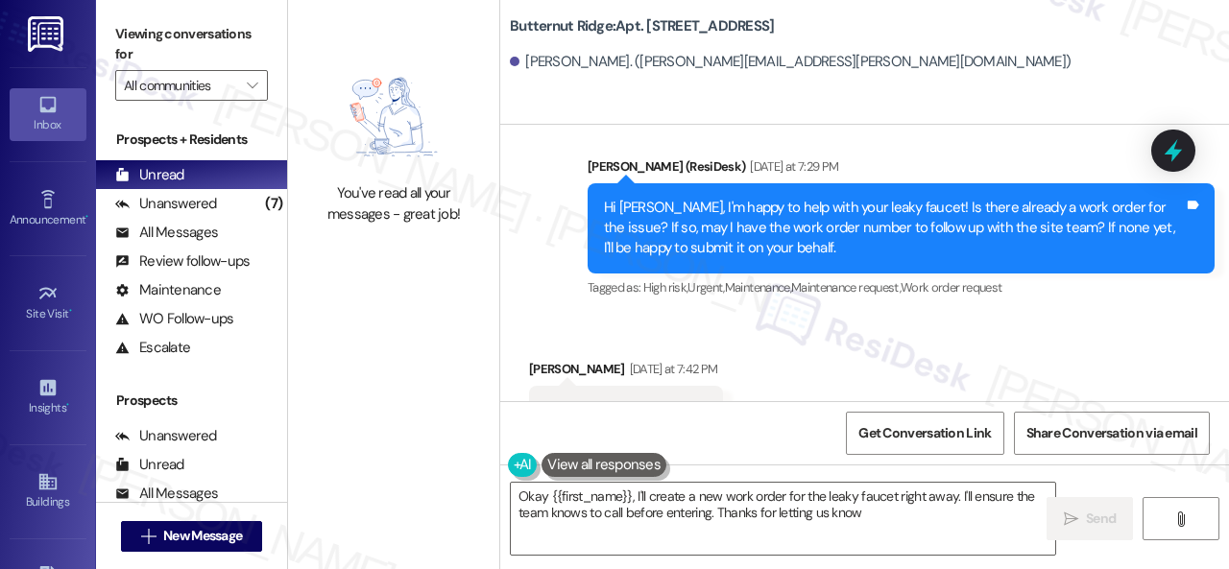
type textarea "Okay {{first_name}}, I'll create a new work order for the leaky faucet right aw…"
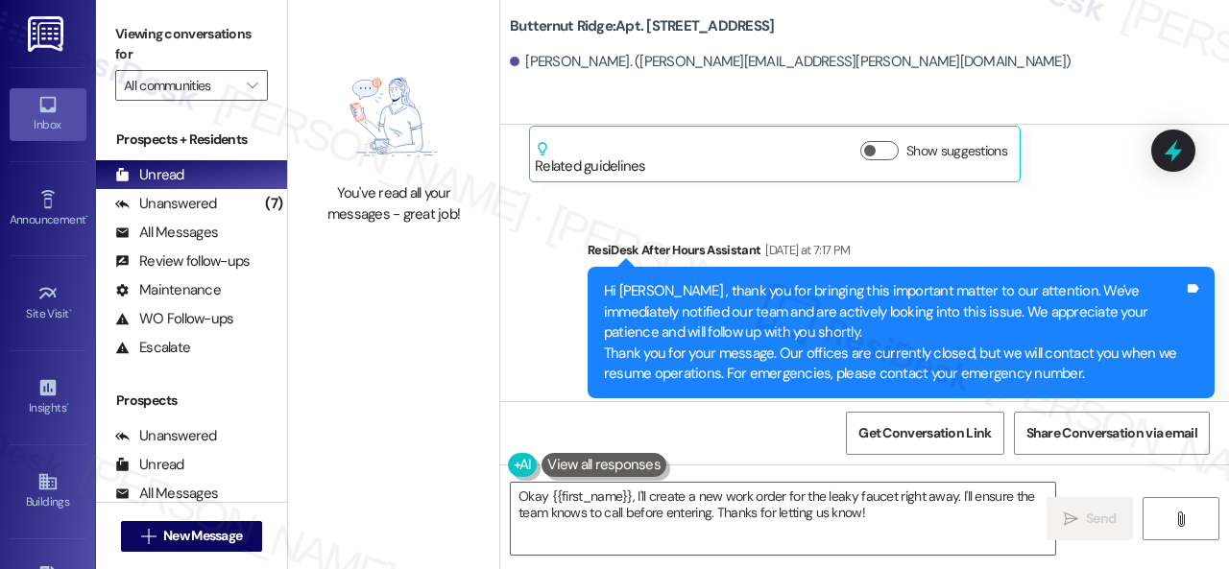
scroll to position [1439, 0]
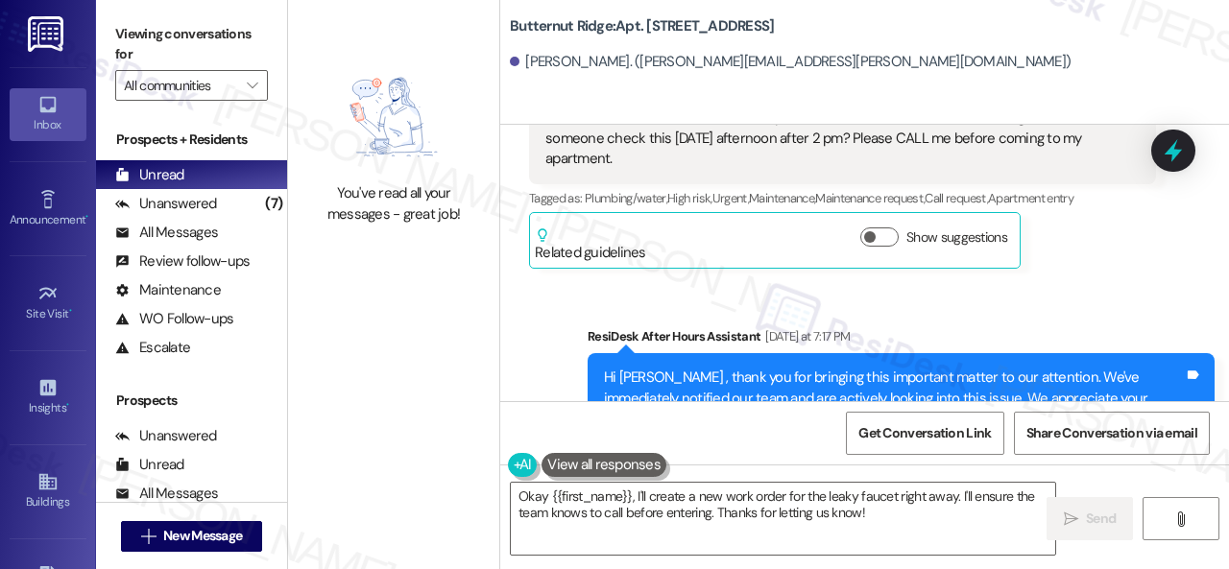
drag, startPoint x: 805, startPoint y: 178, endPoint x: 1104, endPoint y: 180, distance: 298.5
click at [1104, 169] on div "Hello! I have another maintenance request. The faucet in the bathtub is leaking…" at bounding box center [835, 138] width 580 height 61
copy div "Please CALL me before coming to my apartment."
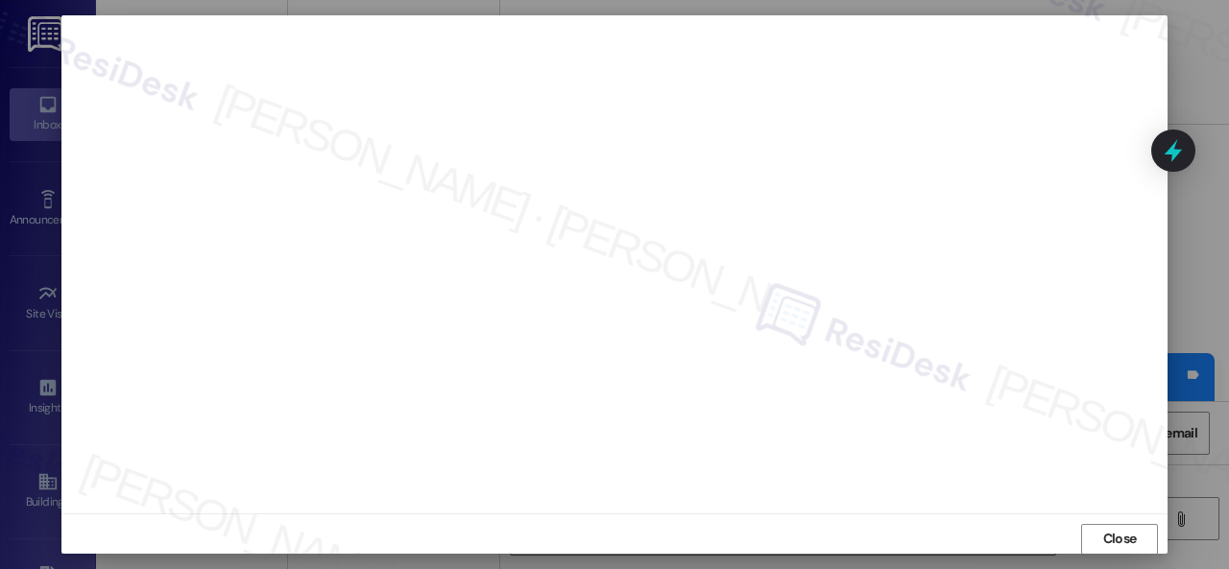
scroll to position [24, 0]
click at [1109, 528] on span "Close" at bounding box center [1120, 529] width 34 height 20
click at [1129, 540] on span "Close" at bounding box center [1120, 539] width 34 height 20
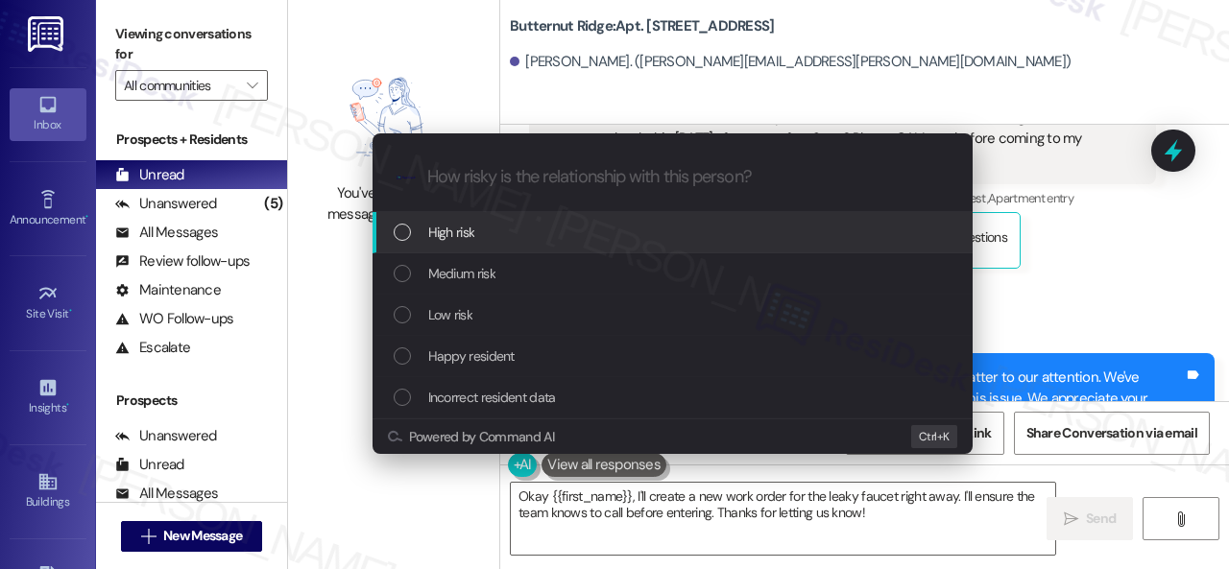
click at [428, 233] on span "High risk" at bounding box center [451, 232] width 47 height 21
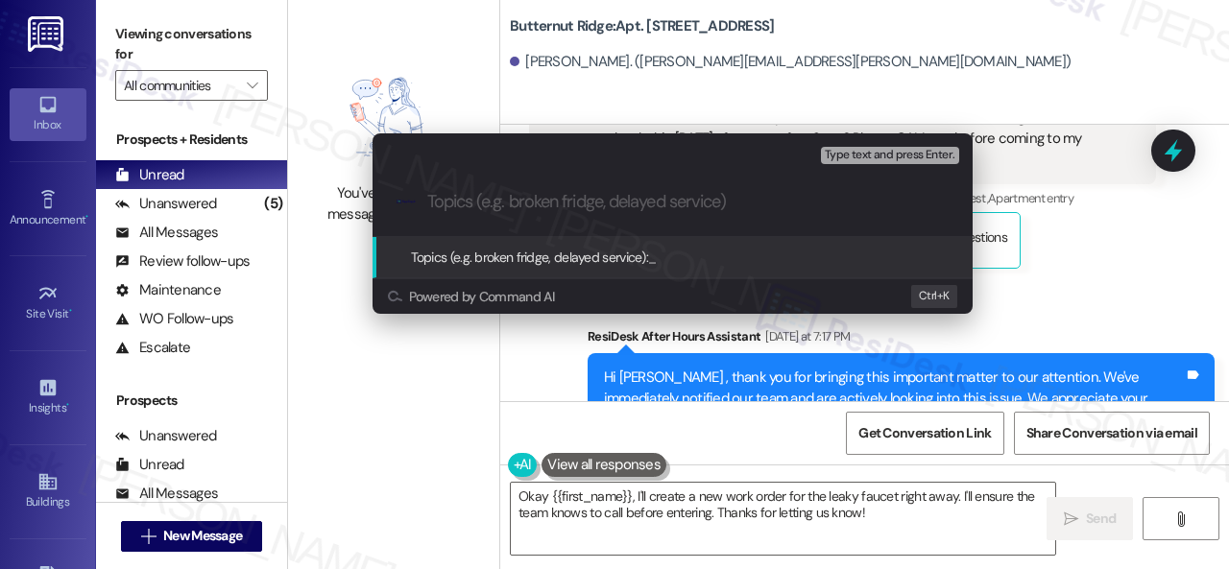
paste input "Work Order filed by ResiDesk 294817"
type input "Work Order filed by ResiDesk 294817"
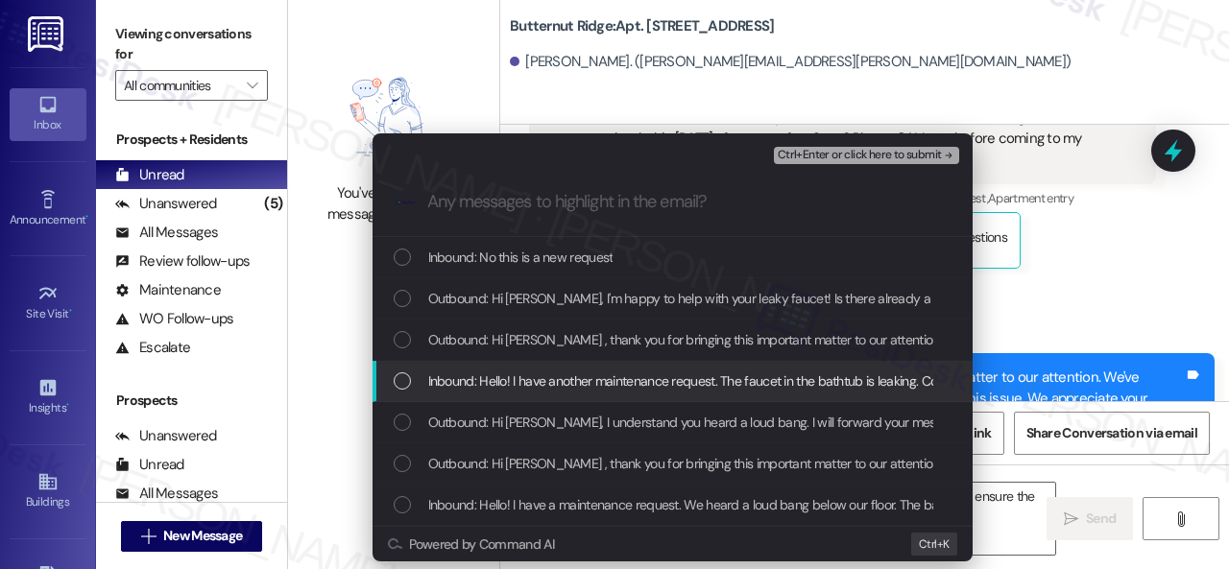
click at [515, 382] on span "Inbound: Hello! I have another maintenance request. The faucet in the bathtub i…" at bounding box center [969, 381] width 1083 height 21
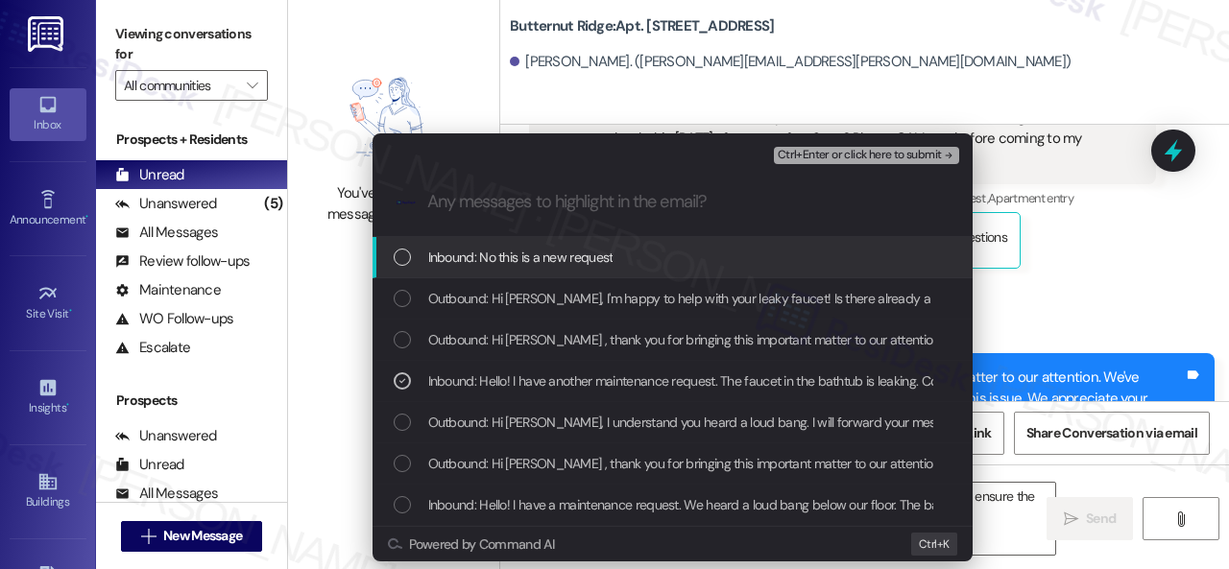
click at [819, 158] on span "Ctrl+Enter or click here to submit" at bounding box center [860, 155] width 164 height 13
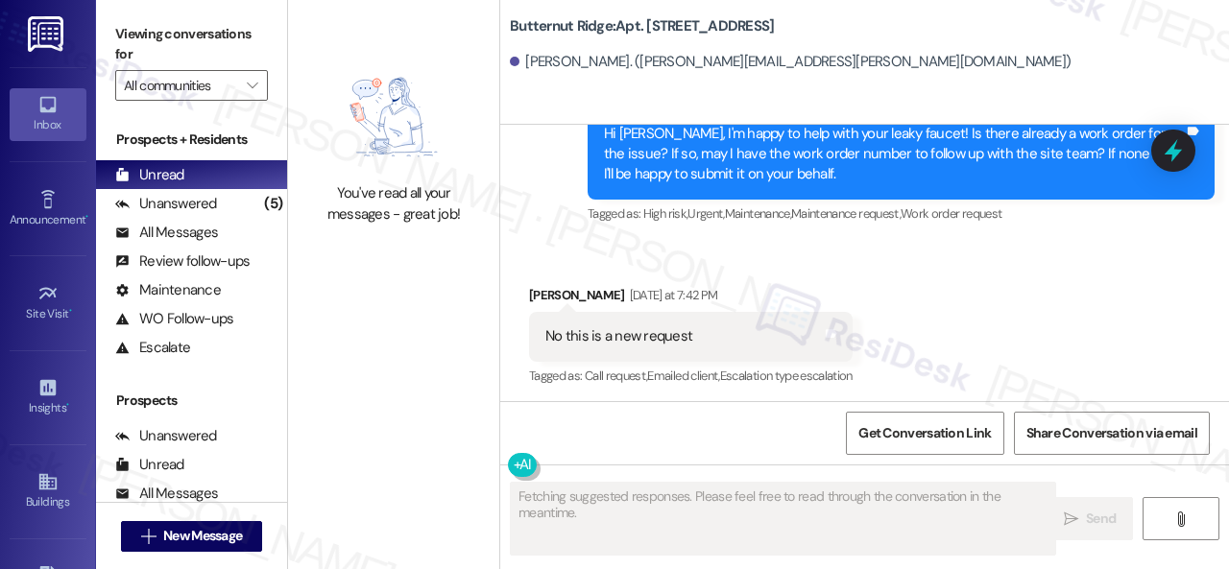
scroll to position [2207, 0]
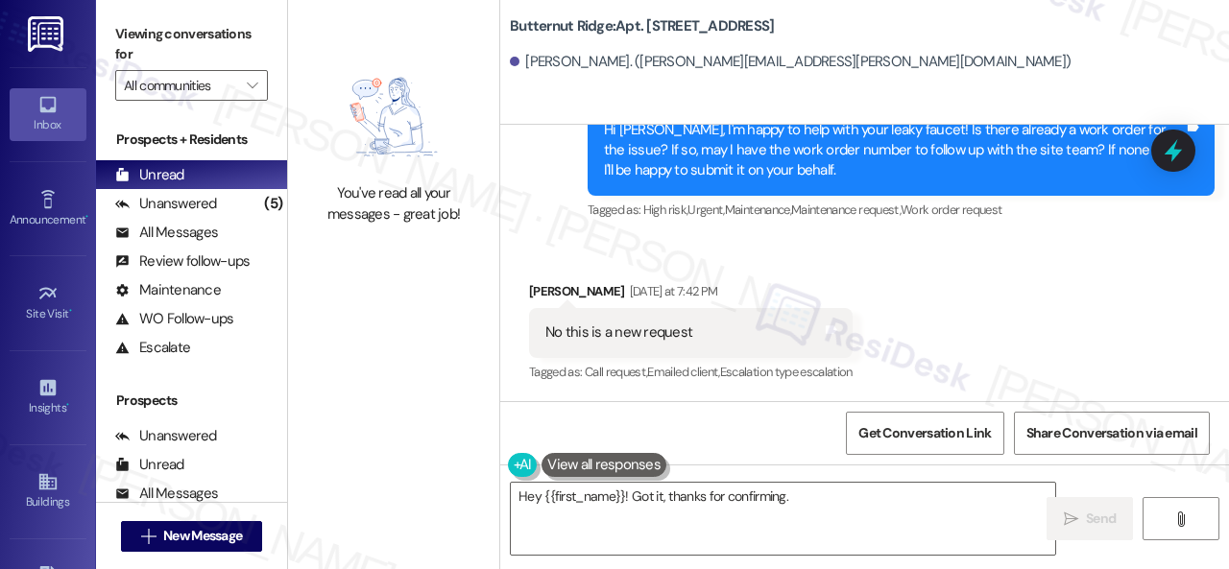
click at [970, 300] on div "Received via SMS Herman Sahni Yesterday at 7:42 PM No this is a new request Tag…" at bounding box center [864, 319] width 729 height 162
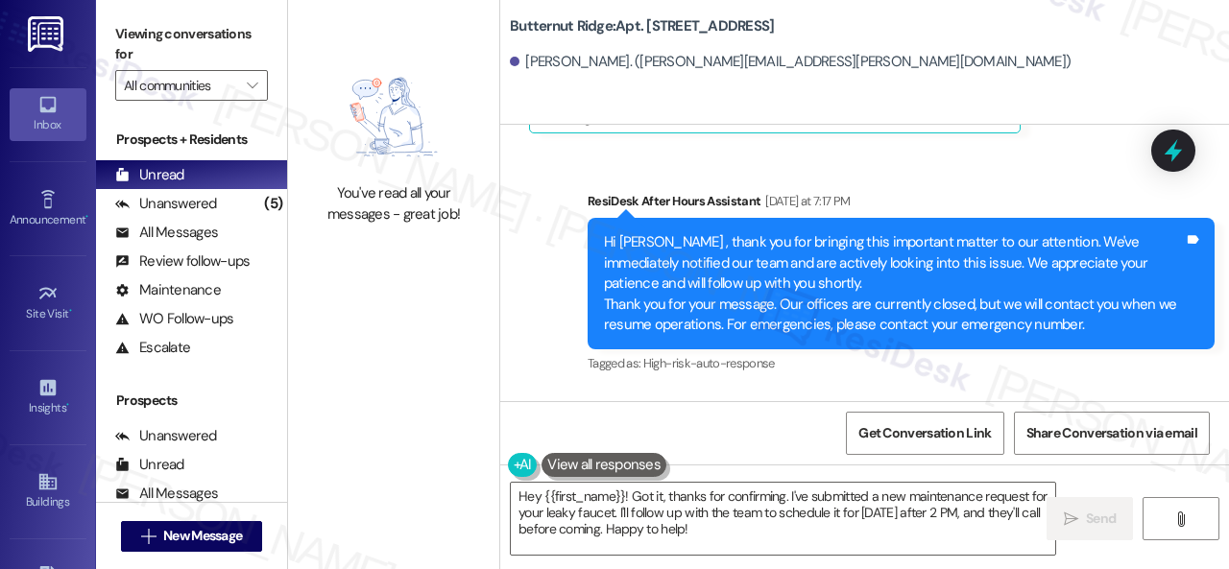
scroll to position [1631, 0]
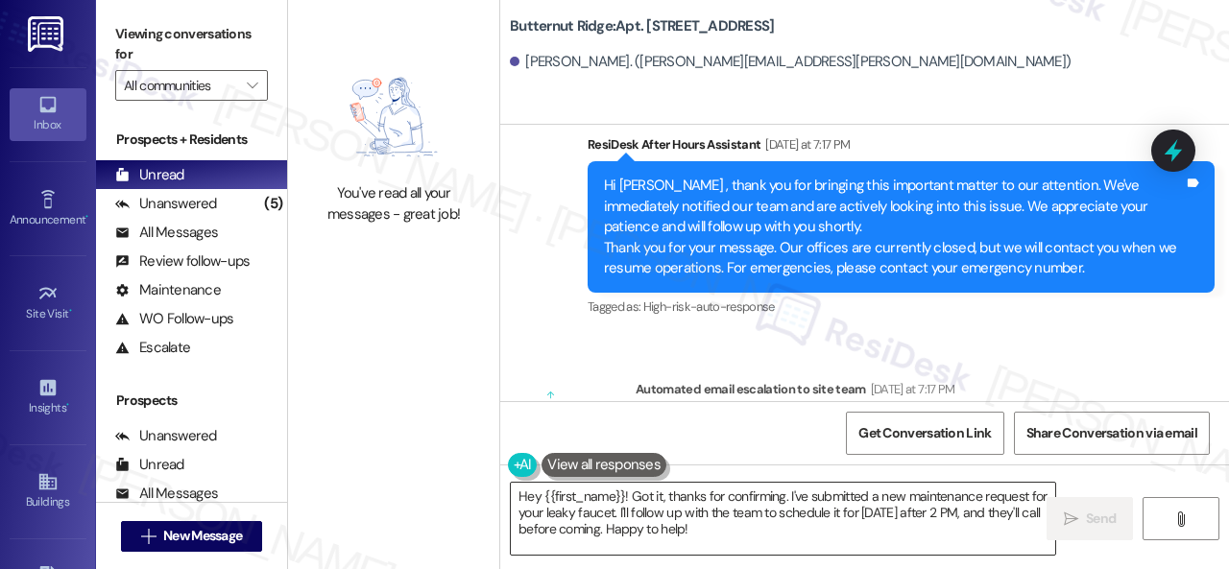
click at [771, 482] on div "Hey {{first_name}}! Got it, thanks for confirming. I've submitted a new mainten…" at bounding box center [783, 519] width 546 height 74
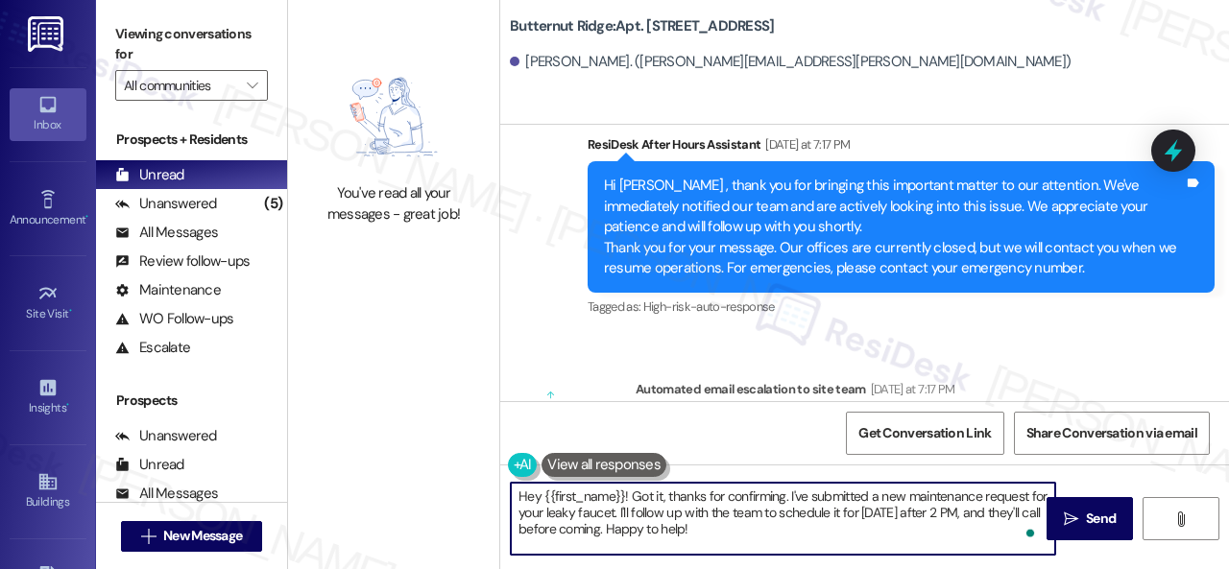
drag, startPoint x: 761, startPoint y: 531, endPoint x: 478, endPoint y: 481, distance: 287.5
click at [453, 477] on div "You've read all your messages - great job! Butternut Ridge: Apt. 5730H1, 5800 G…" at bounding box center [758, 284] width 941 height 569
paste textarea "I've submitted a work order on your behalf and notified the site team."
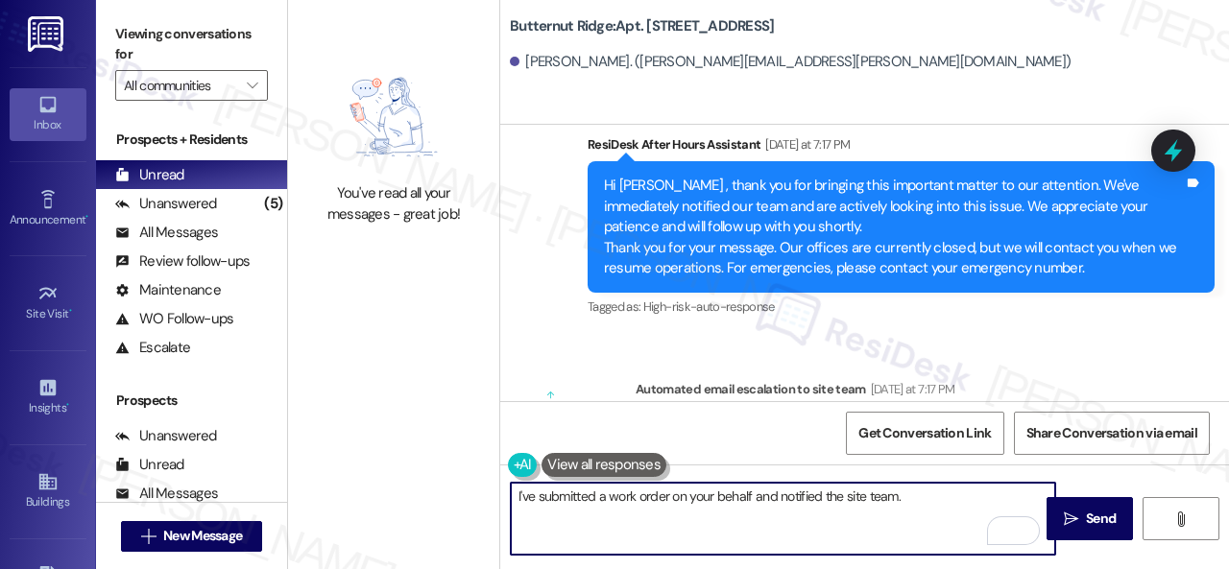
click at [918, 497] on textarea "I've submitted a work order on your behalf and notified the site team." at bounding box center [783, 519] width 544 height 72
paste textarea "I apologize if I cannot confirm when the maintenance team will visit your apart…"
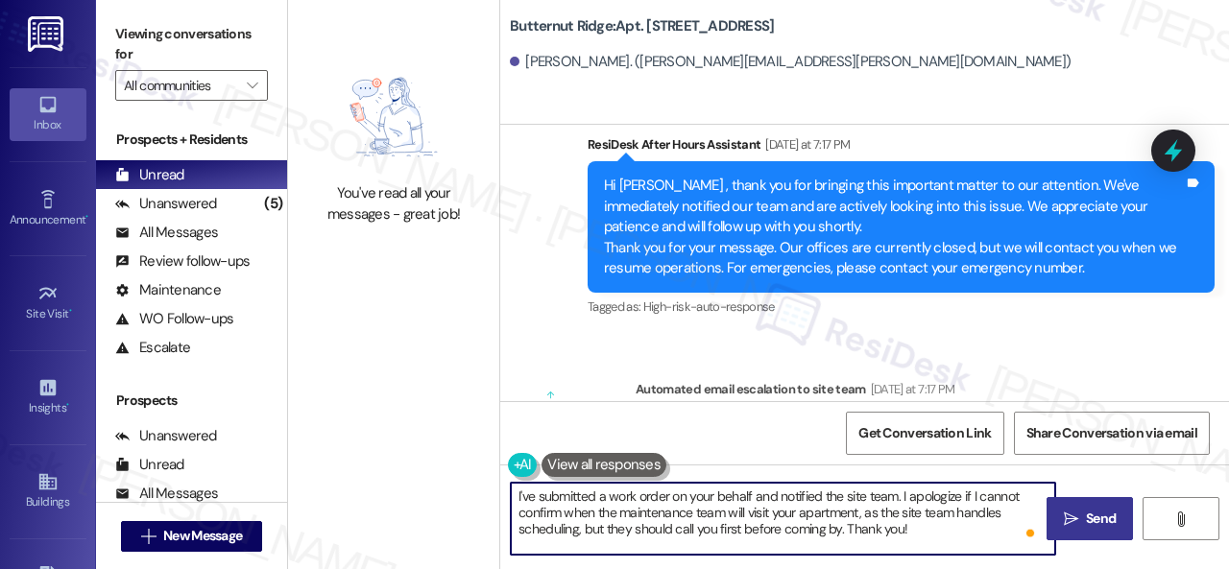
type textarea "I've submitted a work order on your behalf and notified the site team. I apolog…"
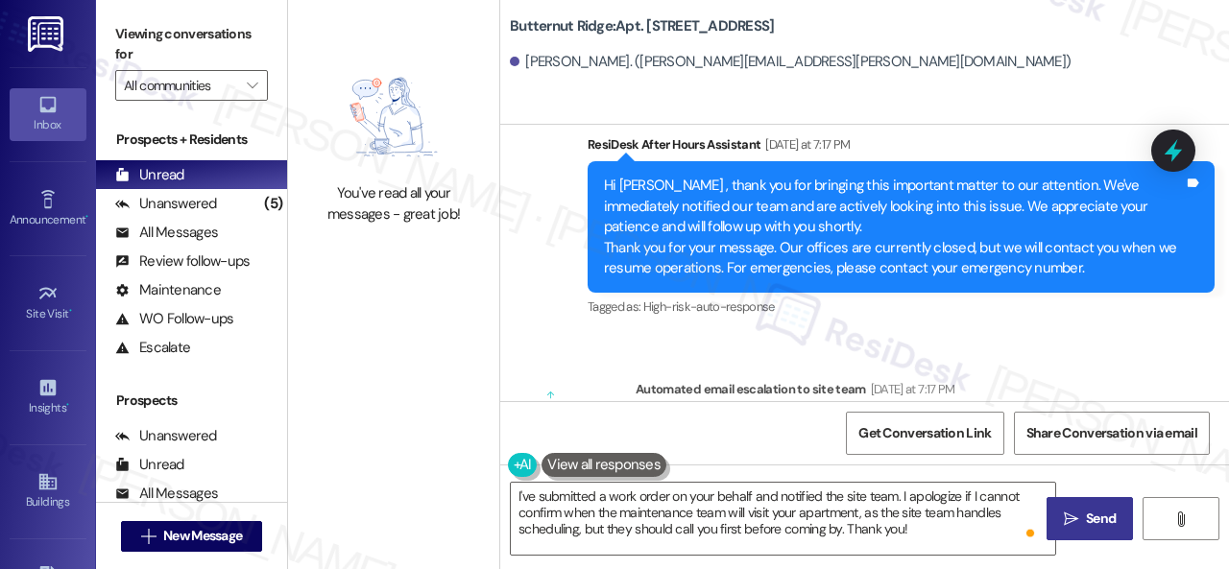
click at [1090, 513] on span "Send" at bounding box center [1101, 519] width 30 height 20
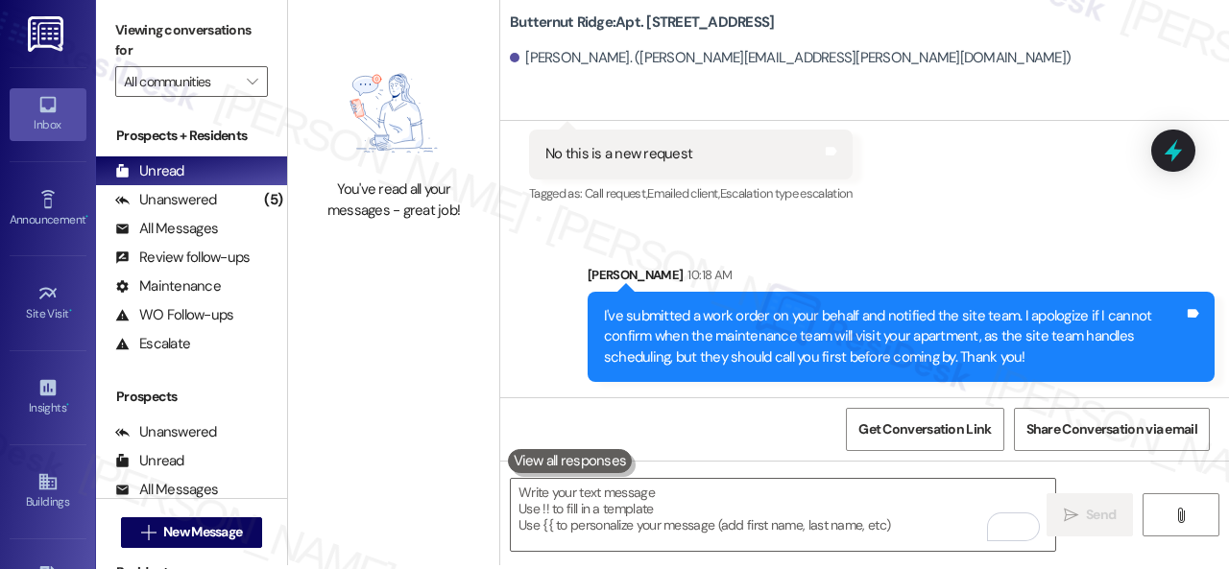
scroll to position [6, 0]
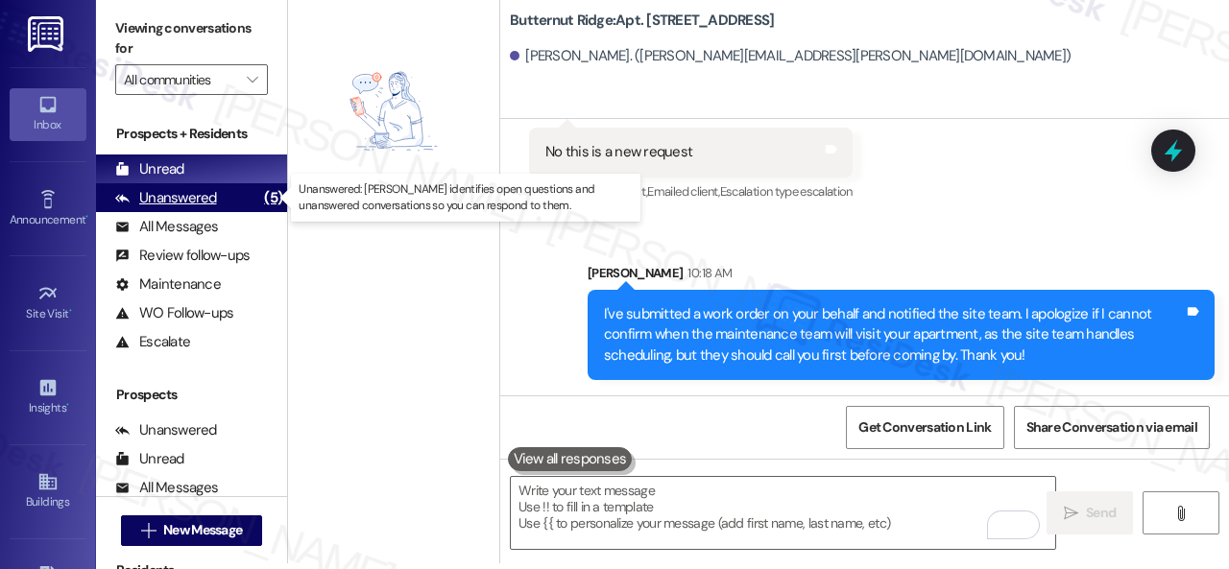
click at [152, 197] on div "Unanswered" at bounding box center [166, 198] width 102 height 20
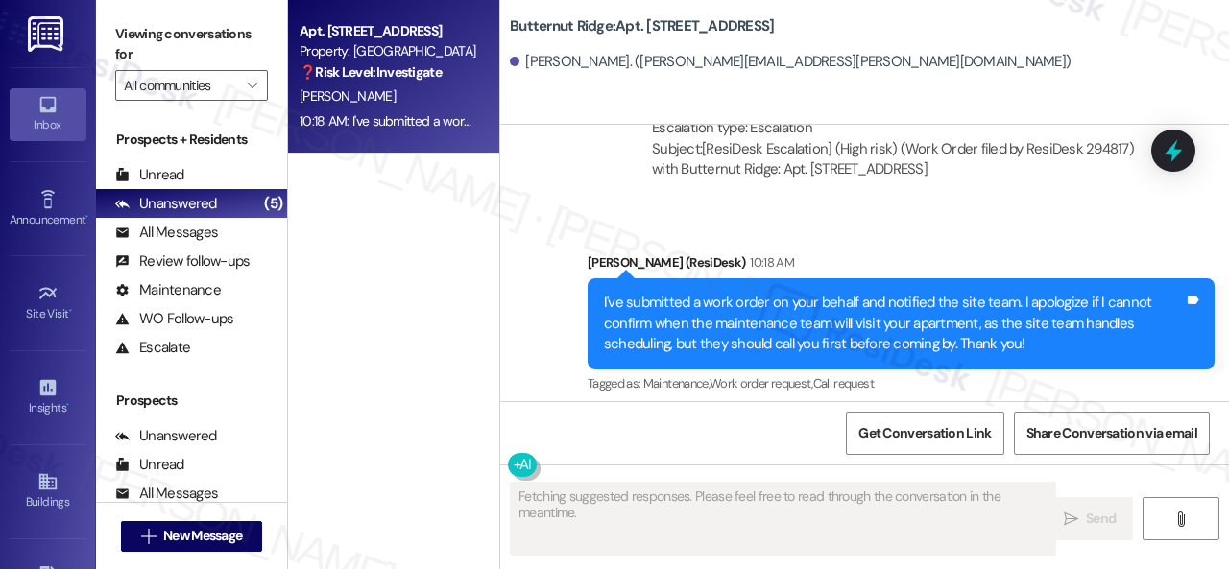
scroll to position [2647, 0]
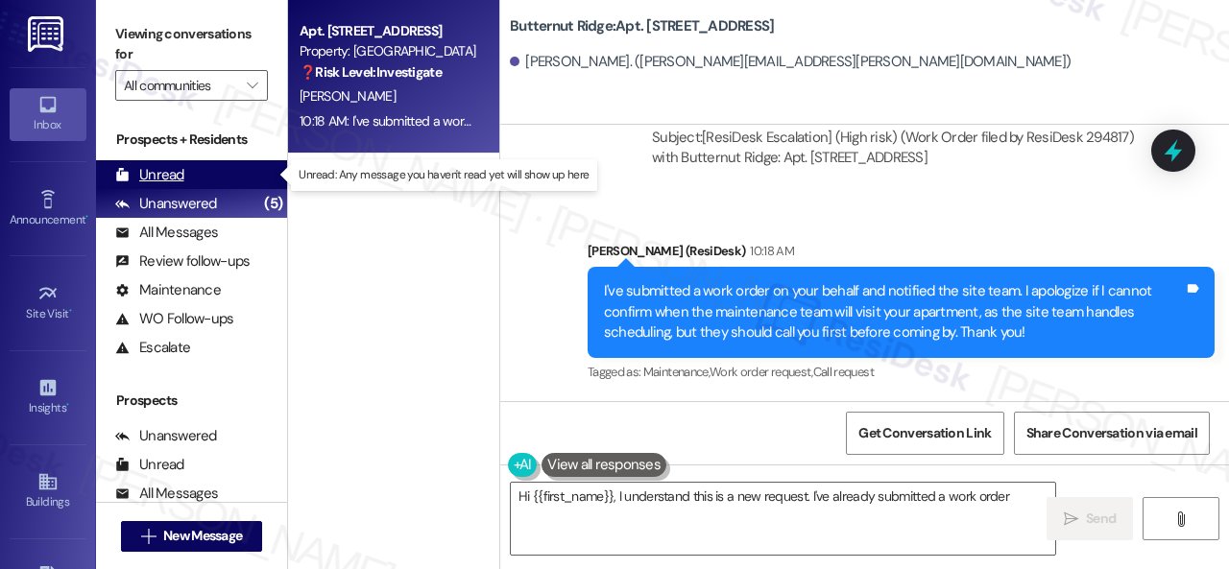
click at [154, 172] on div "Unread" at bounding box center [149, 175] width 69 height 20
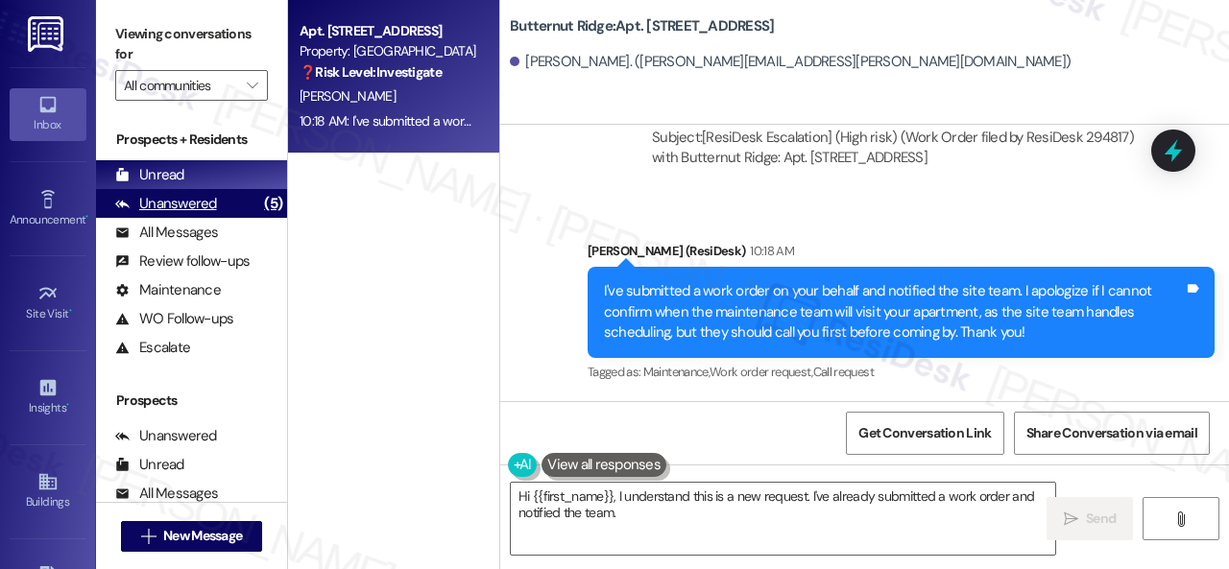
type textarea "Hi {{first_name}}, I understand this is a new request. I've already submitted a…"
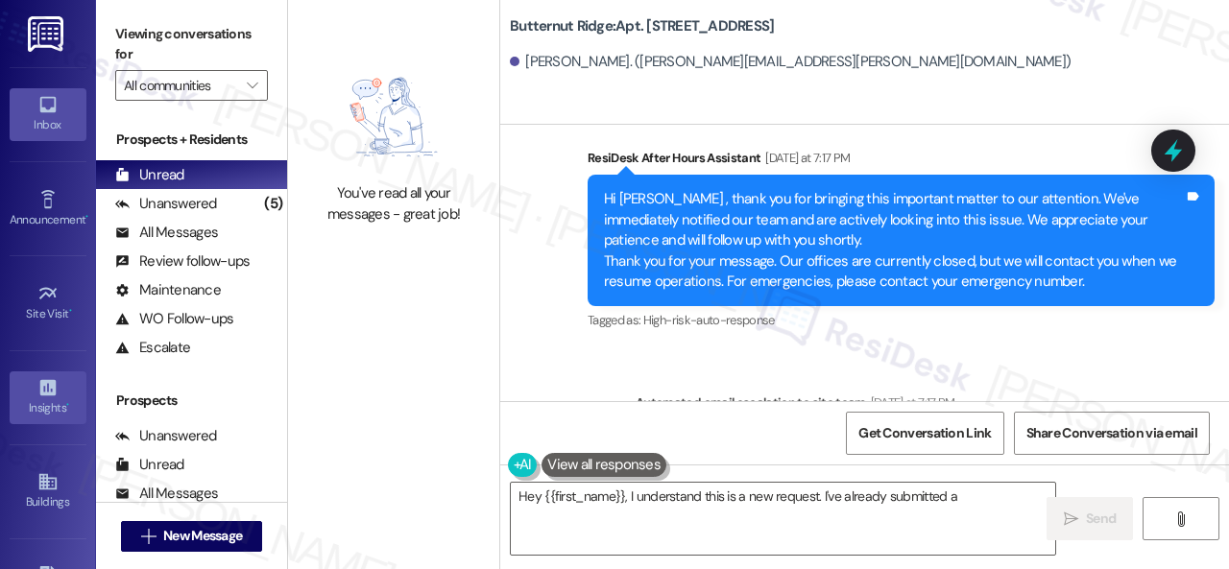
scroll to position [2207, 0]
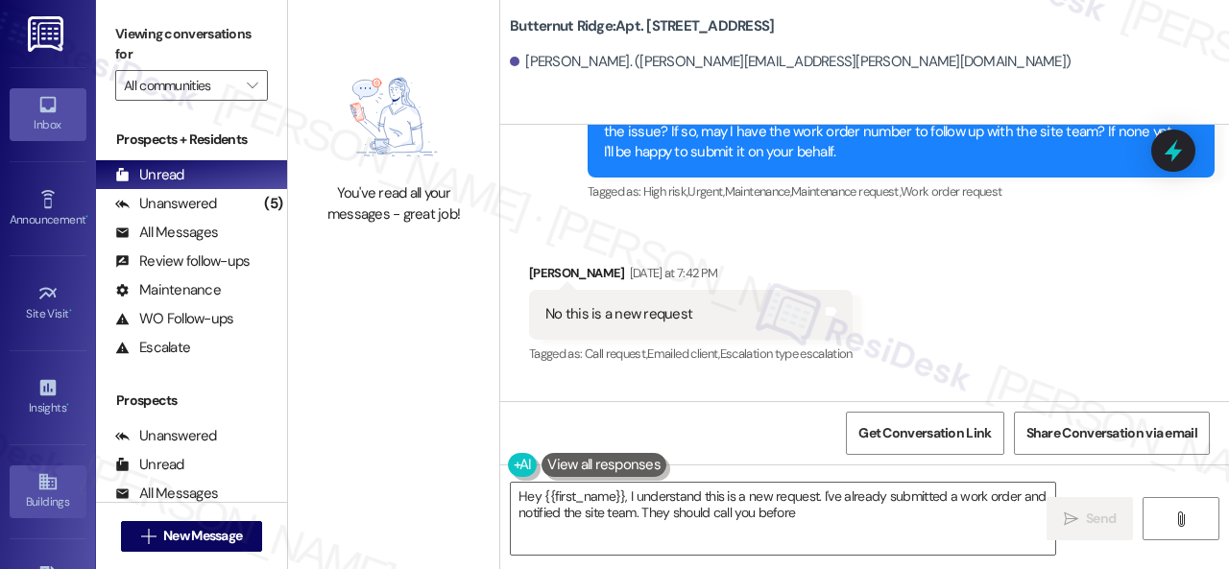
type textarea "Hey {{first_name}}, I understand this is a new request. I've already submitted …"
click at [14, 492] on div "Buildings" at bounding box center [48, 501] width 96 height 19
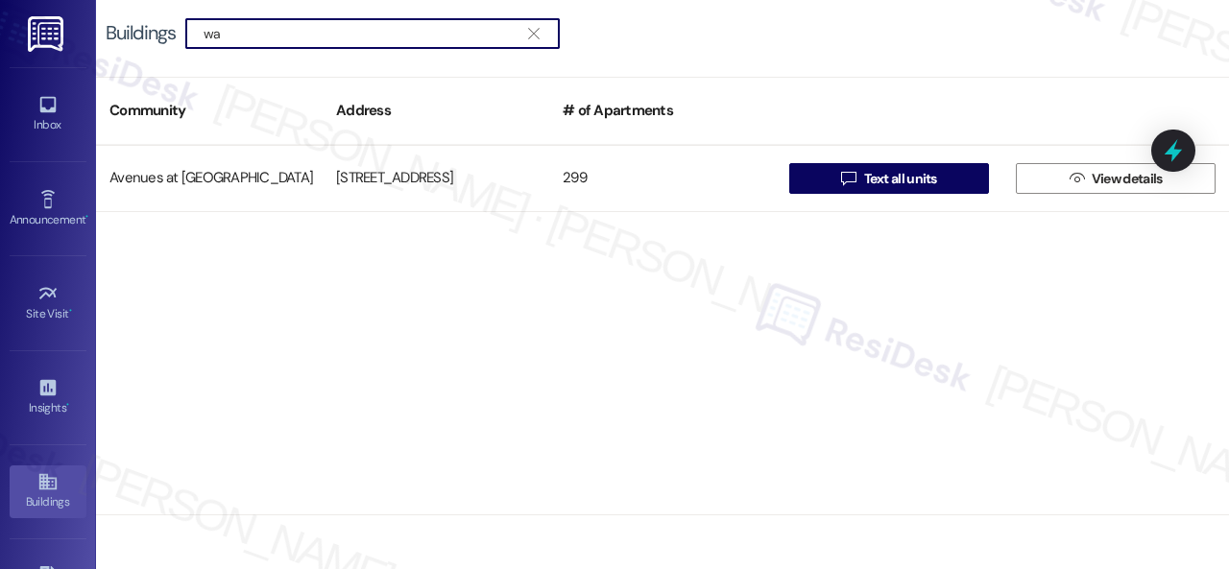
type input "w"
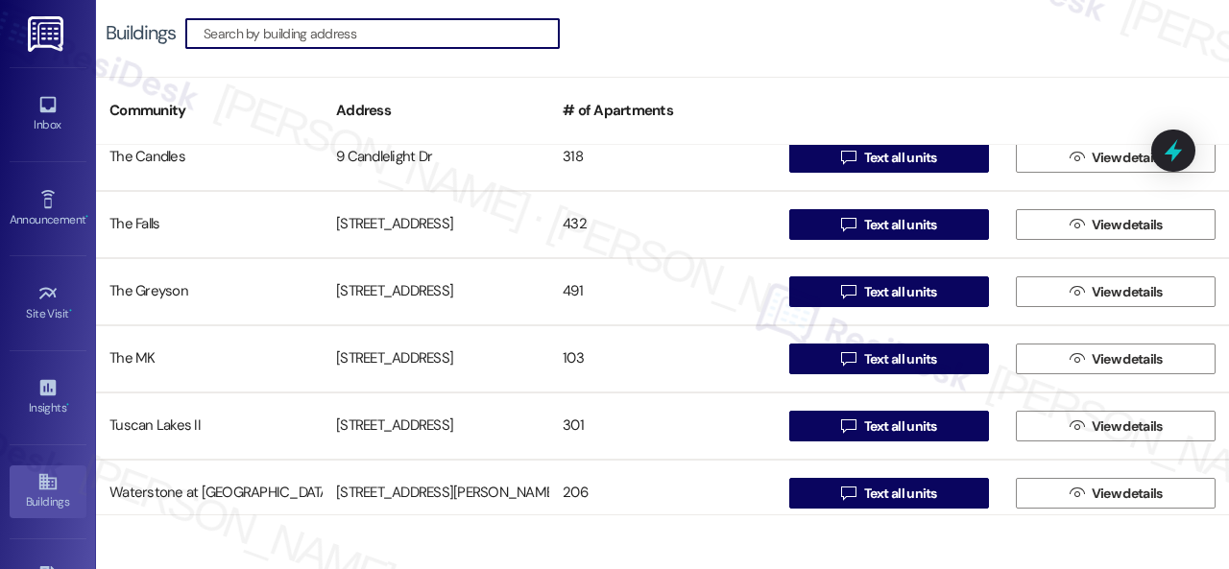
scroll to position [1377, 0]
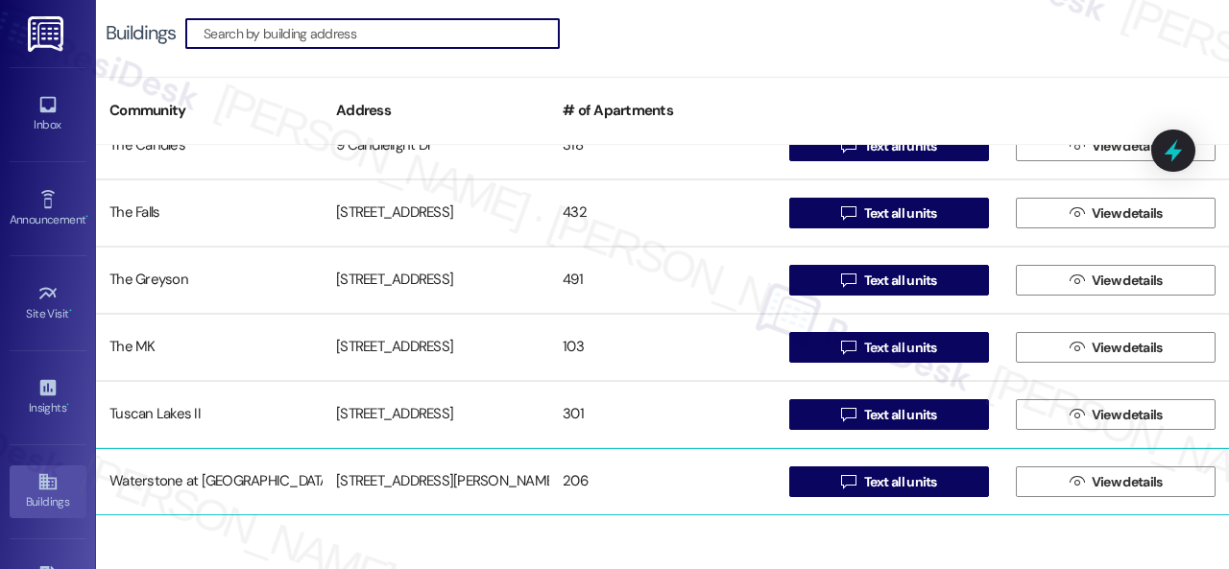
click at [176, 476] on div "Waterstone at [GEOGRAPHIC_DATA]" at bounding box center [209, 482] width 227 height 38
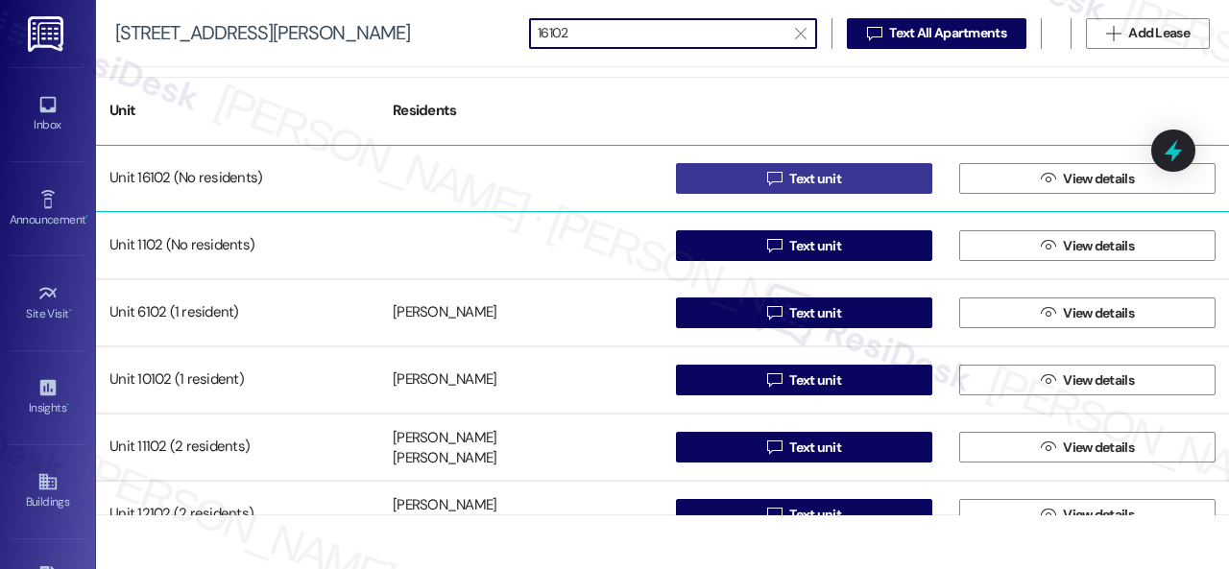
type input "16102"
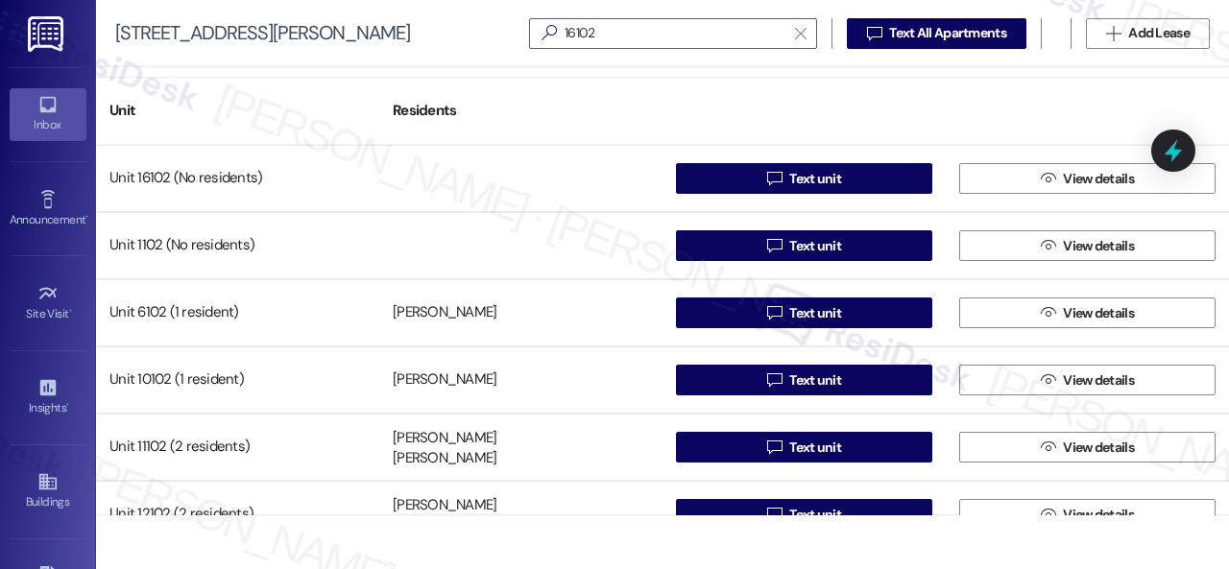
drag, startPoint x: 43, startPoint y: 117, endPoint x: 82, endPoint y: 108, distance: 39.4
click at [43, 117] on div "Inbox" at bounding box center [48, 124] width 96 height 19
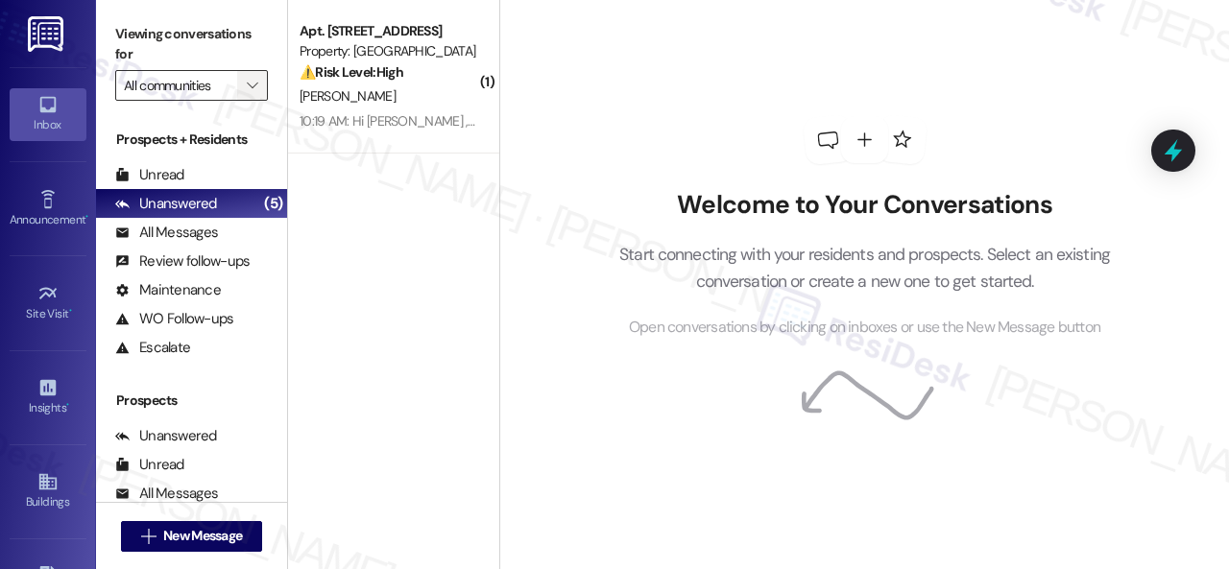
click at [250, 87] on icon "" at bounding box center [252, 85] width 11 height 15
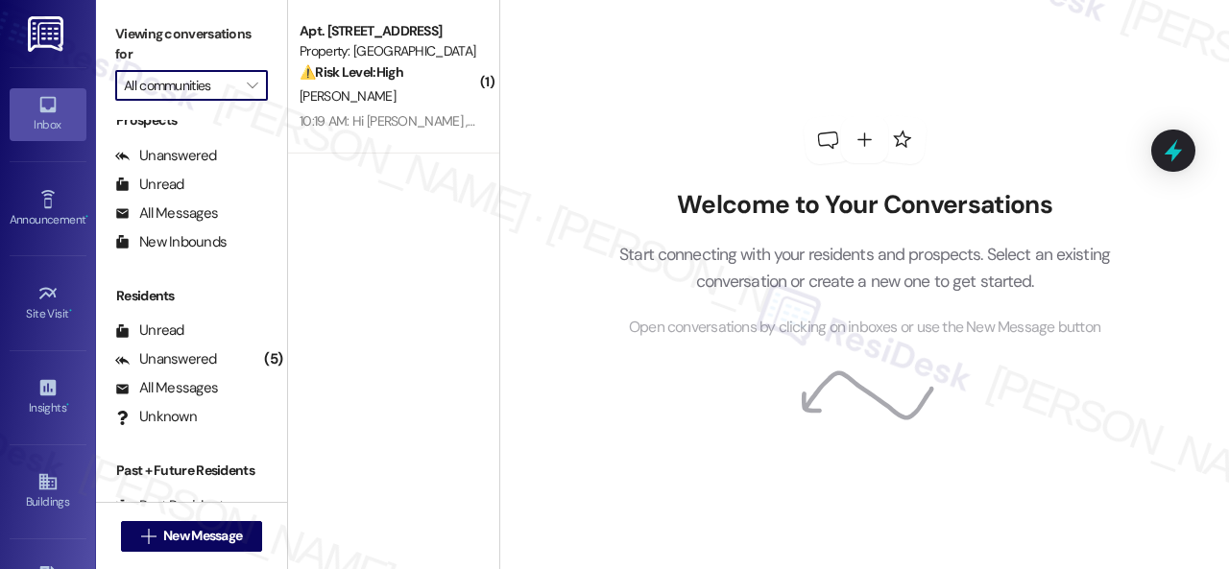
scroll to position [283, 0]
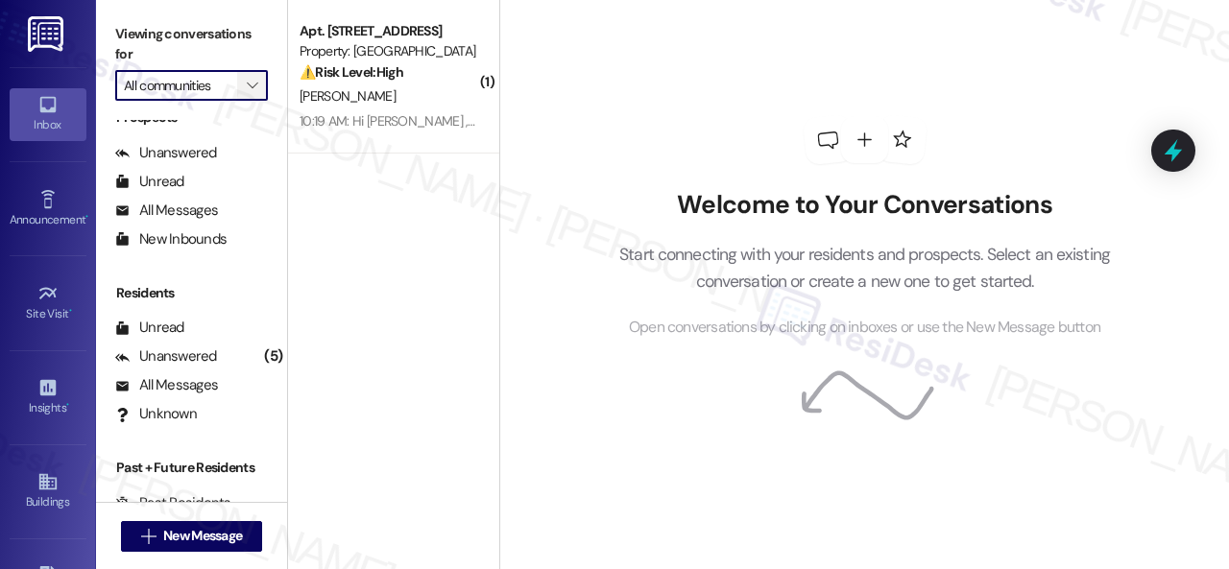
click at [256, 87] on icon "" at bounding box center [252, 85] width 11 height 15
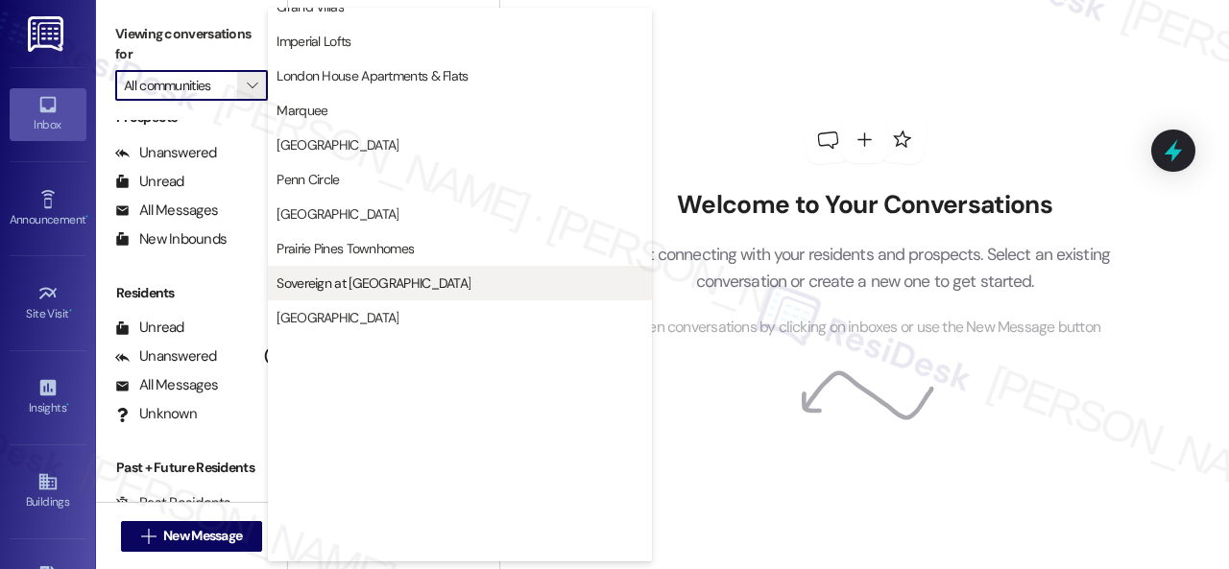
scroll to position [380, 0]
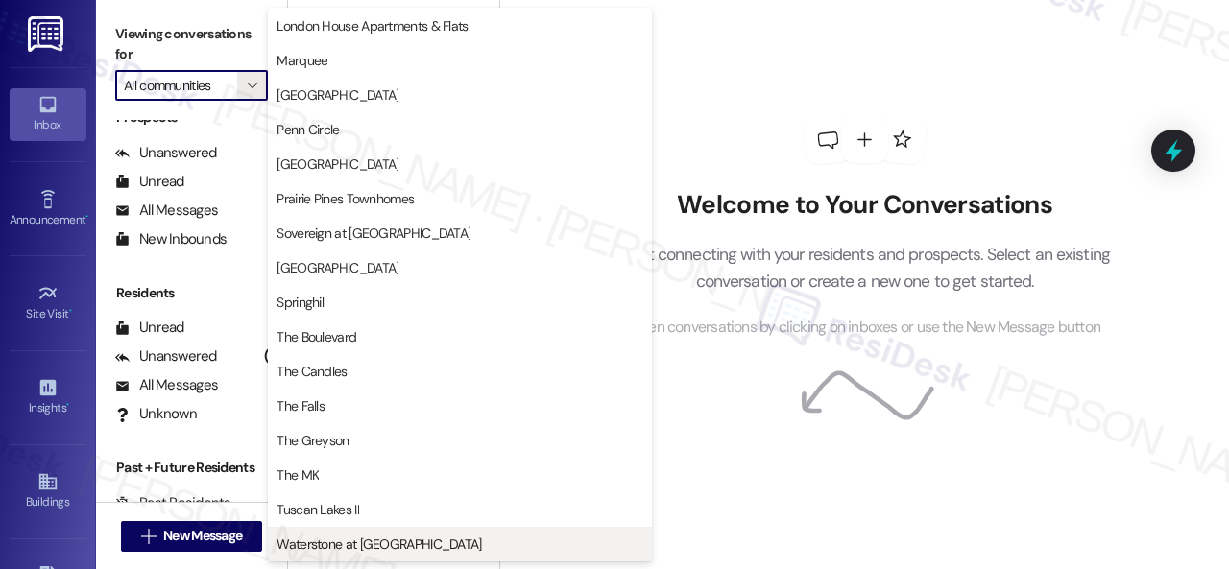
click at [323, 533] on button "Waterstone at [GEOGRAPHIC_DATA]" at bounding box center [460, 544] width 384 height 35
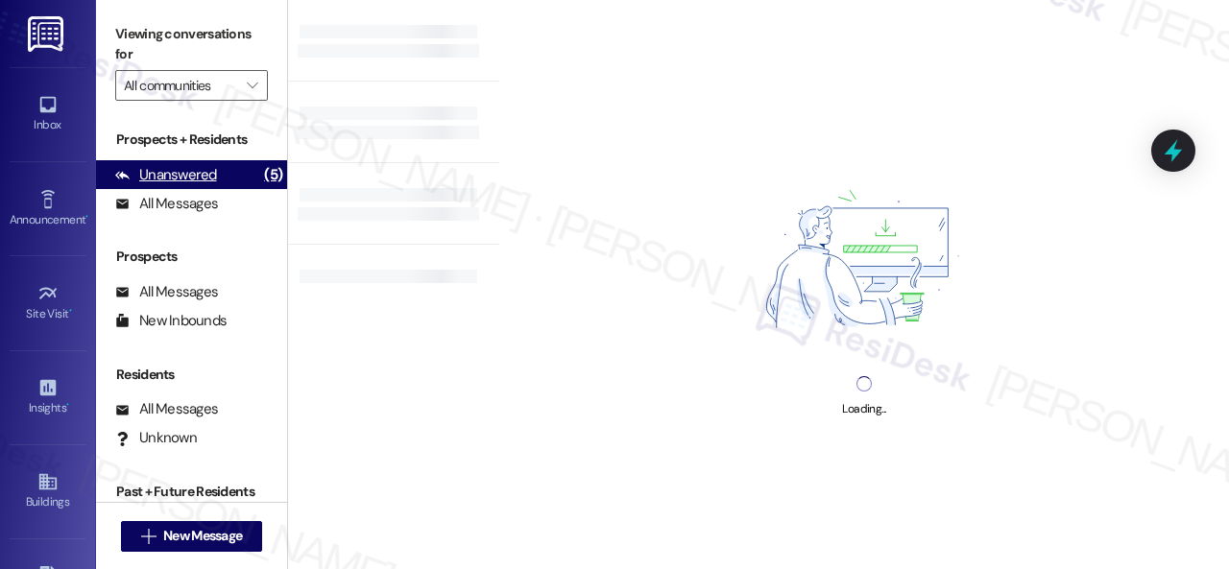
type input "Waterstone at [GEOGRAPHIC_DATA]"
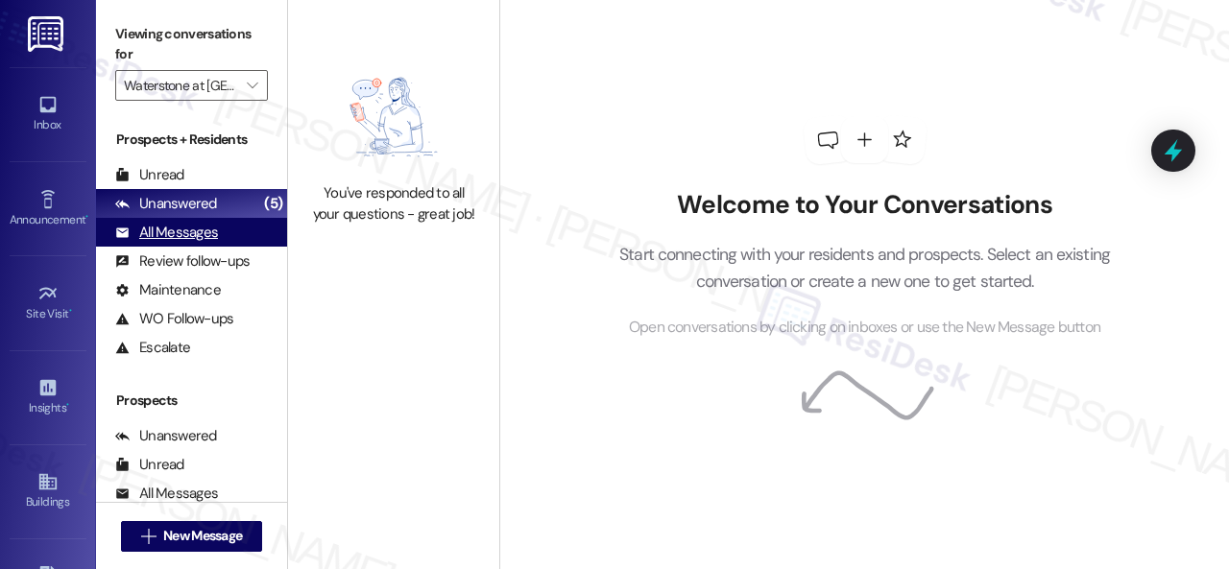
click at [172, 223] on div "All Messages" at bounding box center [166, 233] width 103 height 20
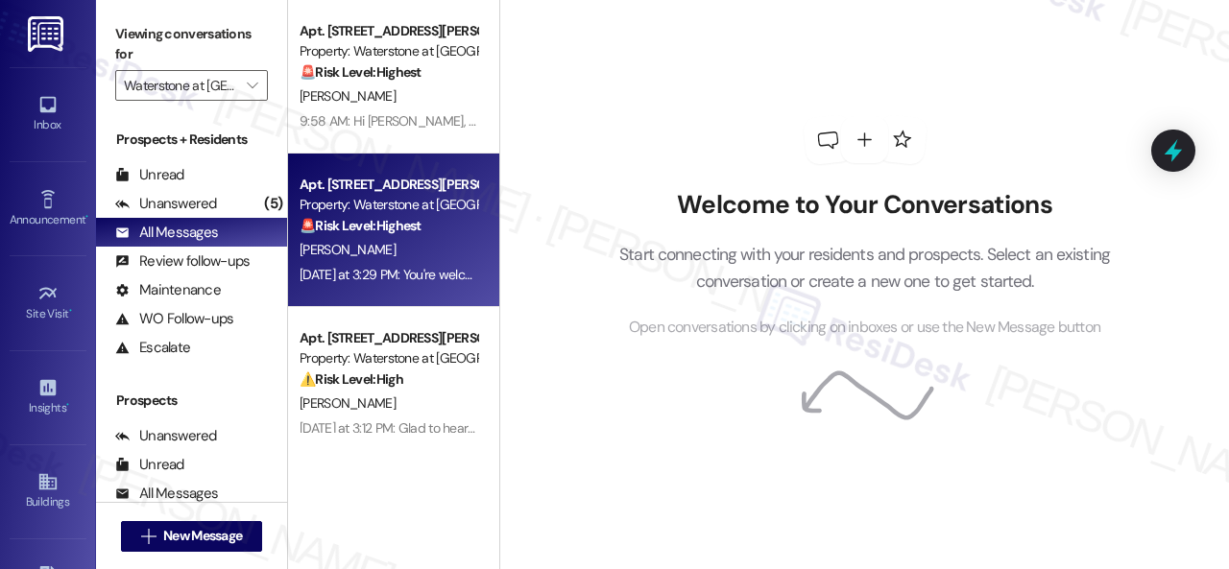
click at [405, 213] on div "Property: Waterstone at [GEOGRAPHIC_DATA]" at bounding box center [388, 205] width 178 height 20
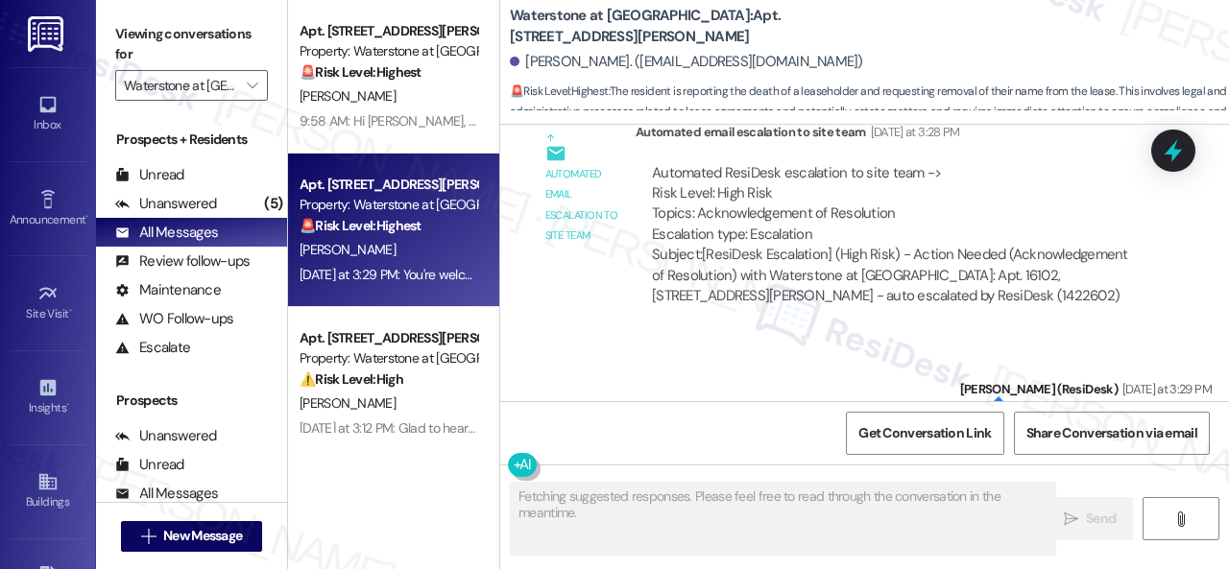
scroll to position [6157, 0]
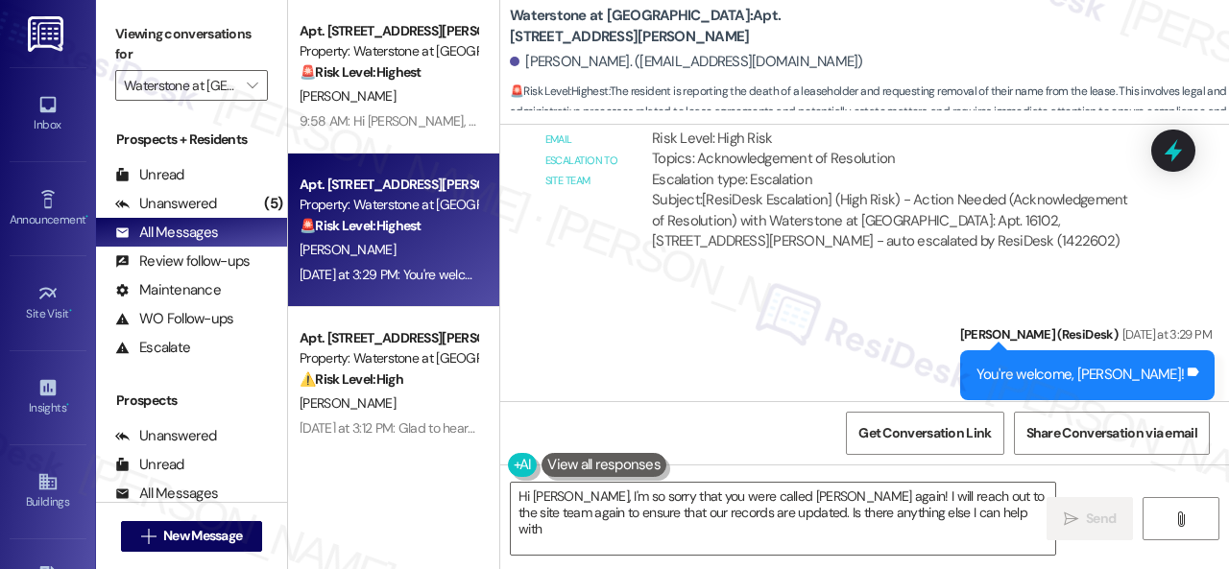
type textarea "Hi Jeanne, I'm so sorry that you were called James again! I will reach out to t…"
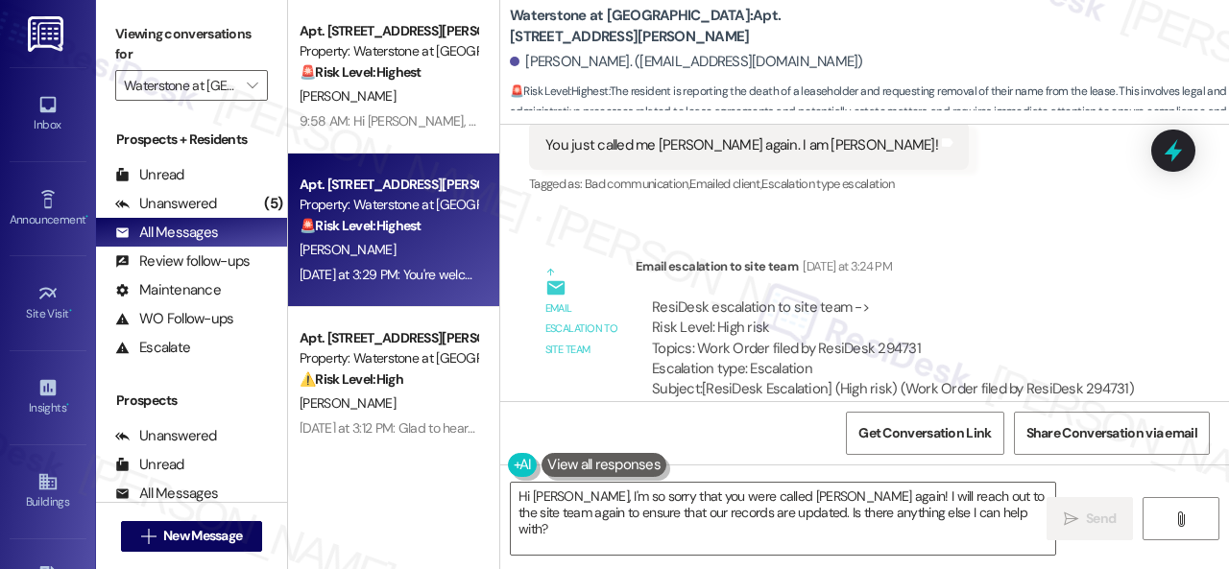
scroll to position [5101, 0]
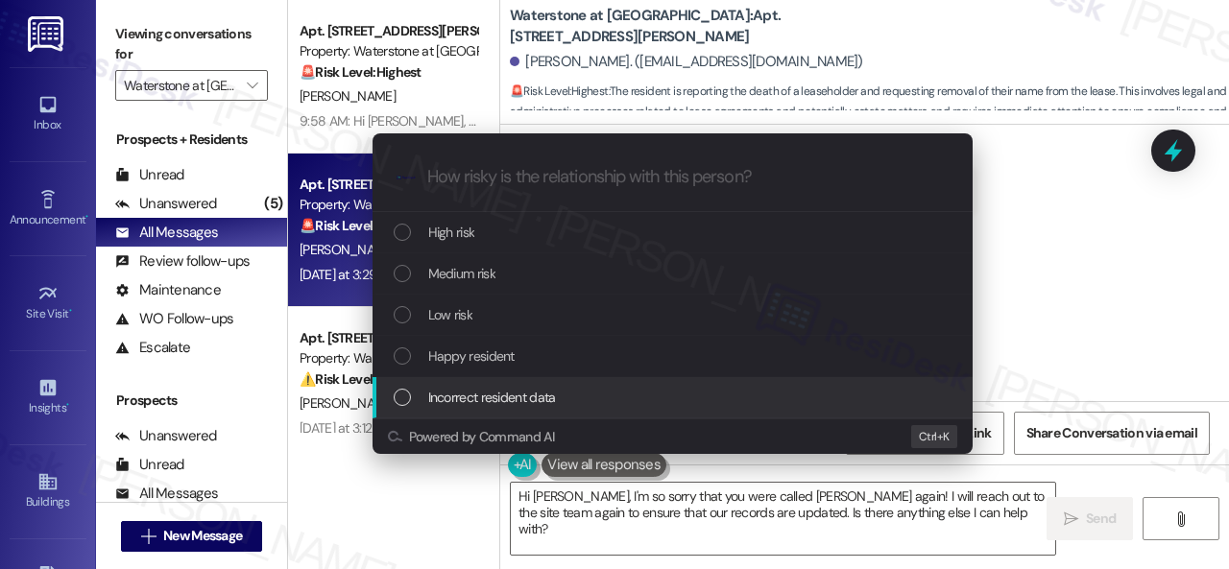
click at [459, 395] on span "Incorrect resident data" at bounding box center [492, 397] width 128 height 21
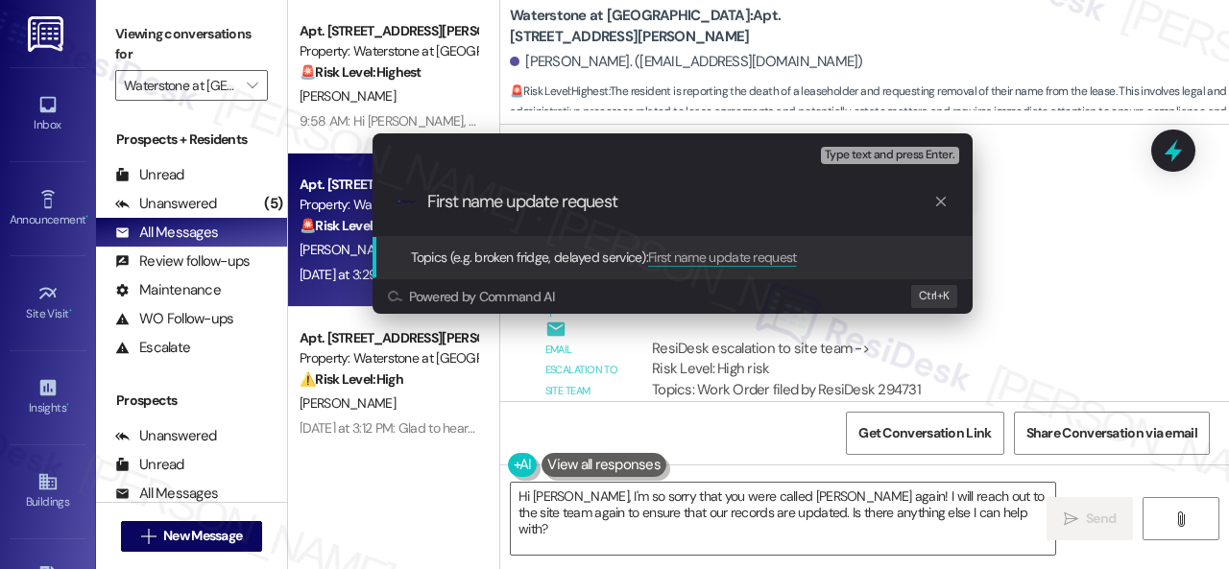
type input "First name update request."
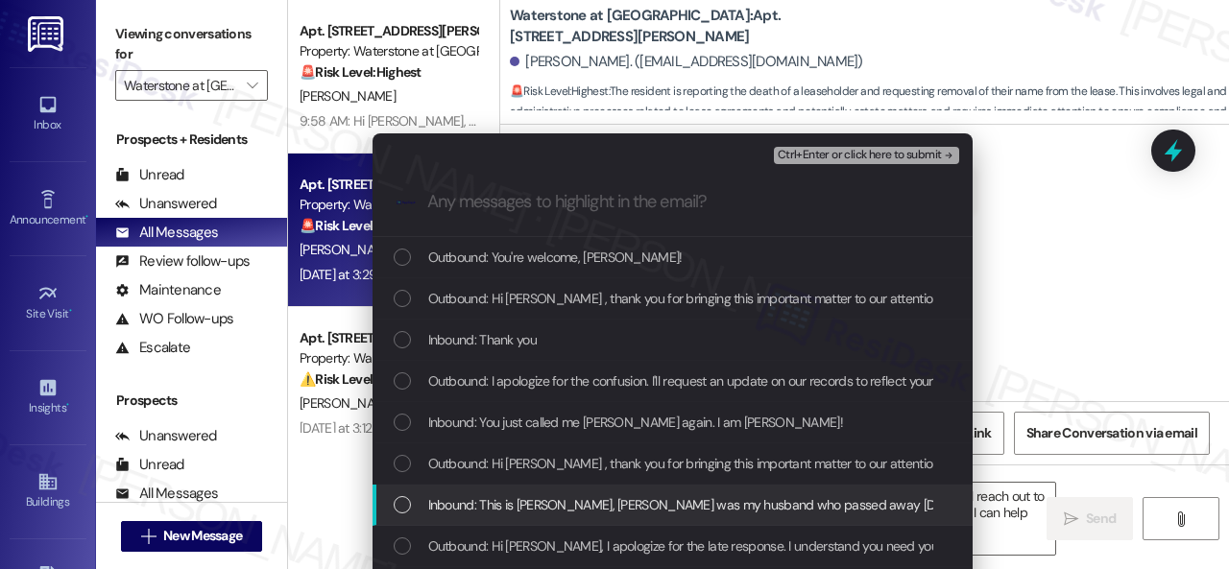
click at [554, 494] on span "Inbound: This is Jeanne Hall, James was my husband who passed away January 2020…" at bounding box center [1002, 504] width 1148 height 21
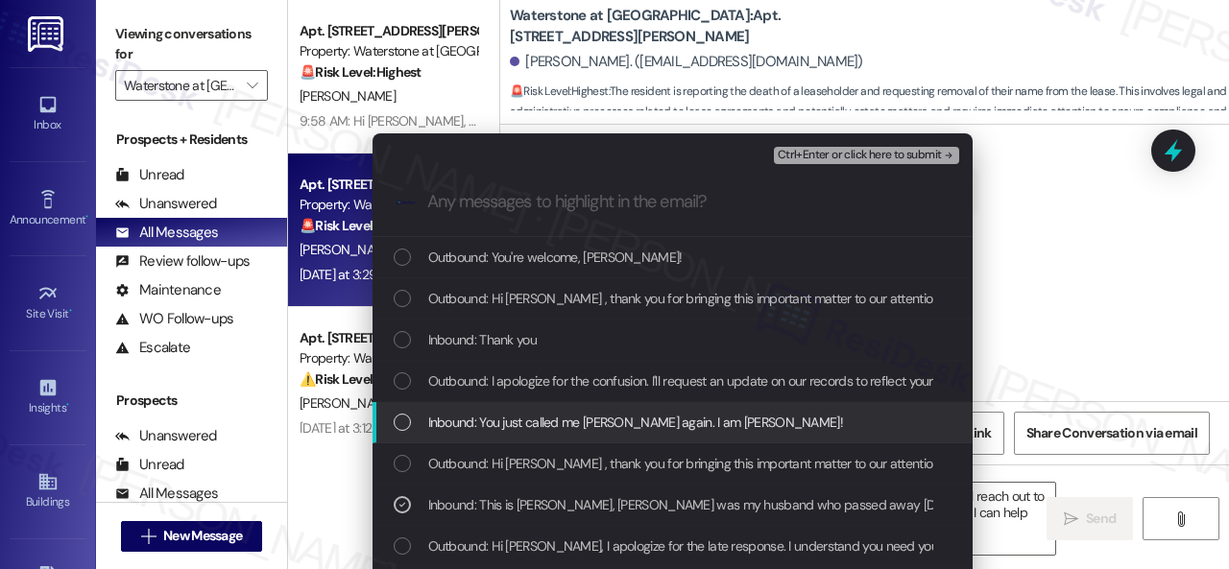
click at [556, 418] on span "Inbound: You just called me James again. I am Jeanne!" at bounding box center [635, 422] width 415 height 21
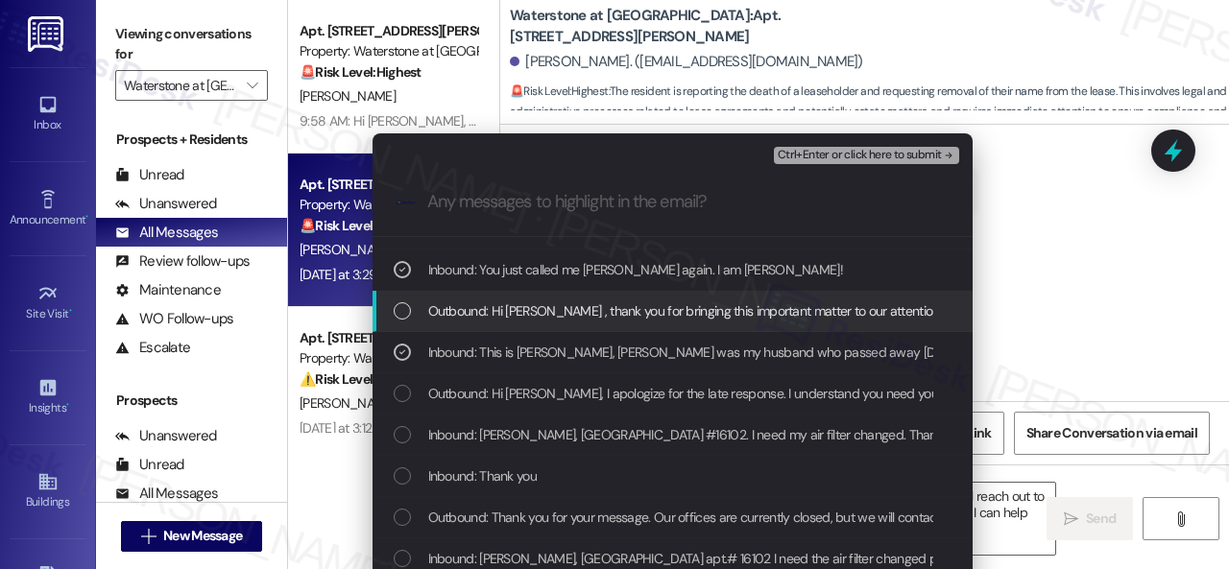
scroll to position [192, 0]
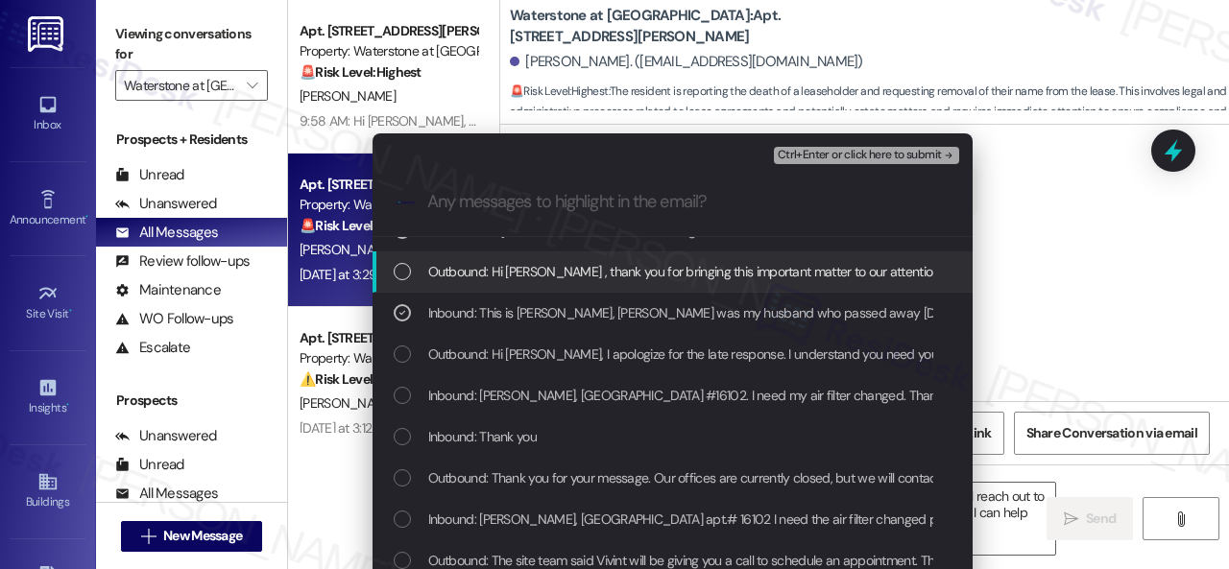
click at [870, 155] on span "Ctrl+Enter or click here to submit" at bounding box center [860, 155] width 164 height 13
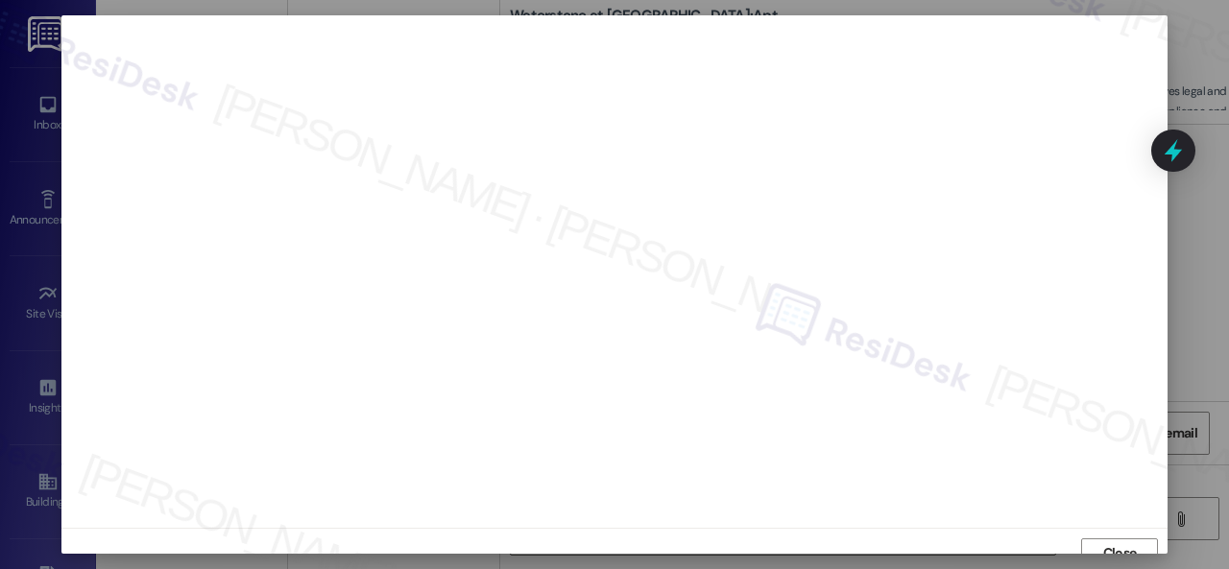
scroll to position [14, 0]
click at [1105, 537] on span "Close" at bounding box center [1120, 539] width 34 height 20
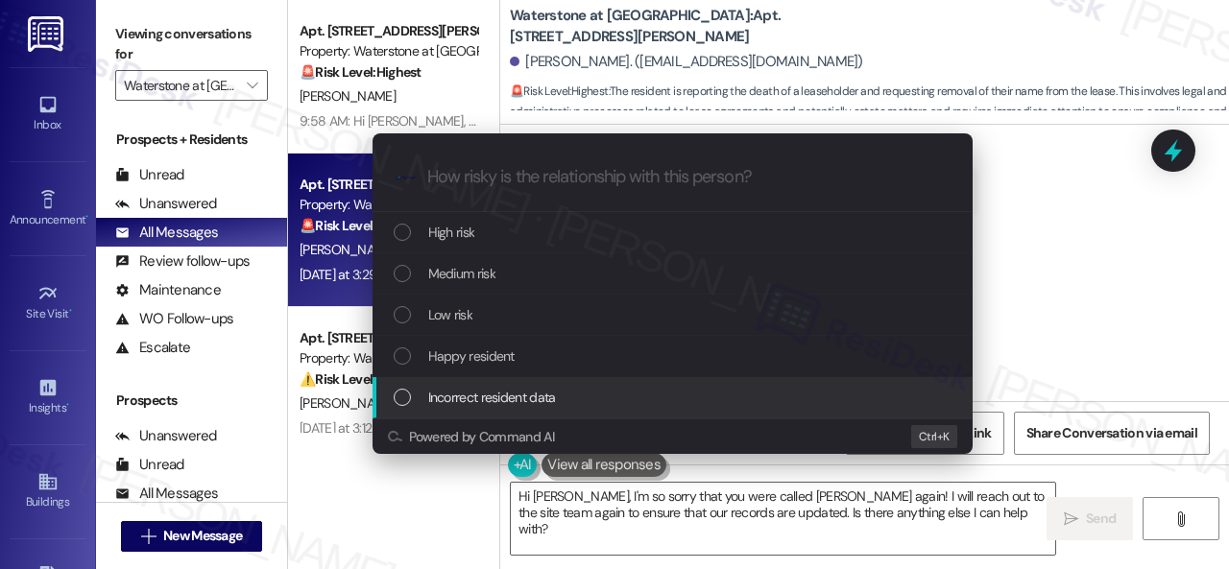
click at [455, 400] on span "Incorrect resident data" at bounding box center [492, 397] width 128 height 21
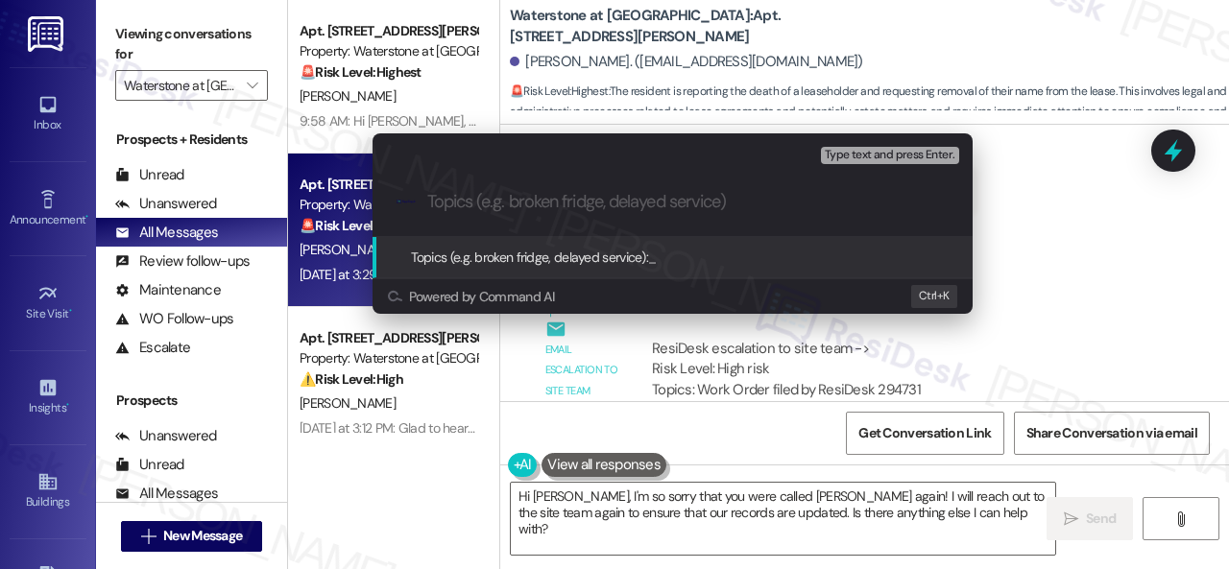
paste input "First name update request."
type input "First name update request."
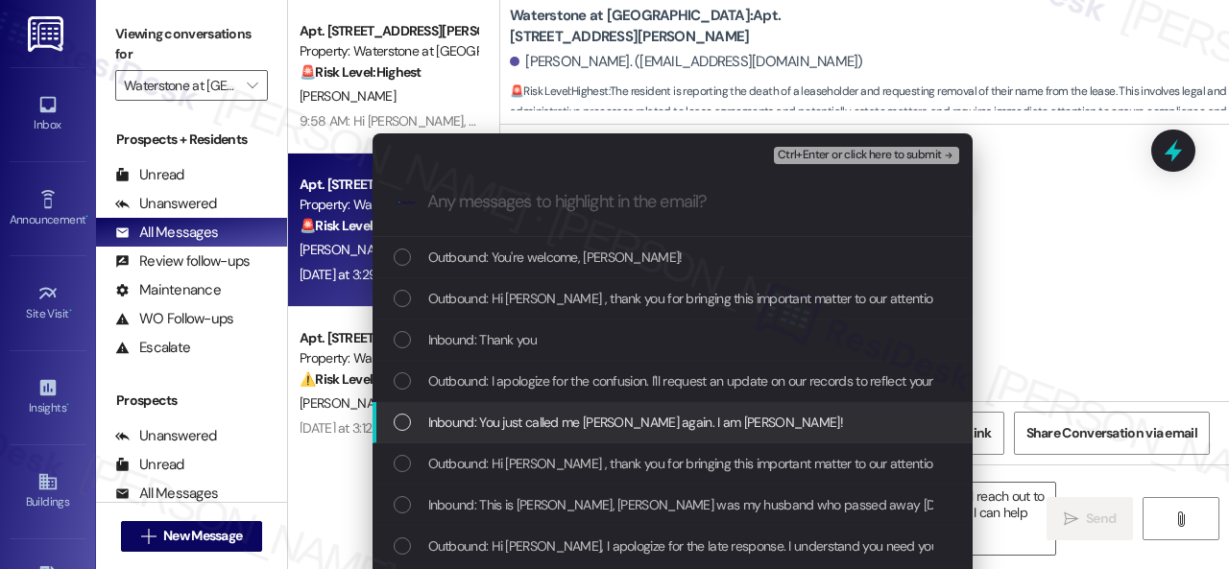
click at [473, 427] on span "Inbound: You just called me James again. I am Jeanne!" at bounding box center [635, 422] width 415 height 21
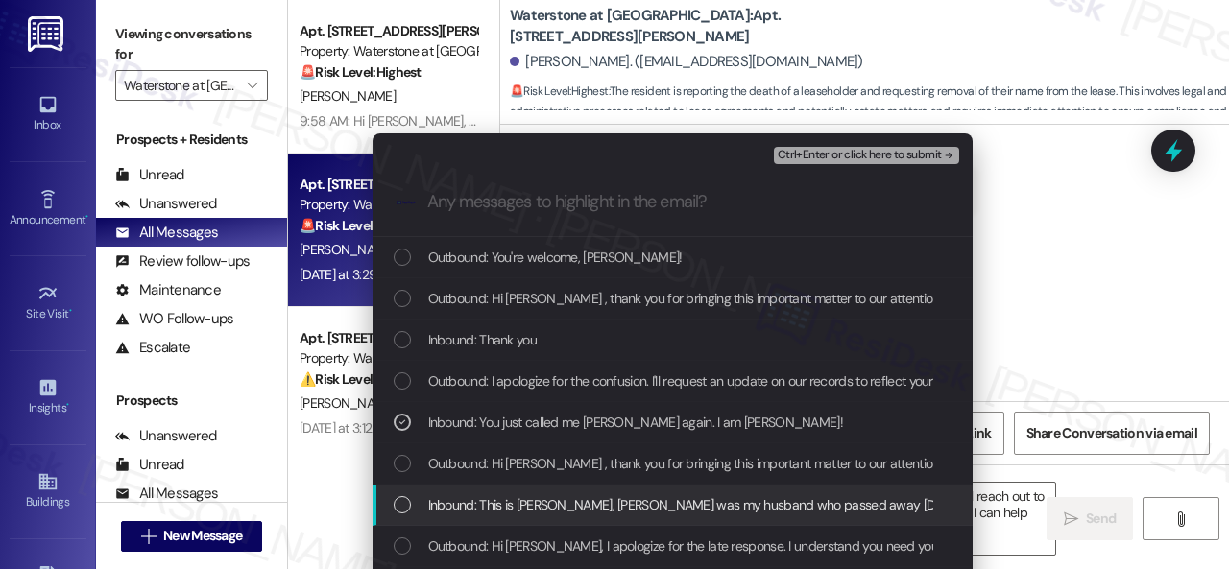
click at [474, 504] on span "Inbound: This is Jeanne Hall, James was my husband who passed away January 2020…" at bounding box center [1002, 504] width 1148 height 21
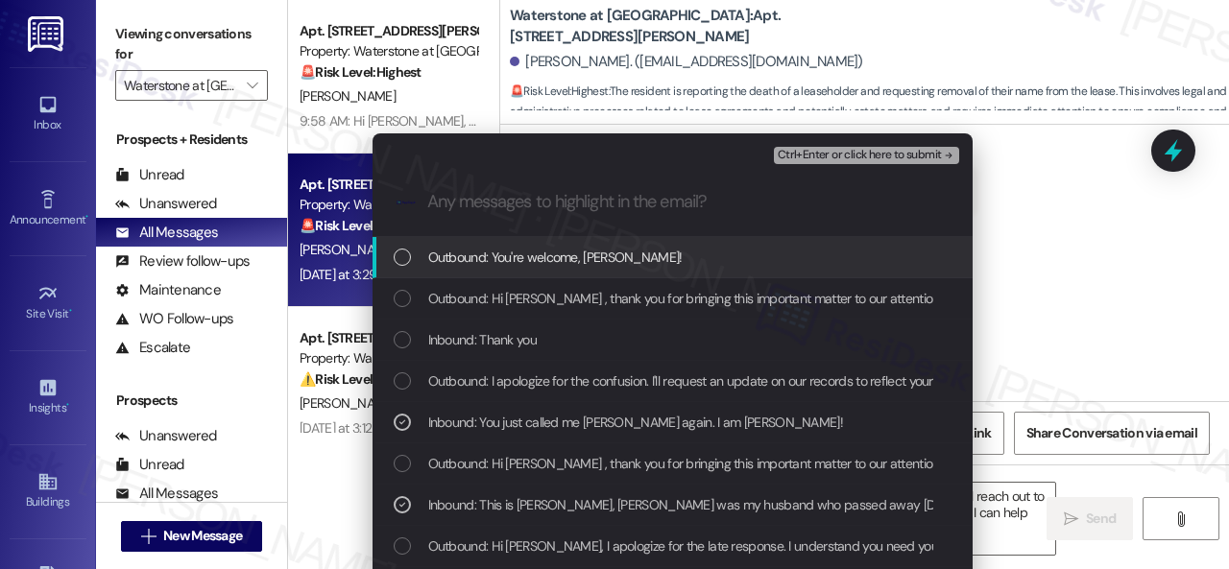
click at [799, 155] on span "Ctrl+Enter or click here to submit" at bounding box center [860, 155] width 164 height 13
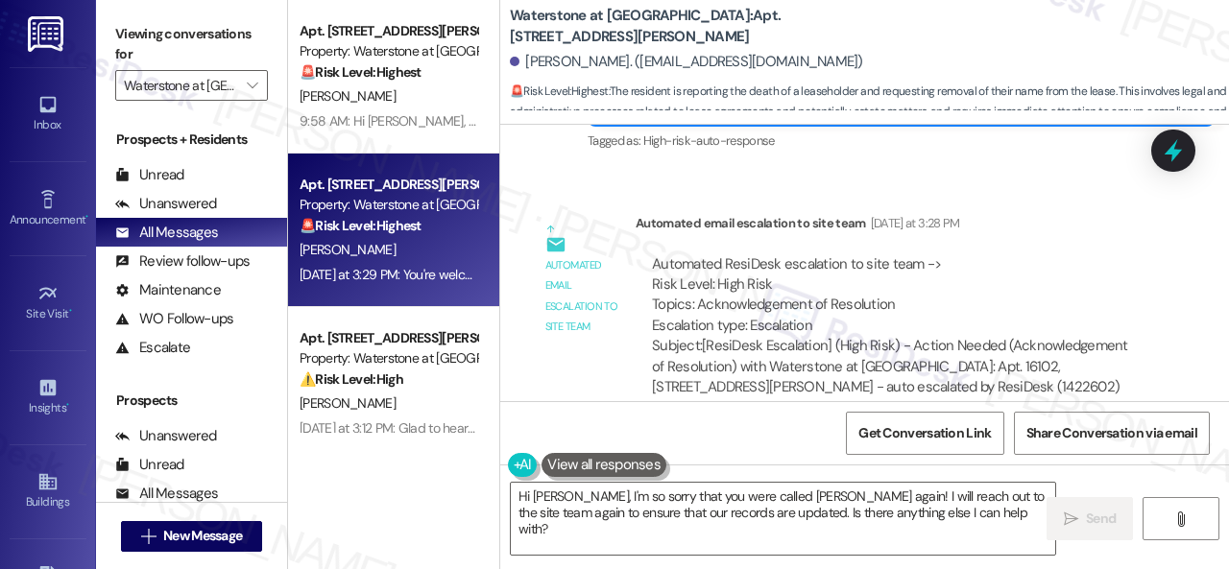
scroll to position [6014, 0]
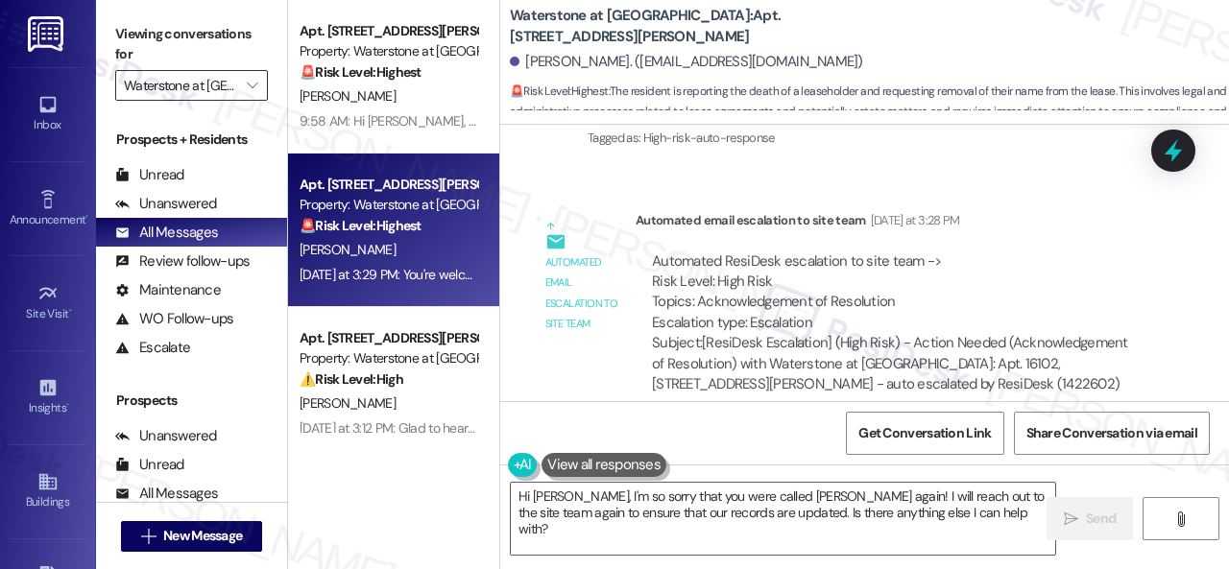
click at [183, 87] on input "Waterstone at [GEOGRAPHIC_DATA]" at bounding box center [180, 85] width 113 height 31
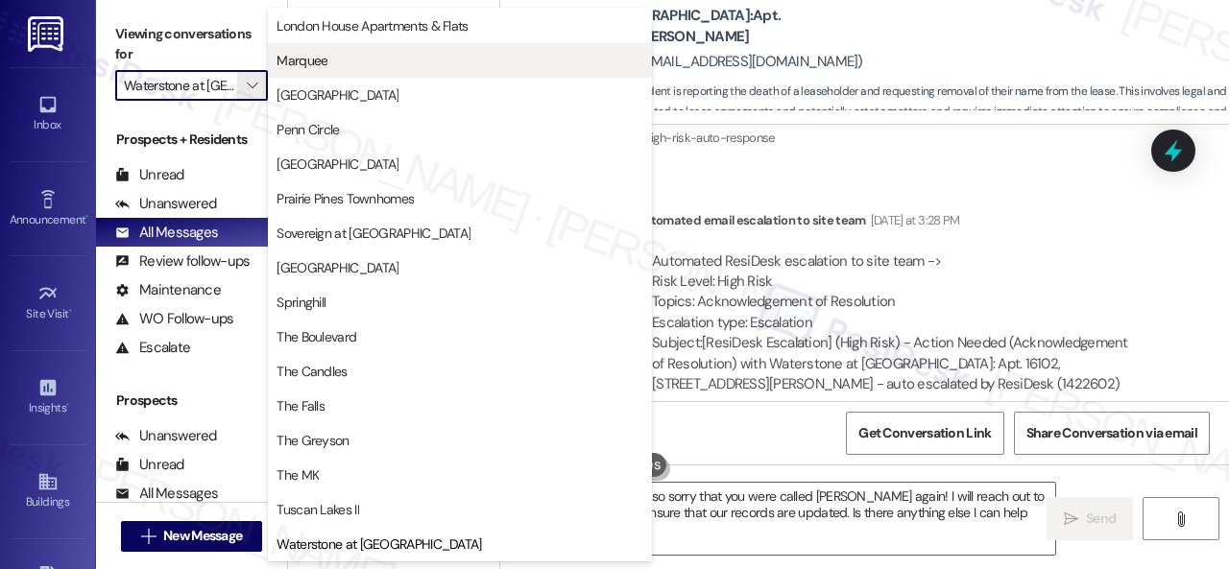
scroll to position [0, 0]
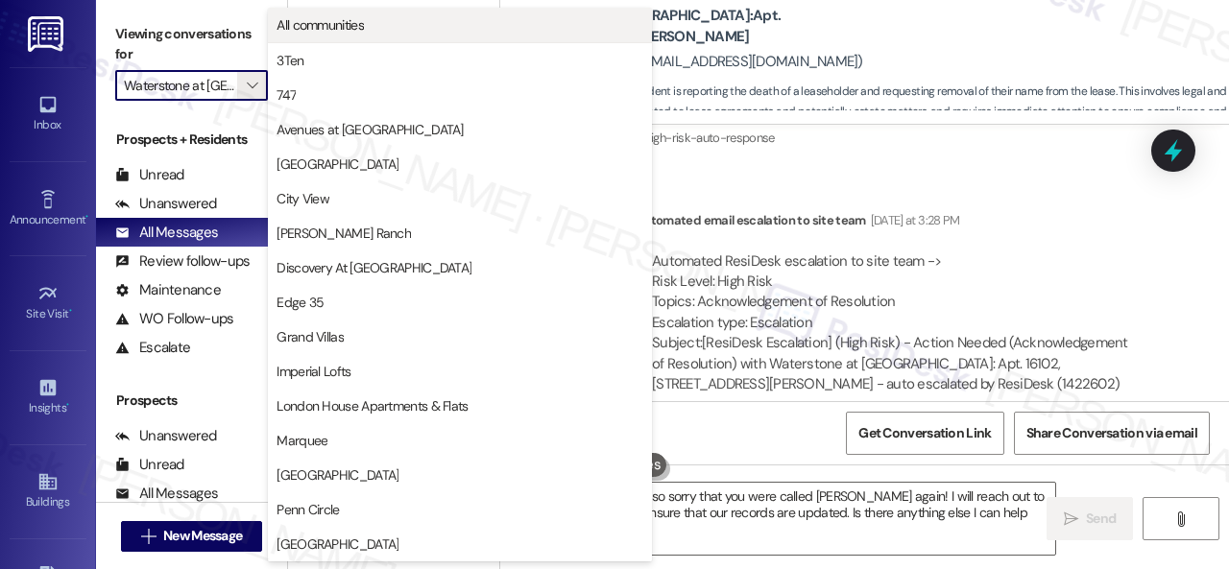
click at [310, 28] on span "All communities" at bounding box center [319, 24] width 87 height 19
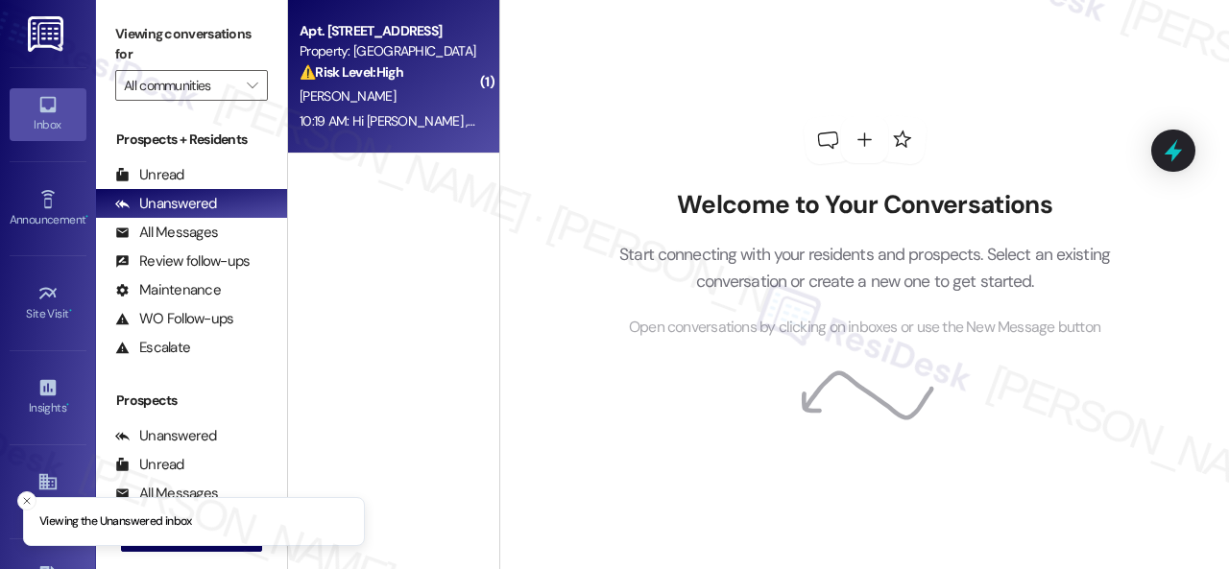
click at [445, 103] on div "[PERSON_NAME]" at bounding box center [388, 96] width 181 height 24
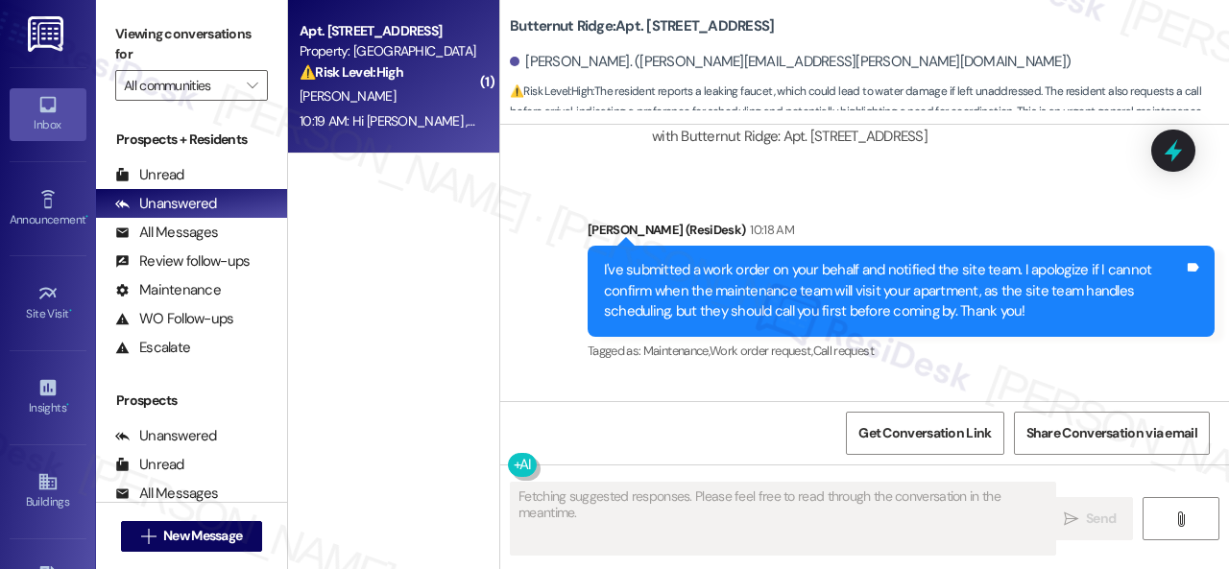
scroll to position [2809, 0]
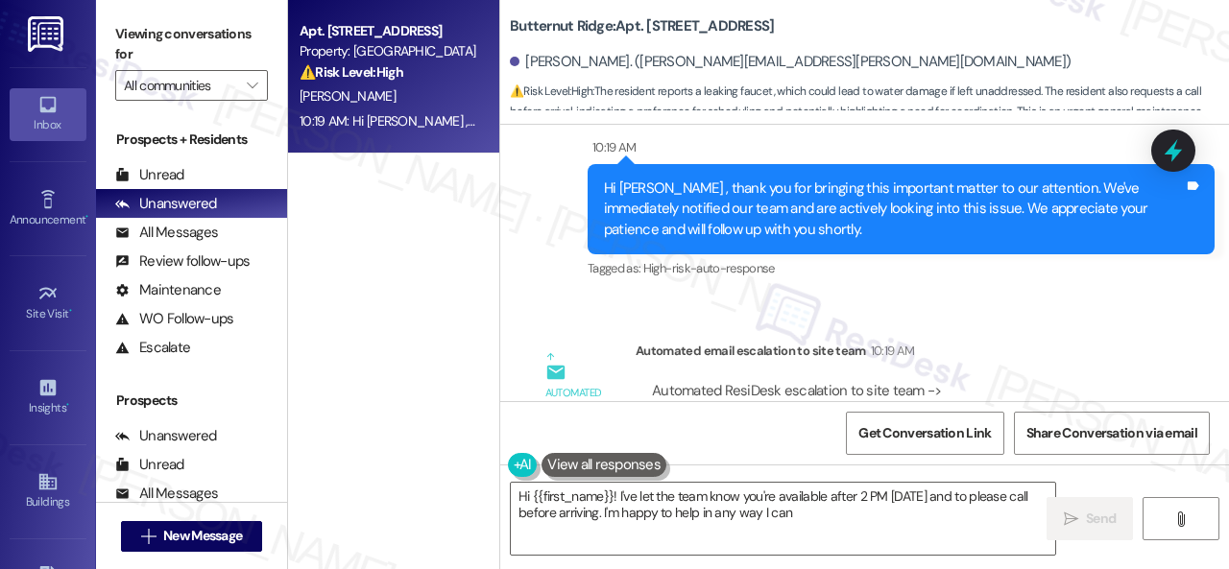
type textarea "Hi {{first_name}}! I've let the team know you're available after 2 PM today and…"
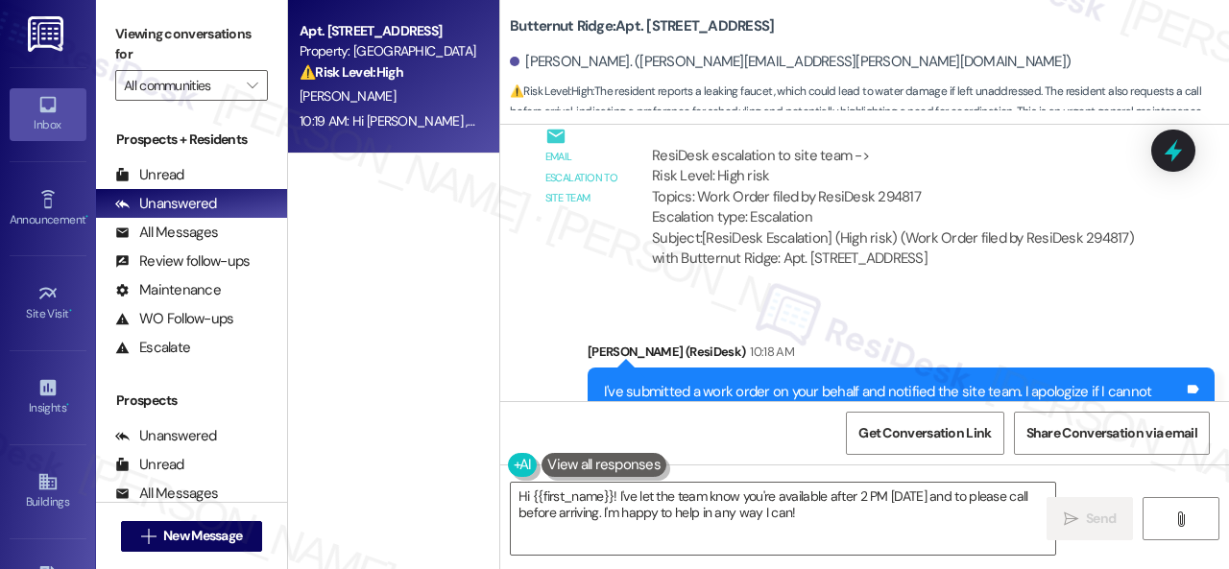
scroll to position [2485, 0]
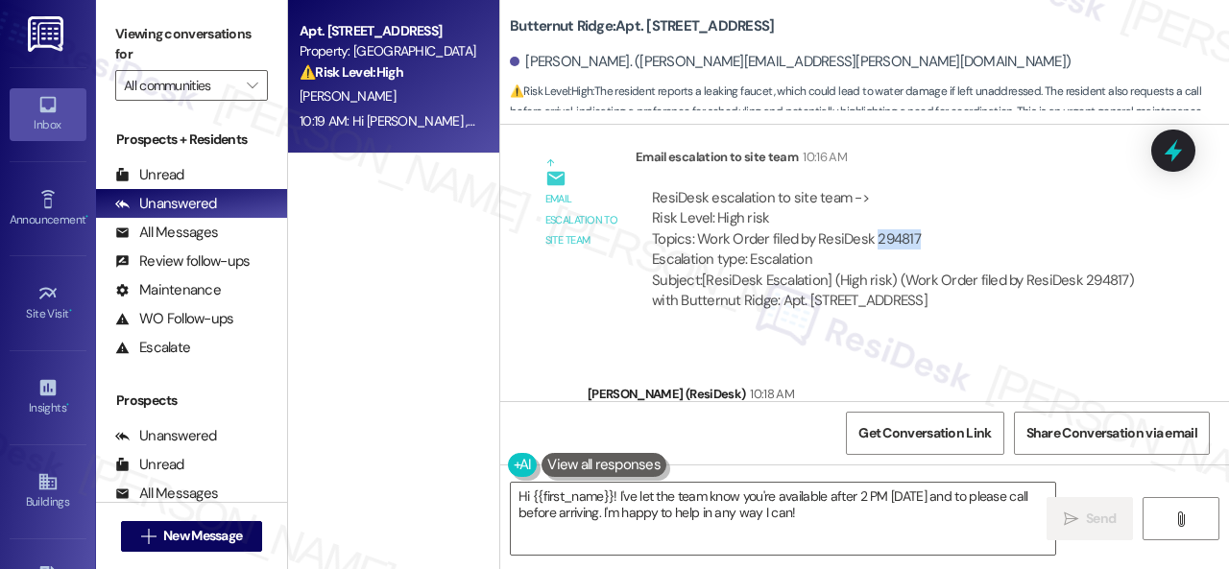
drag, startPoint x: 916, startPoint y: 254, endPoint x: 874, endPoint y: 251, distance: 42.4
click at [874, 251] on div "ResiDesk escalation to site team -> Risk Level: High risk Topics: Work Order fi…" at bounding box center [896, 229] width 488 height 83
copy div "294817"
click at [1018, 216] on div "ResiDesk escalation to site team -> Risk Level: High risk Topics: Work Order fi…" at bounding box center [896, 229] width 488 height 83
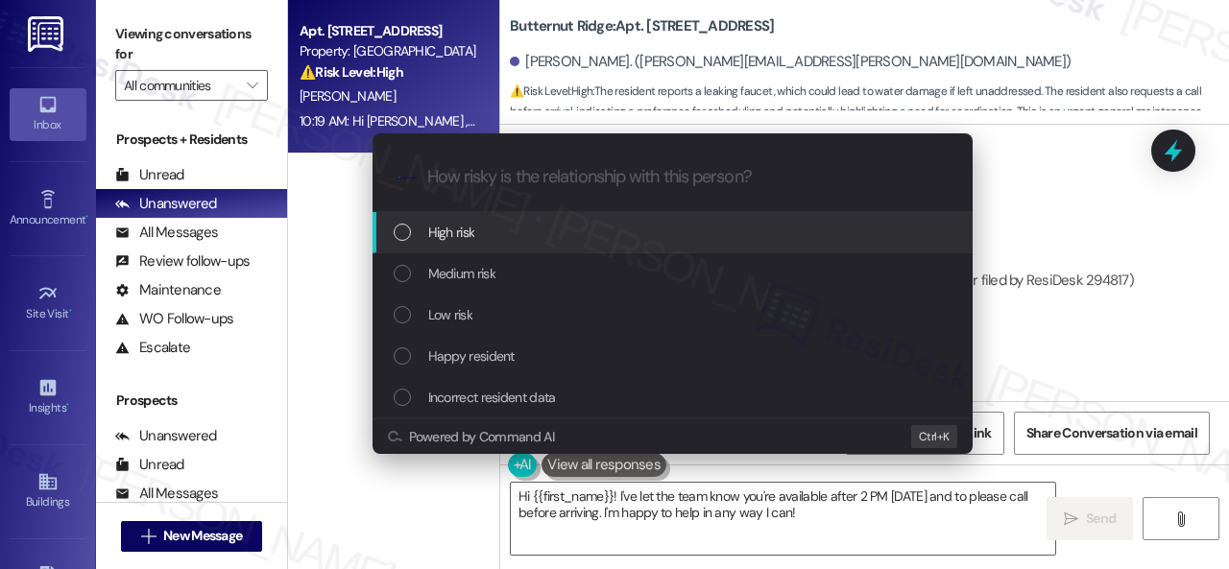
click at [449, 233] on span "High risk" at bounding box center [451, 232] width 47 height 21
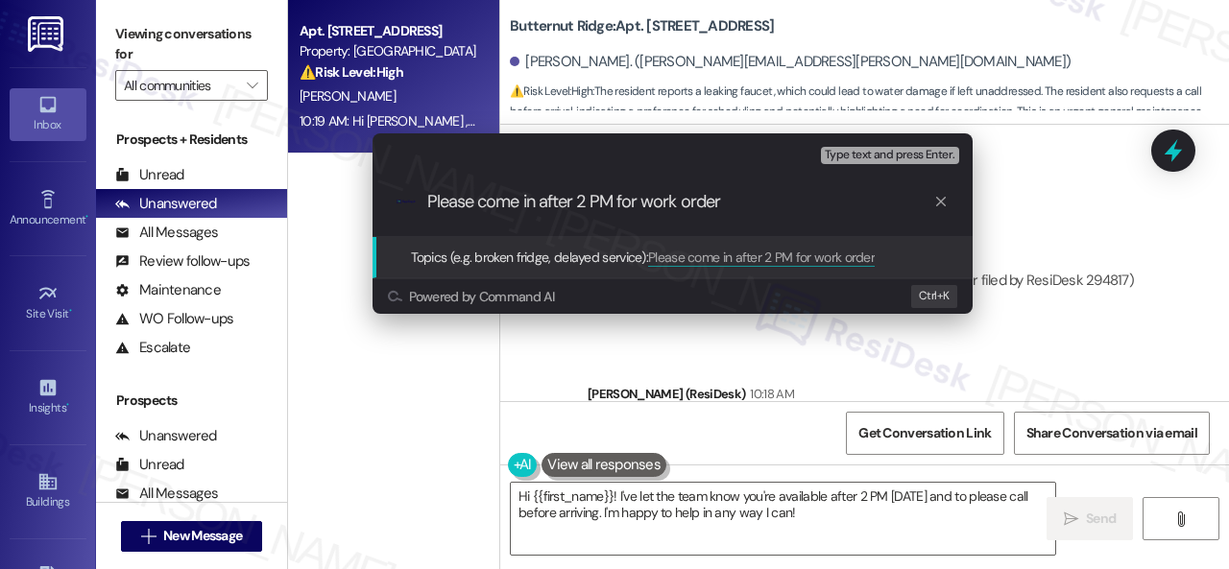
paste input "294817"
type input "Please come in after 2 PM for work order 294817."
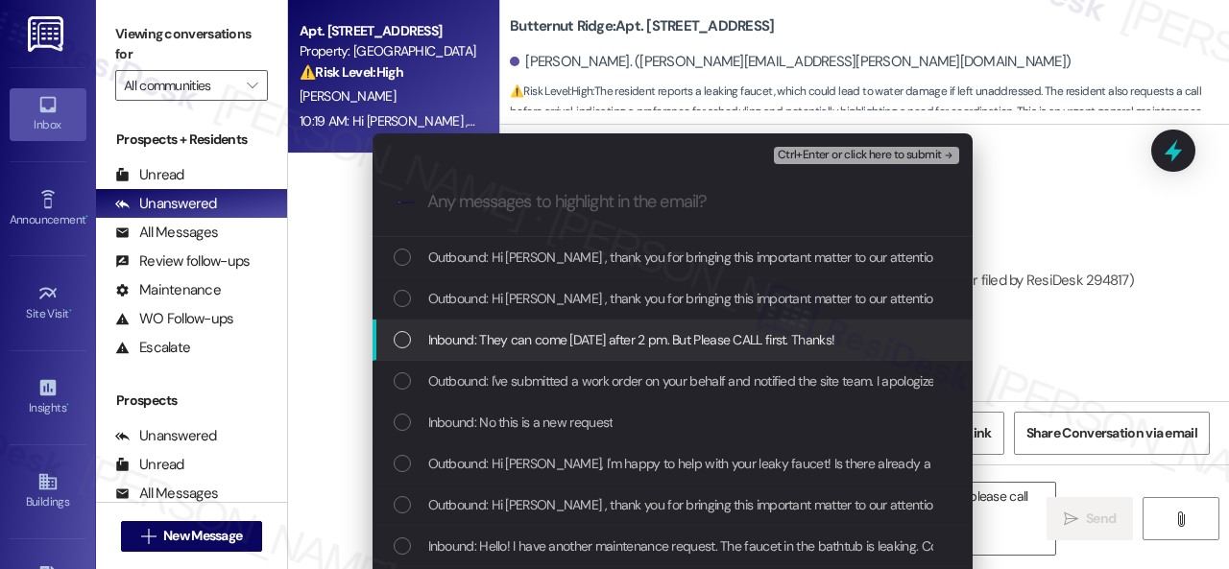
click at [576, 332] on span "Inbound: They can come today after 2 pm. But Please CALL first. Thanks!" at bounding box center [631, 339] width 407 height 21
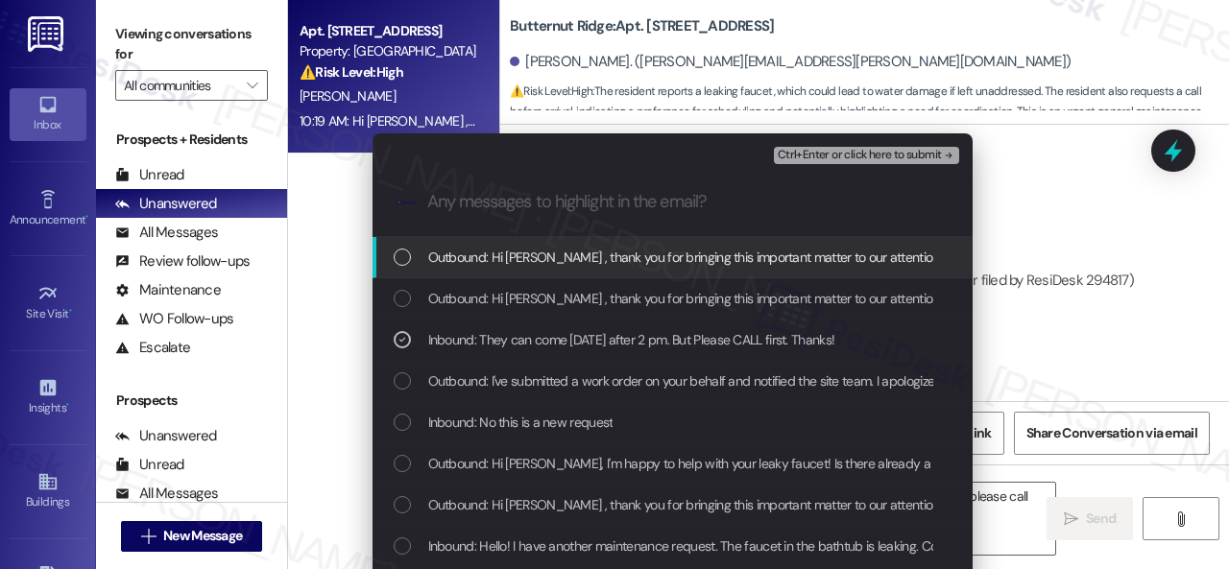
click at [787, 155] on span "Ctrl+Enter or click here to submit" at bounding box center [860, 155] width 164 height 13
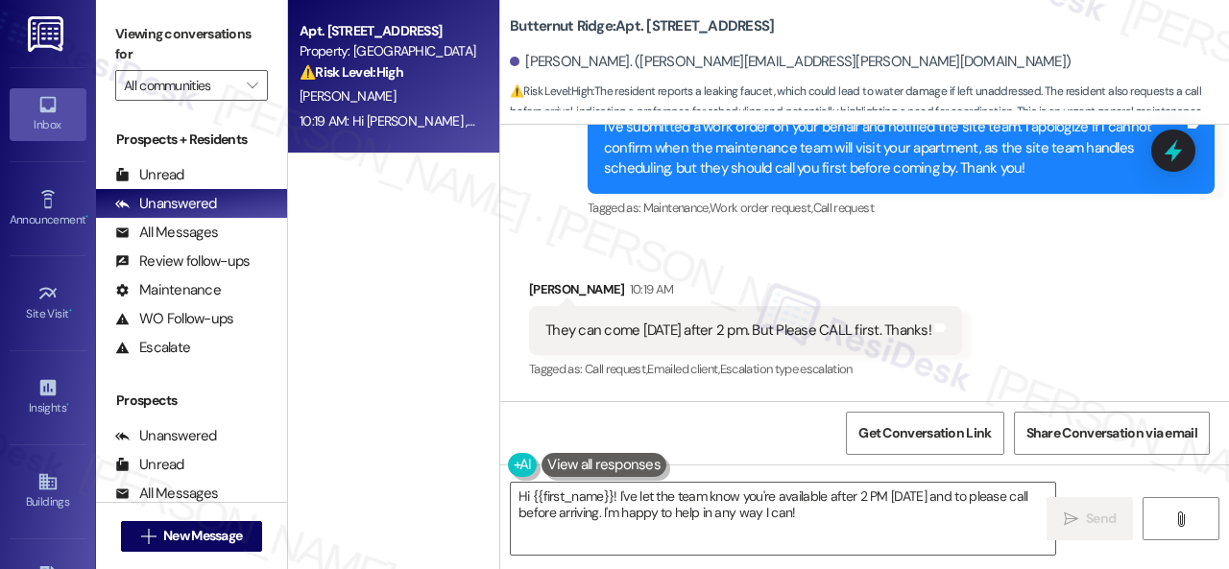
scroll to position [2809, 0]
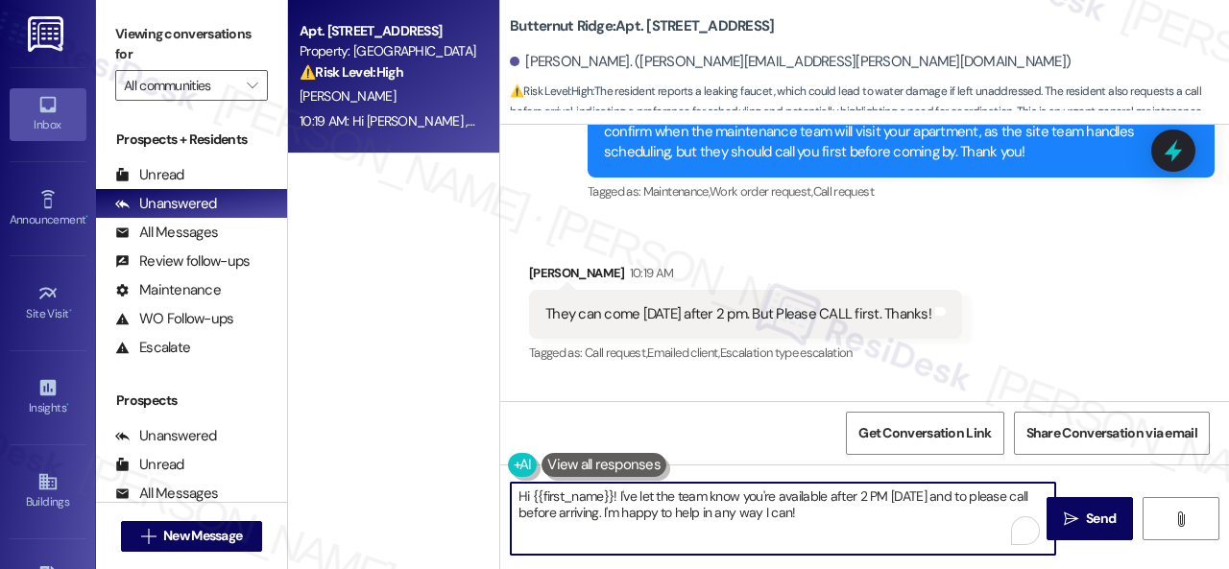
drag, startPoint x: 826, startPoint y: 520, endPoint x: 249, endPoint y: 408, distance: 587.7
click at [340, 456] on div "Apt. 5730H1, 5800 Great Northern Boulevard Property: Butternut Ridge ⚠️ Risk Le…" at bounding box center [758, 284] width 941 height 569
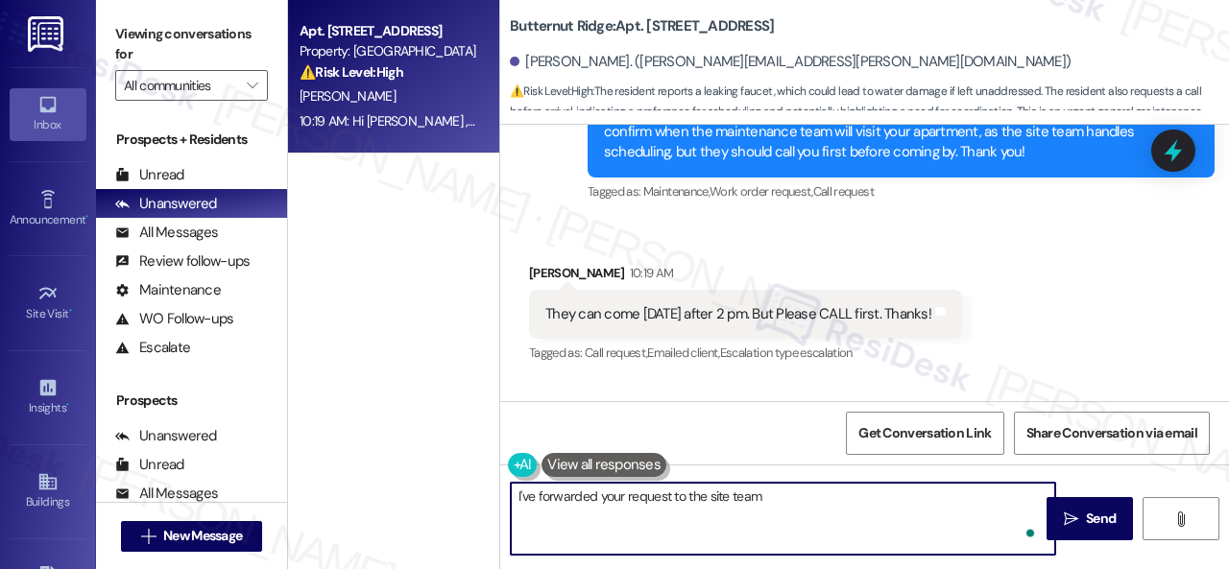
type textarea "I've forwarded your request to the site team."
